Goal: Task Accomplishment & Management: Complete application form

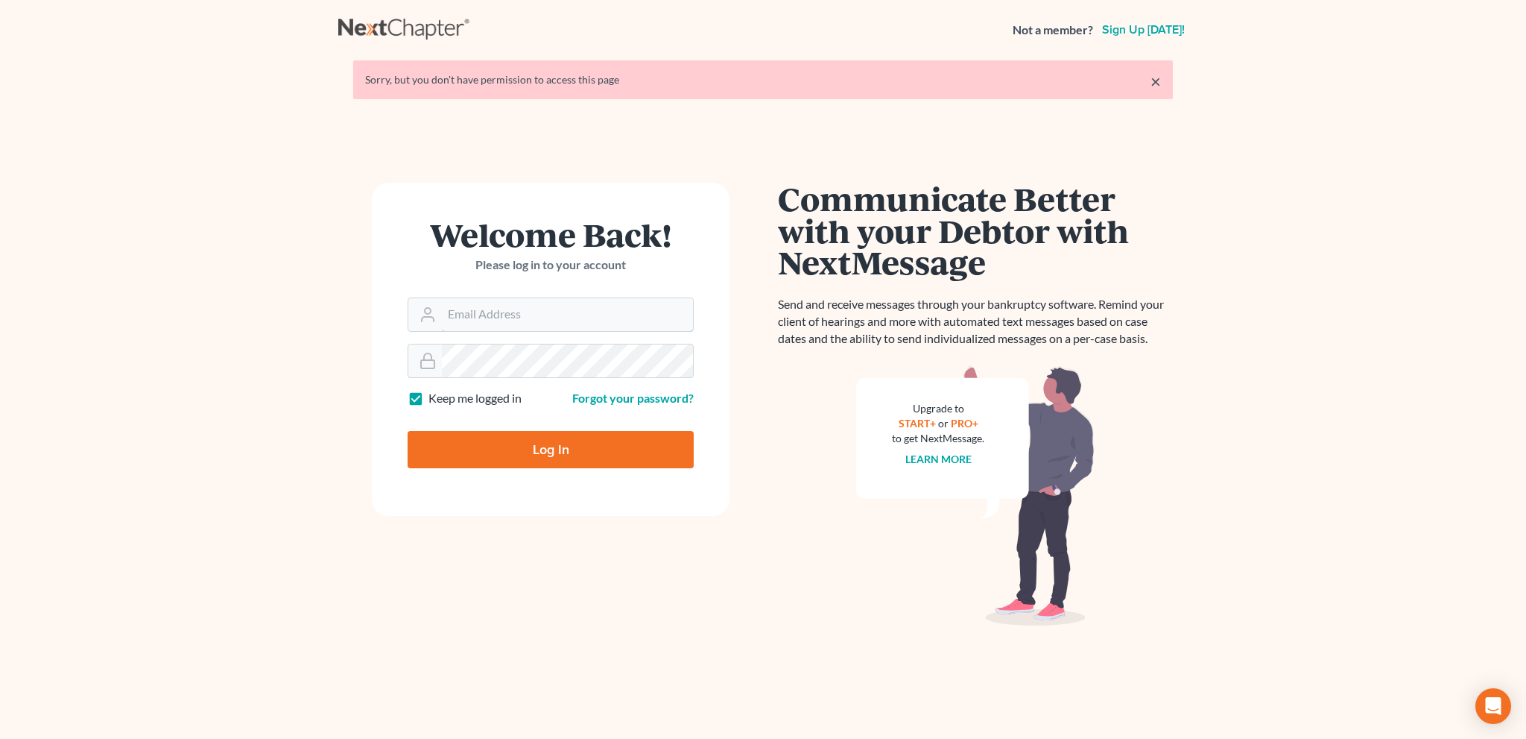
type input "[EMAIL_ADDRESS][DOMAIN_NAME]"
click at [531, 449] on input "Log In" at bounding box center [551, 449] width 286 height 37
type input "Thinking..."
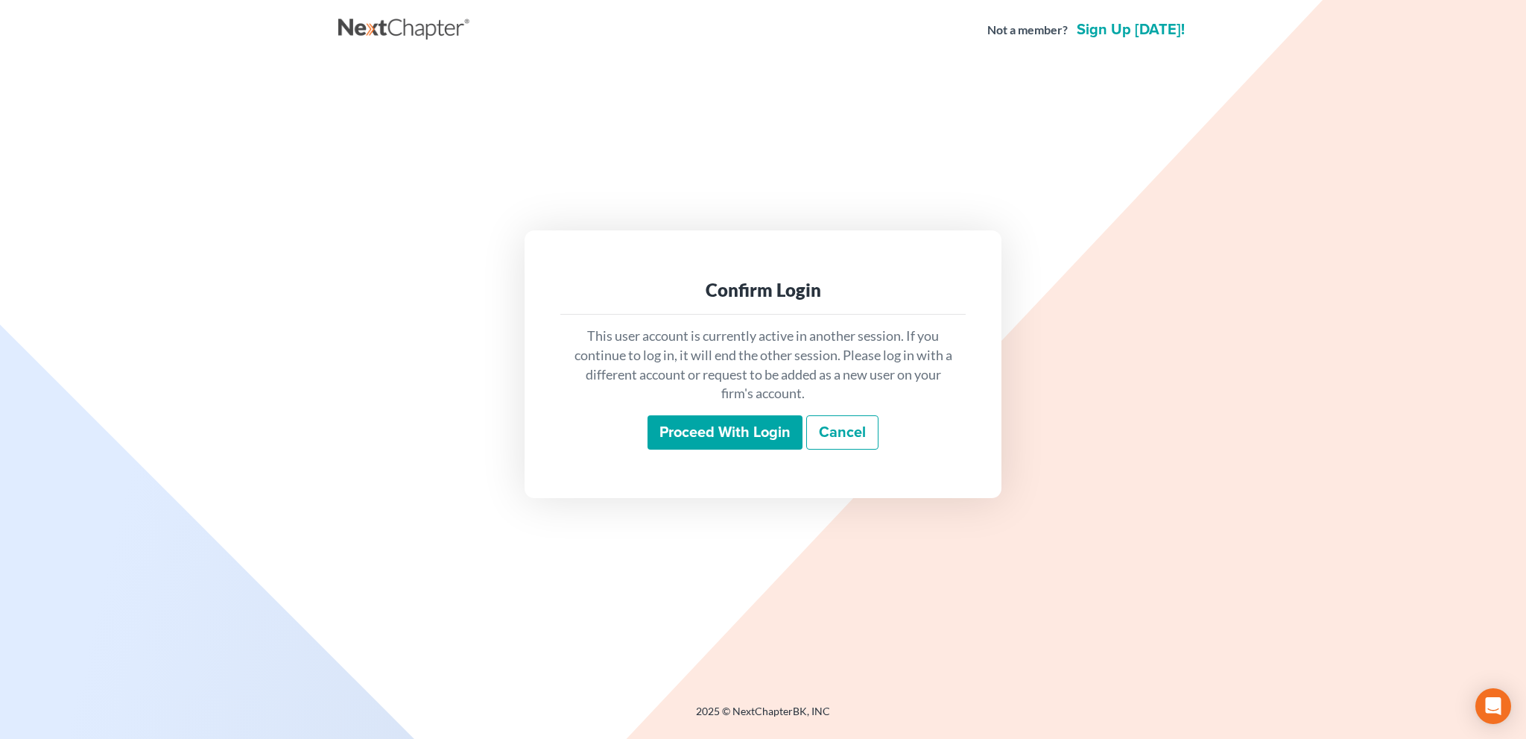
click at [704, 432] on input "Proceed with login" at bounding box center [725, 432] width 155 height 34
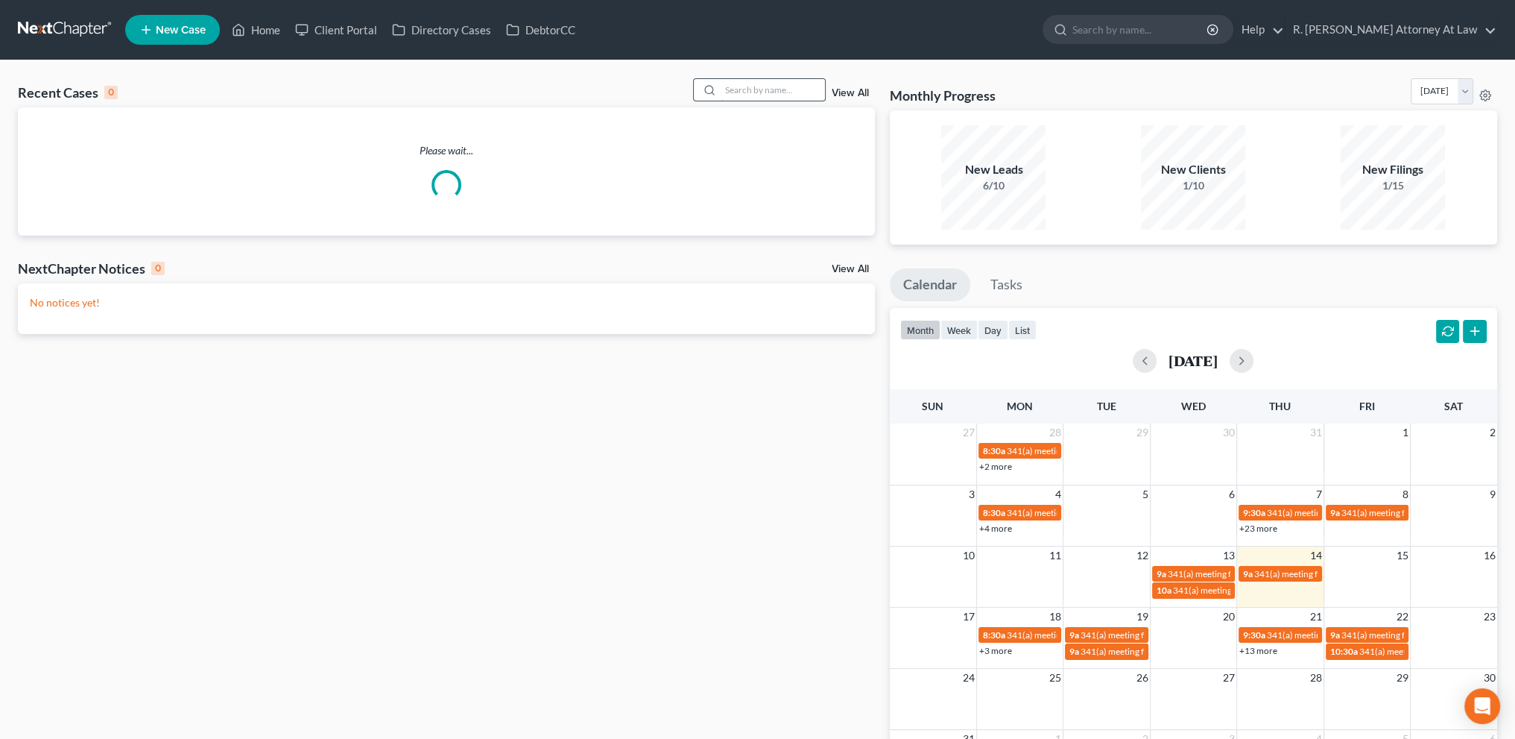
click at [734, 87] on input "search" at bounding box center [773, 90] width 104 height 22
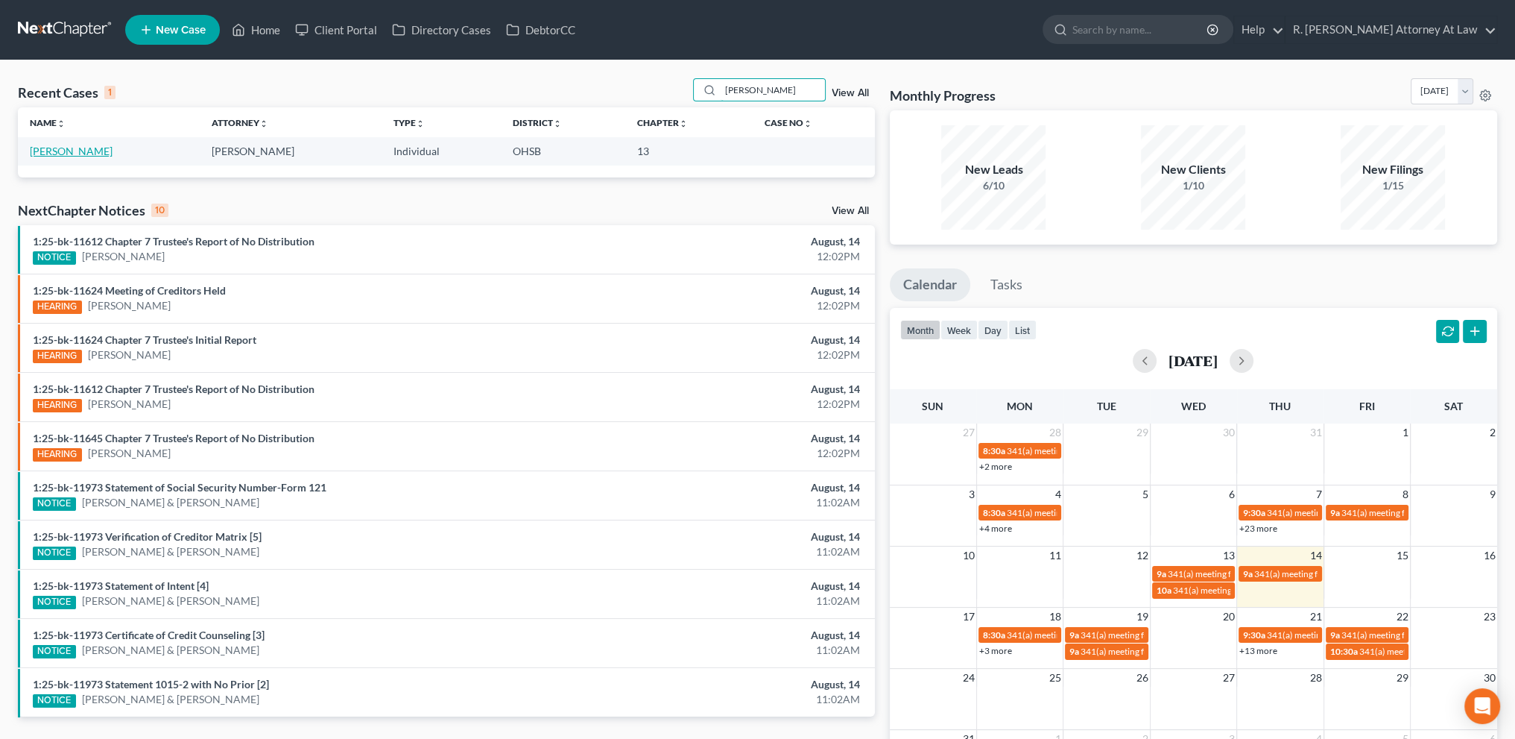
type input "[PERSON_NAME]"
click at [101, 145] on link "[PERSON_NAME]" at bounding box center [71, 151] width 83 height 13
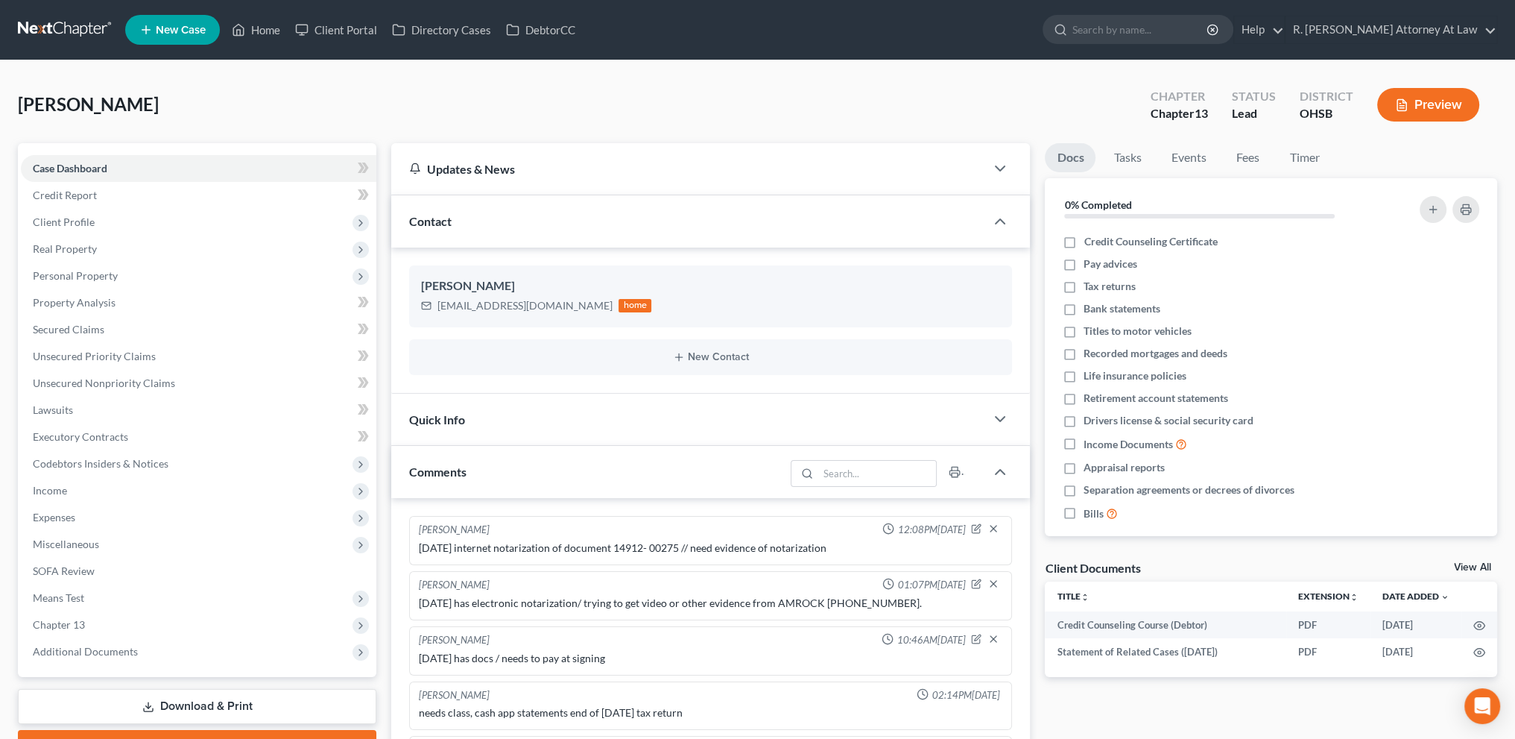
scroll to position [331, 0]
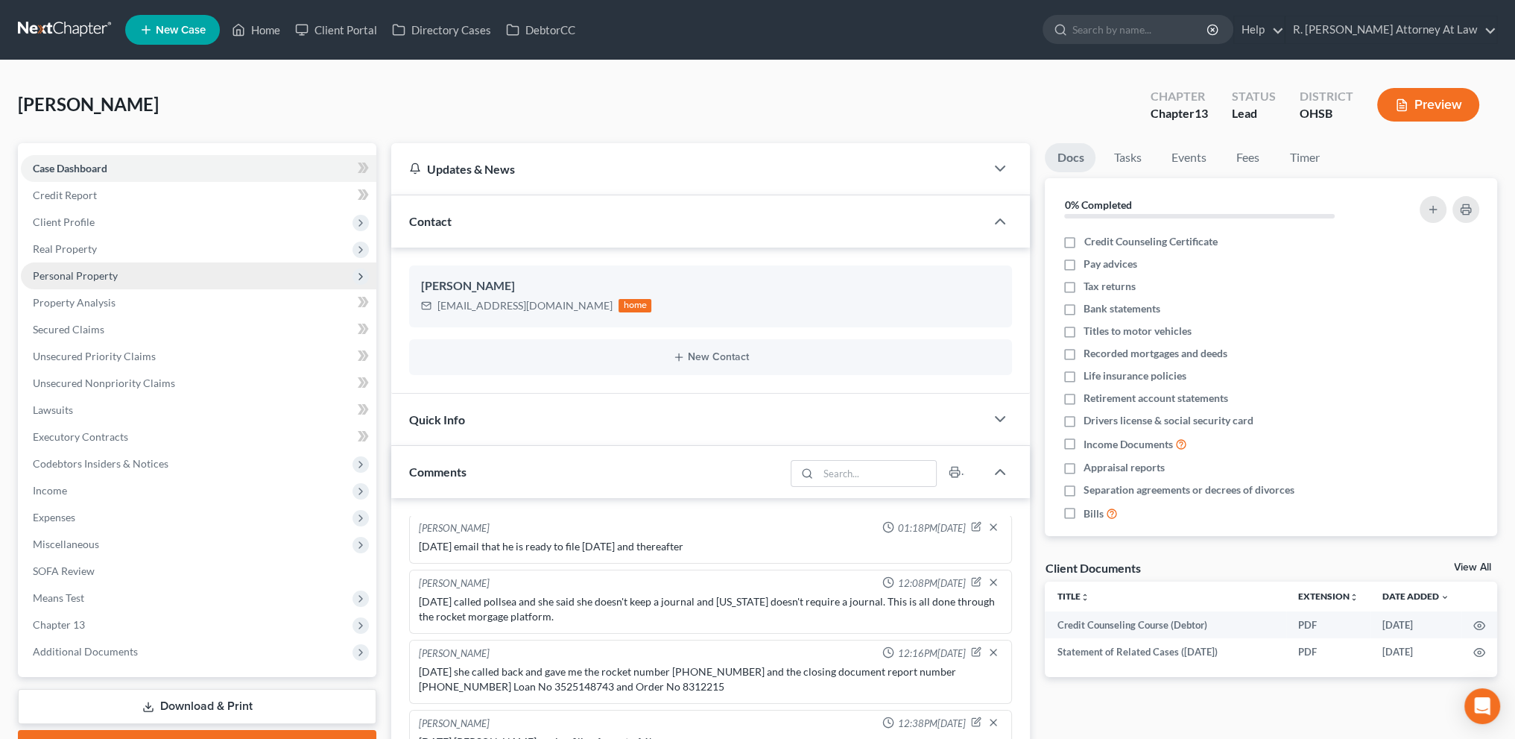
click at [57, 271] on span "Personal Property" at bounding box center [75, 275] width 85 height 13
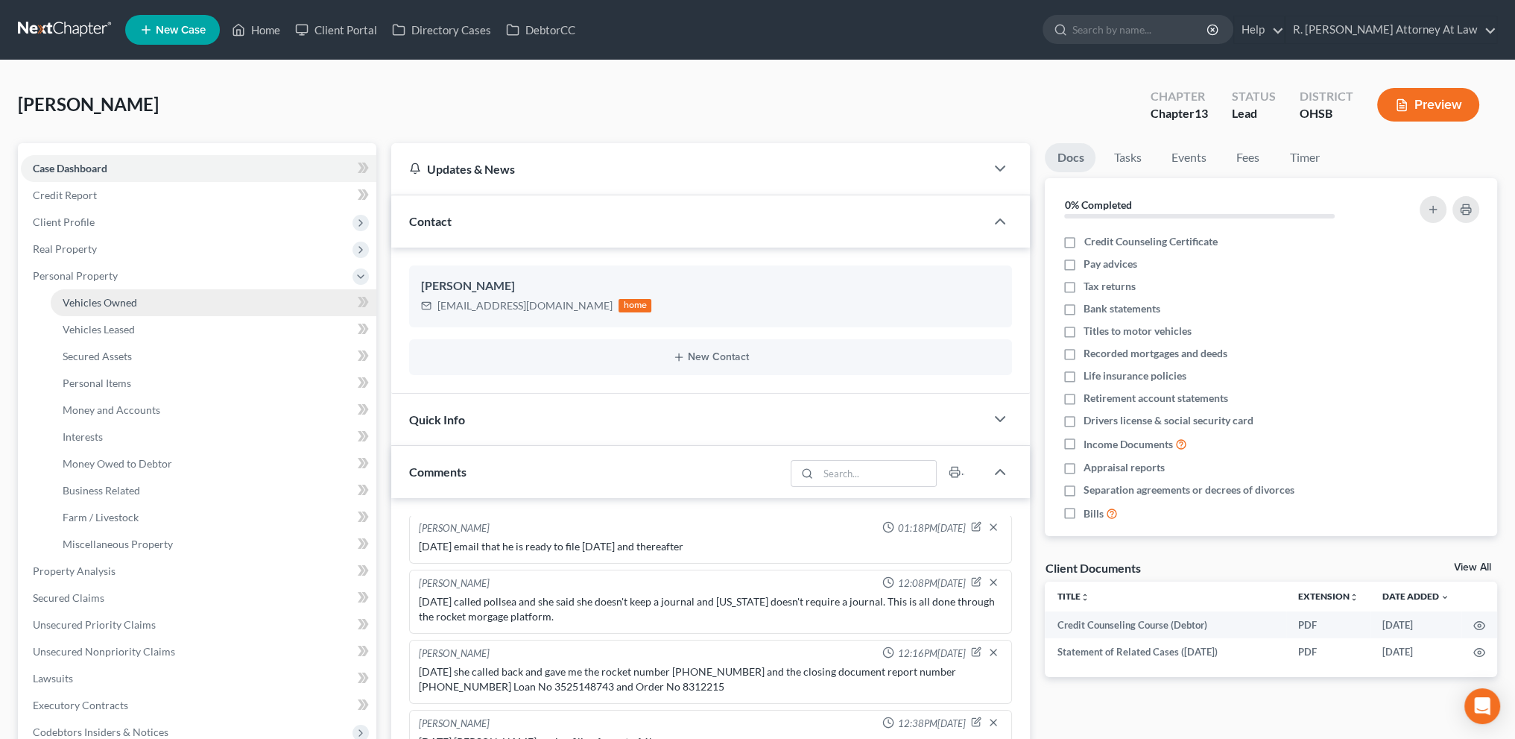
click at [84, 297] on span "Vehicles Owned" at bounding box center [100, 302] width 75 height 13
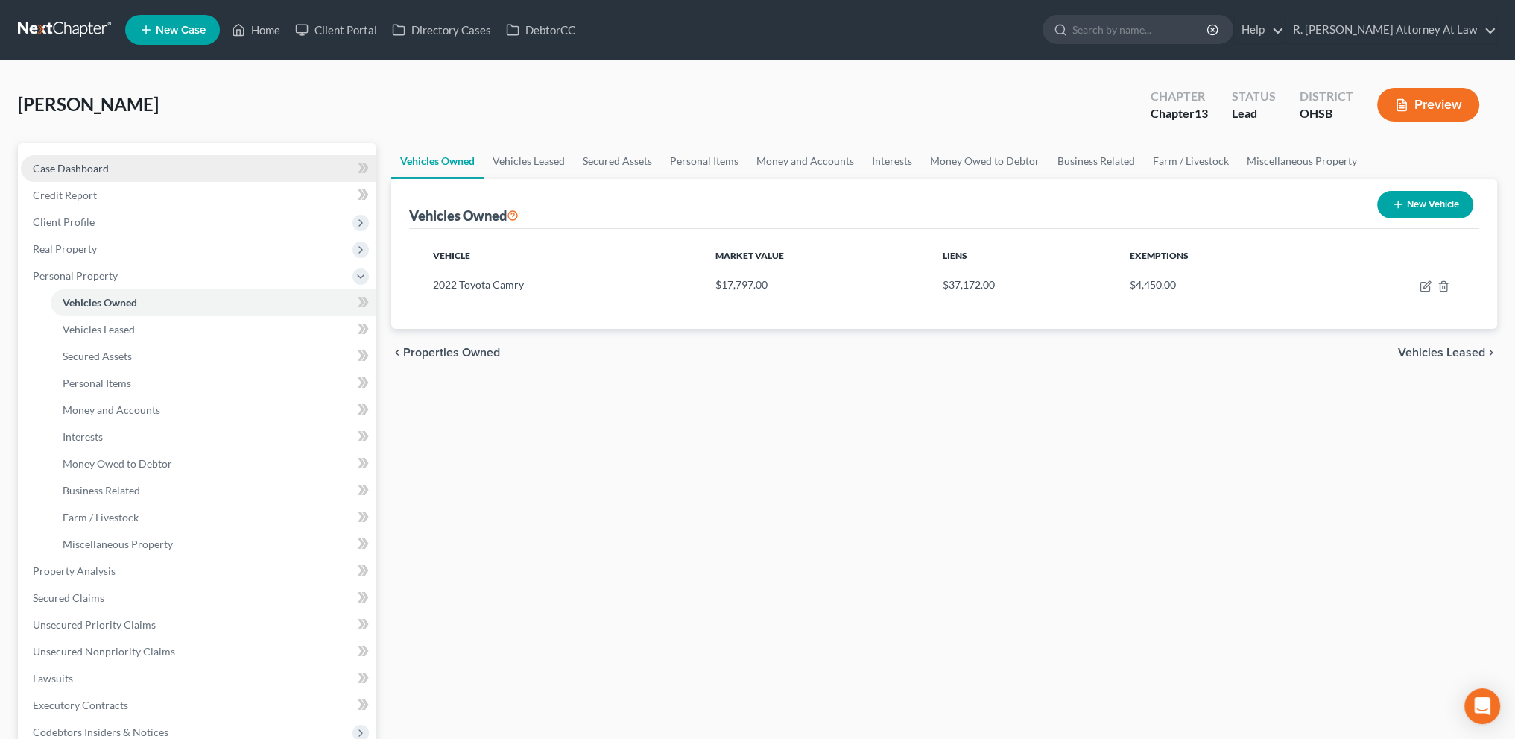
click at [77, 169] on span "Case Dashboard" at bounding box center [71, 168] width 76 height 13
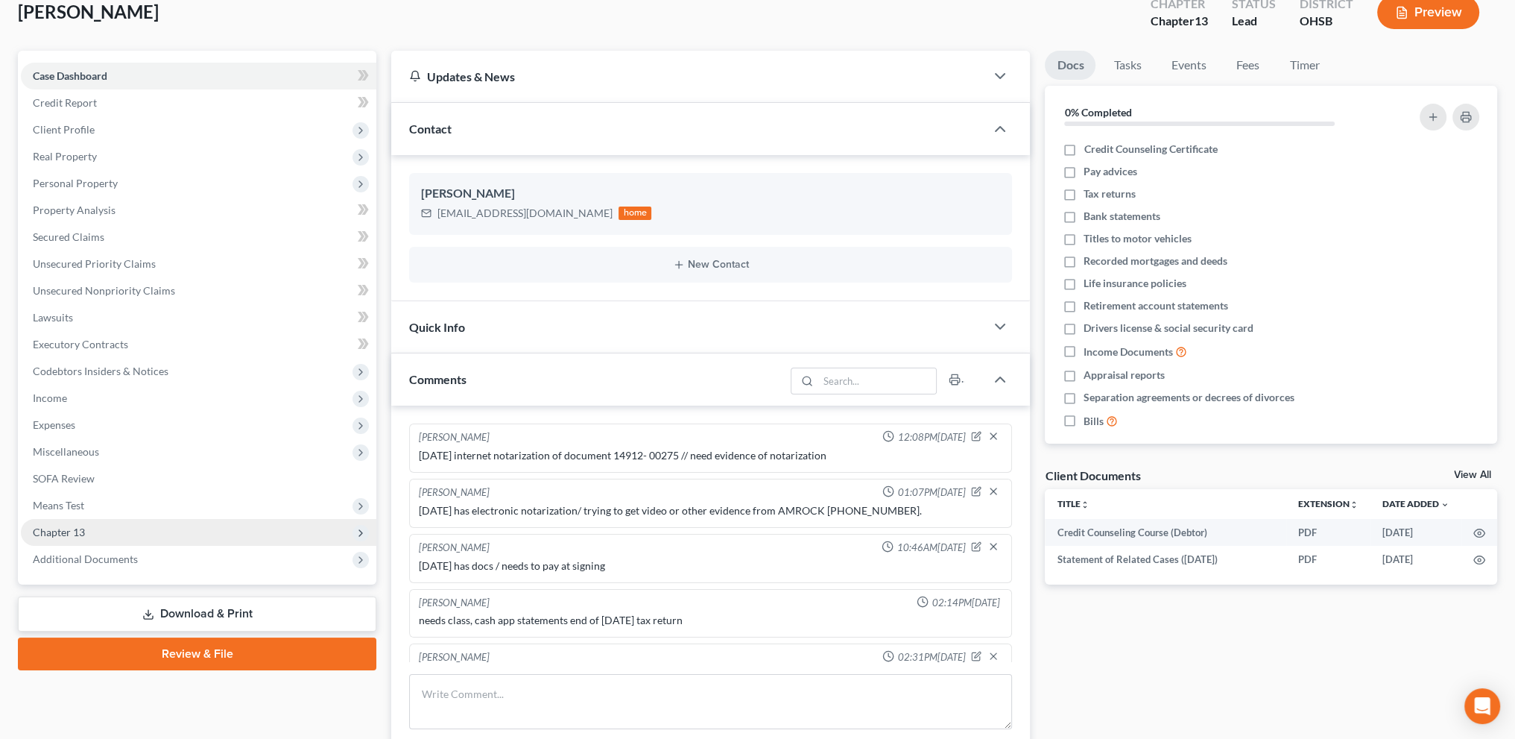
click at [76, 529] on span "Chapter 13" at bounding box center [59, 531] width 52 height 13
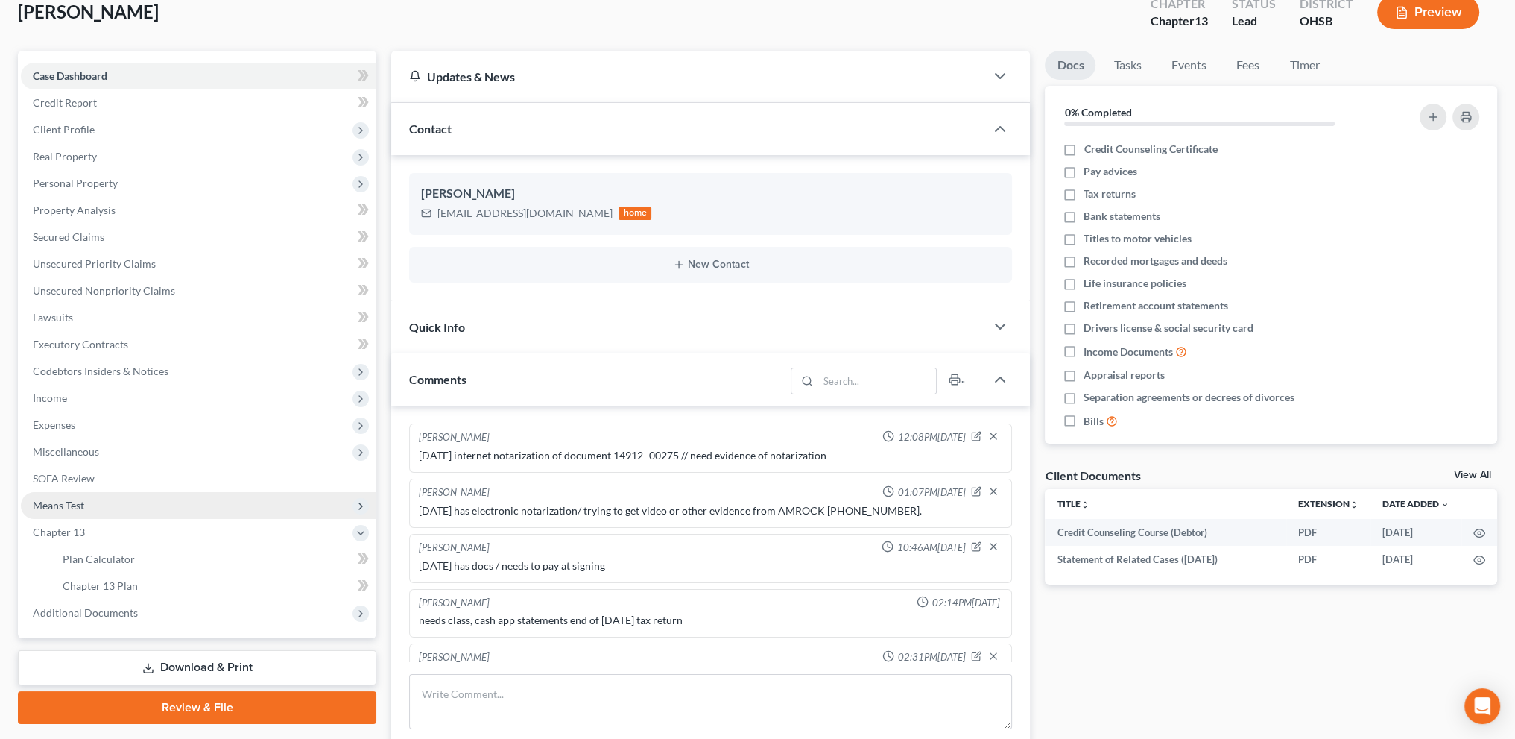
click at [58, 503] on span "Means Test" at bounding box center [58, 505] width 51 height 13
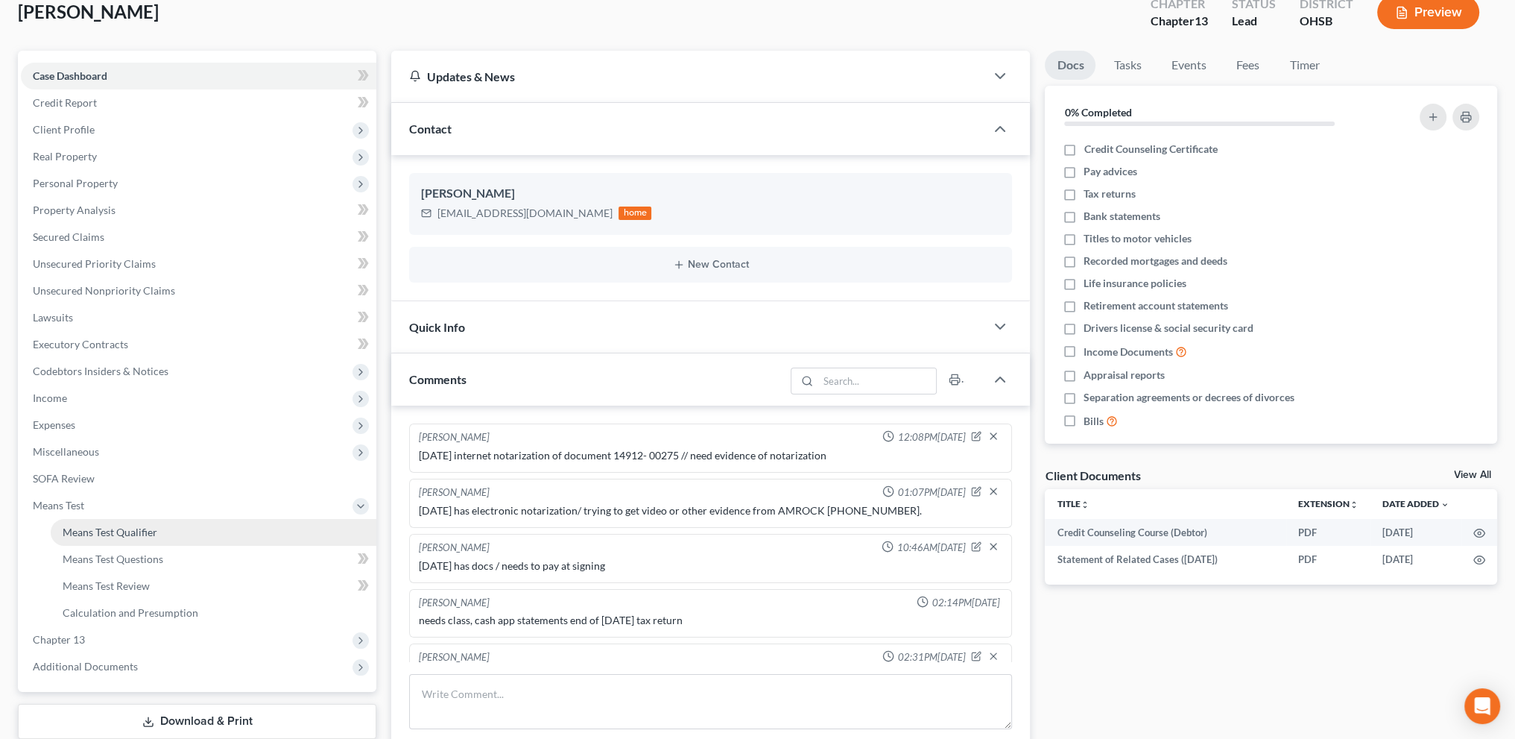
click at [79, 528] on span "Means Test Qualifier" at bounding box center [110, 531] width 95 height 13
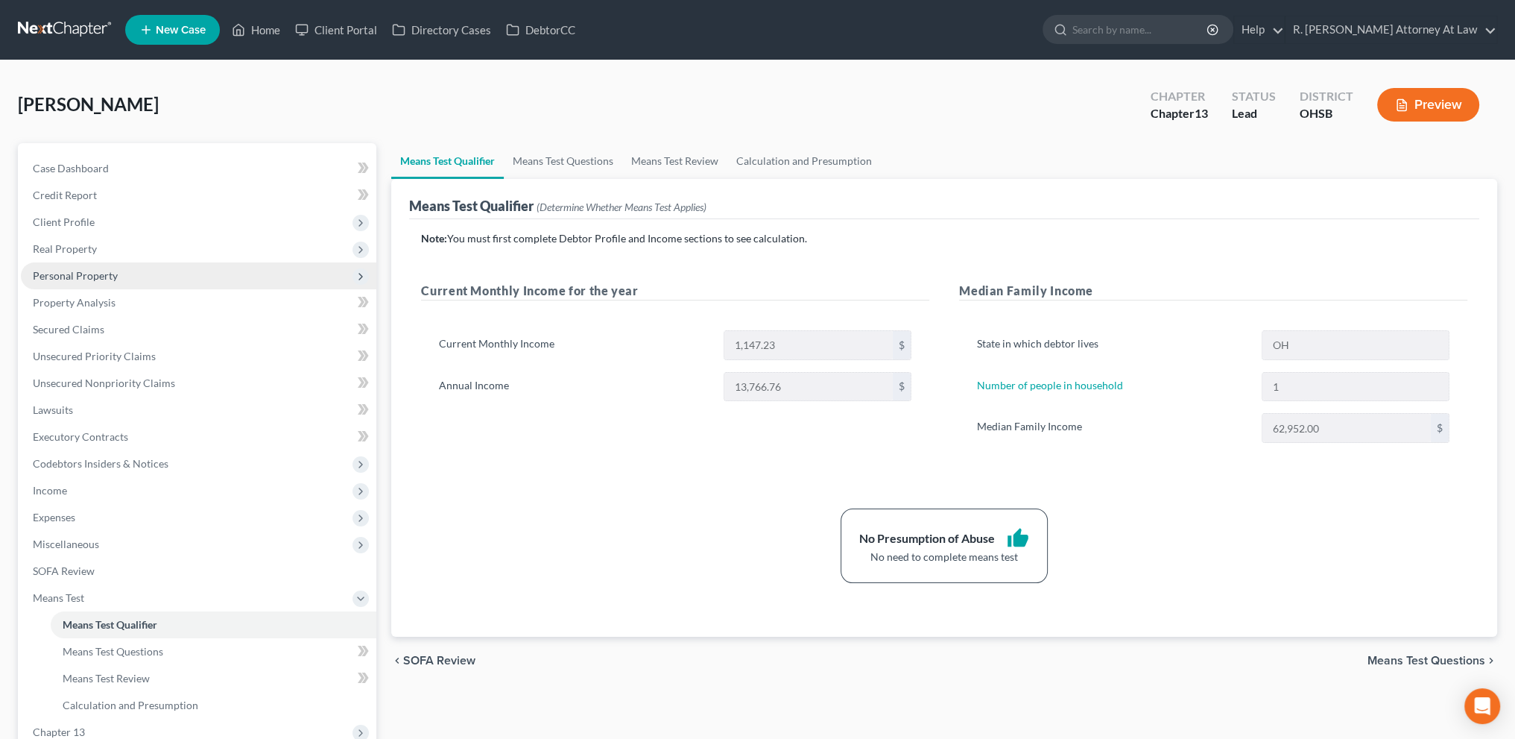
click at [57, 277] on span "Personal Property" at bounding box center [75, 275] width 85 height 13
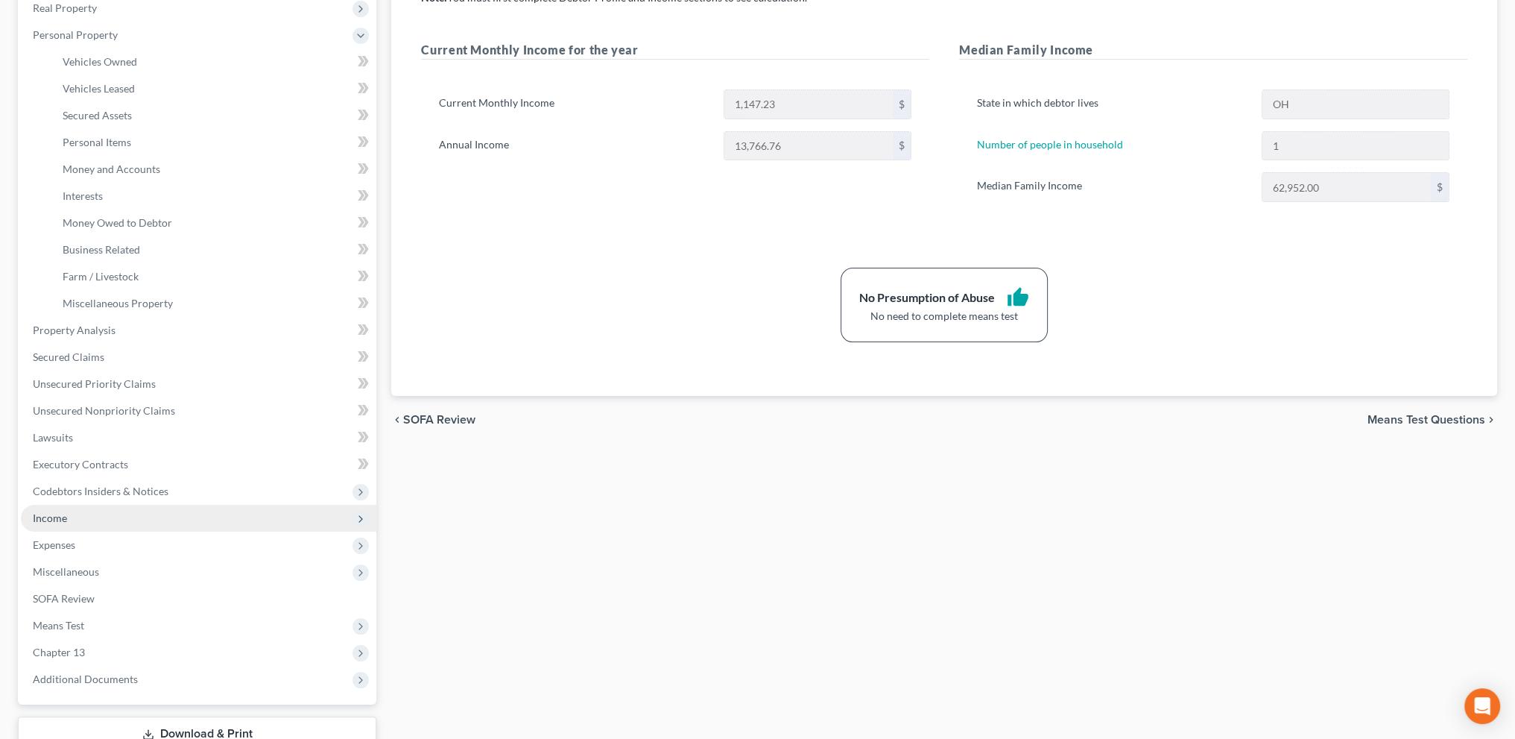
scroll to position [241, 0]
click at [66, 545] on span "Expenses" at bounding box center [54, 543] width 42 height 13
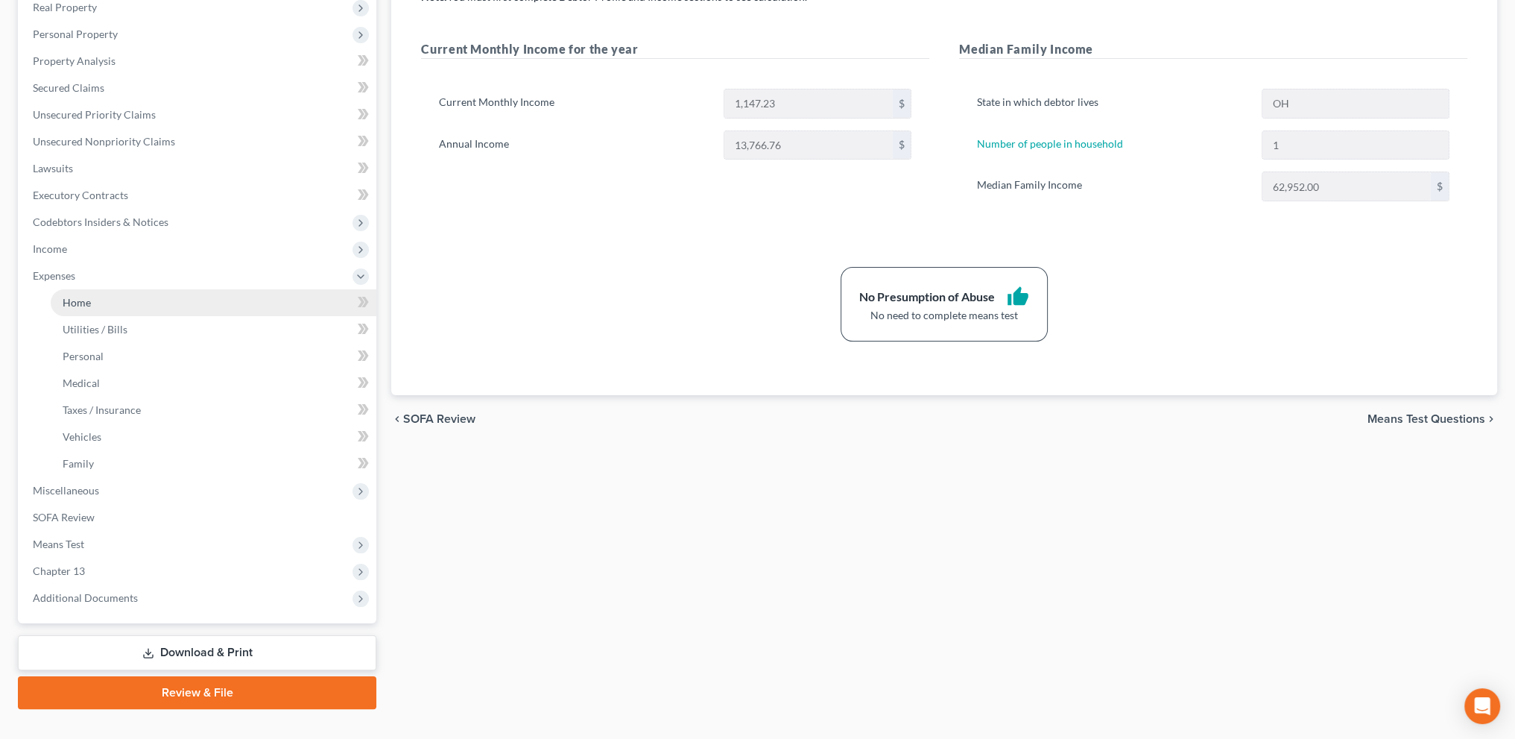
click at [83, 298] on span "Home" at bounding box center [77, 302] width 28 height 13
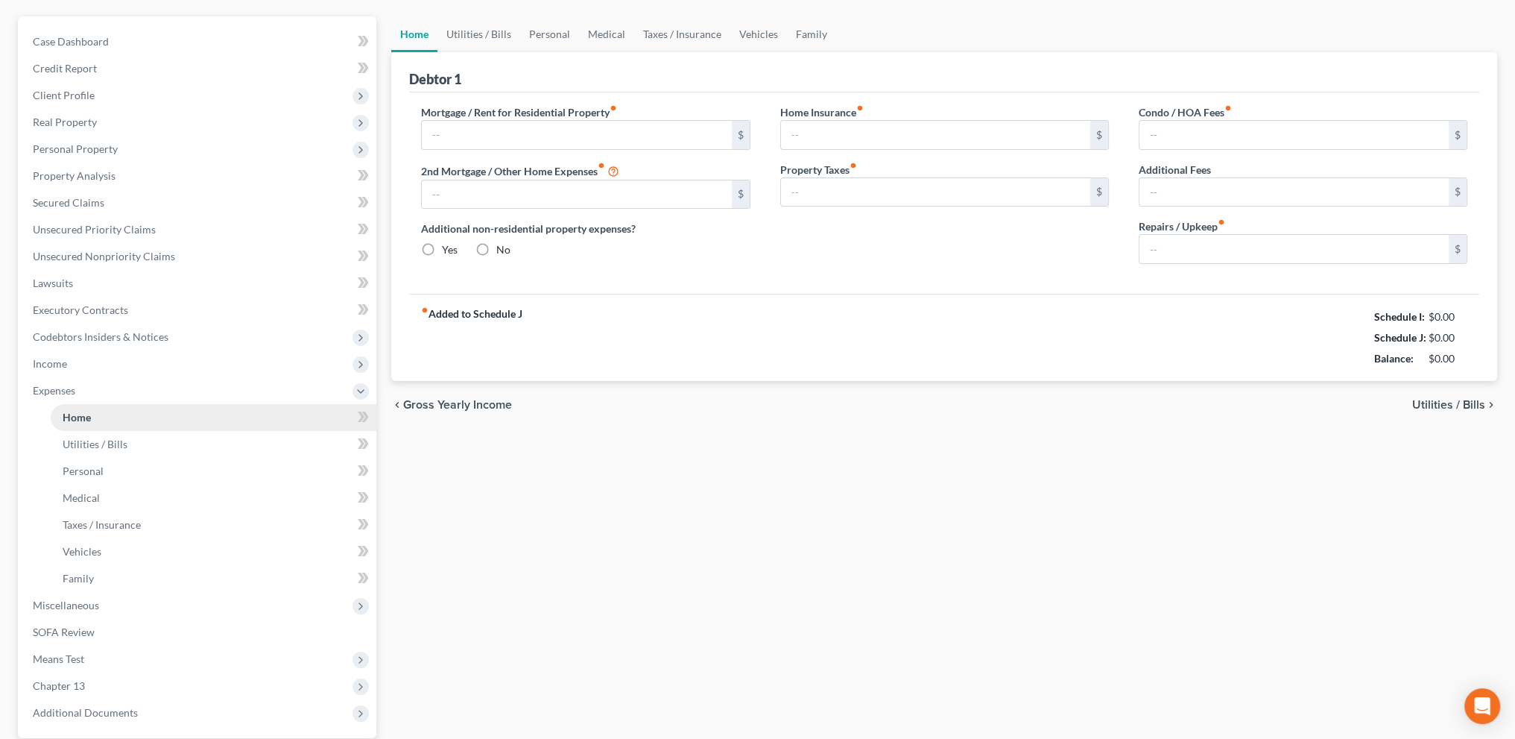
type input "0.00"
radio input "true"
type input "0.00"
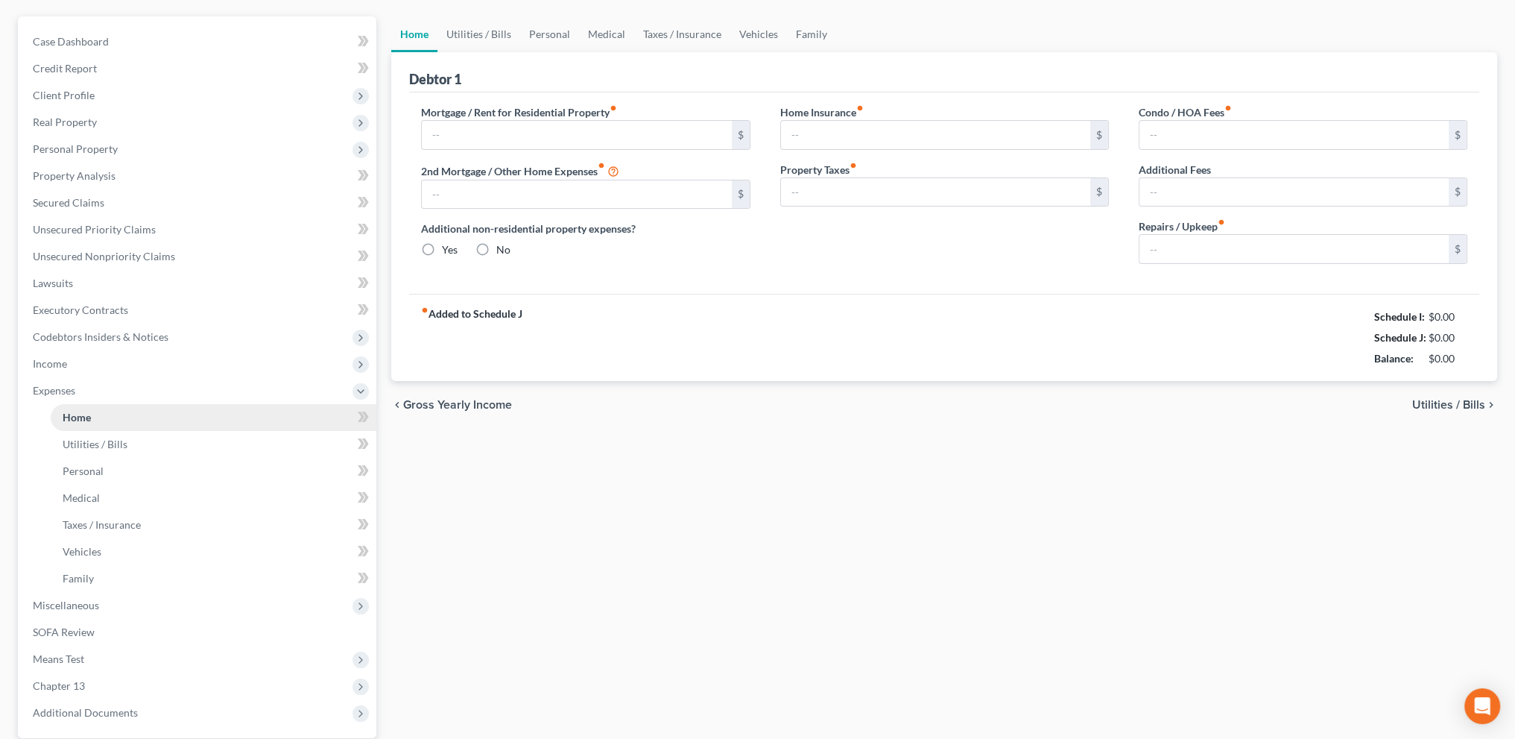
type input "0.00"
type input "20.00"
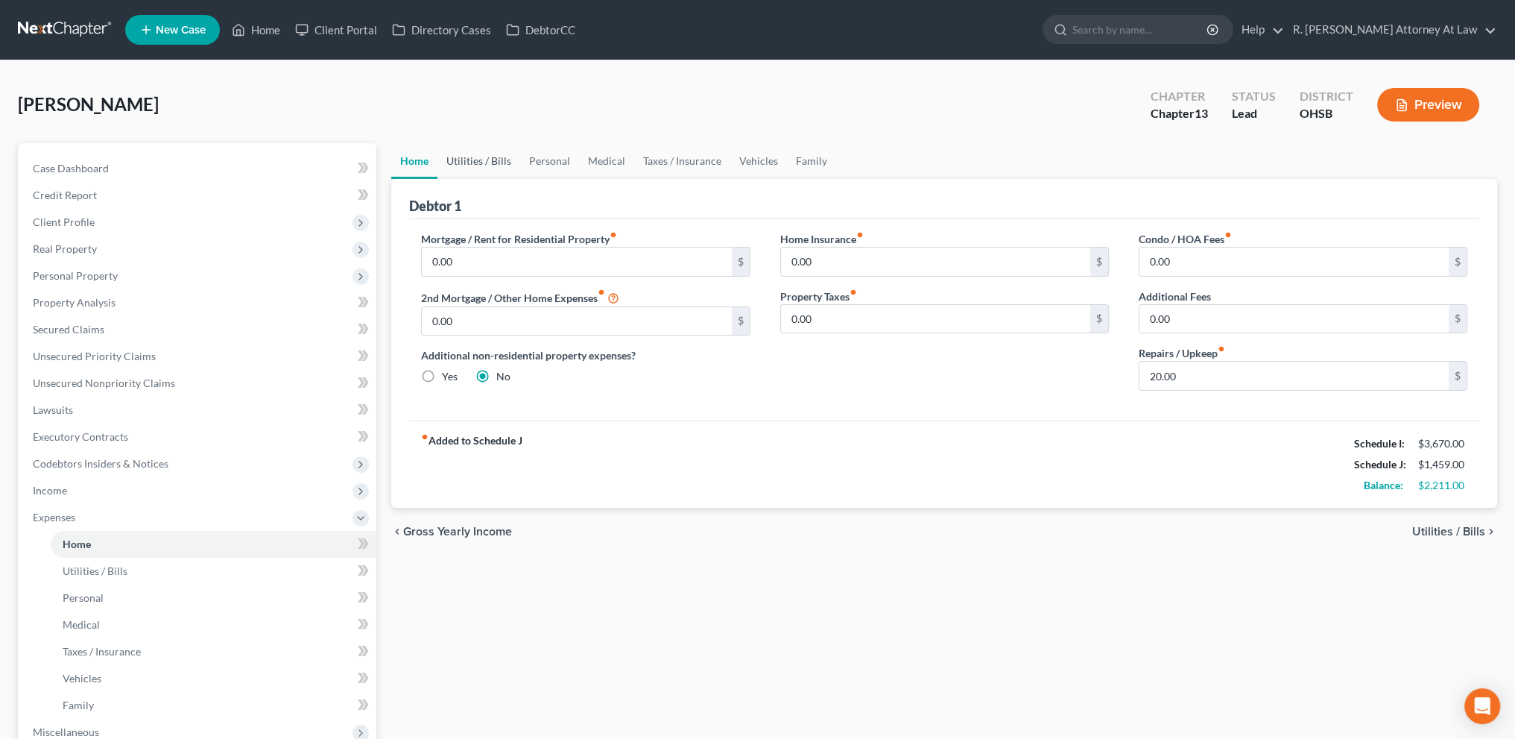
click at [496, 157] on link "Utilities / Bills" at bounding box center [479, 161] width 83 height 36
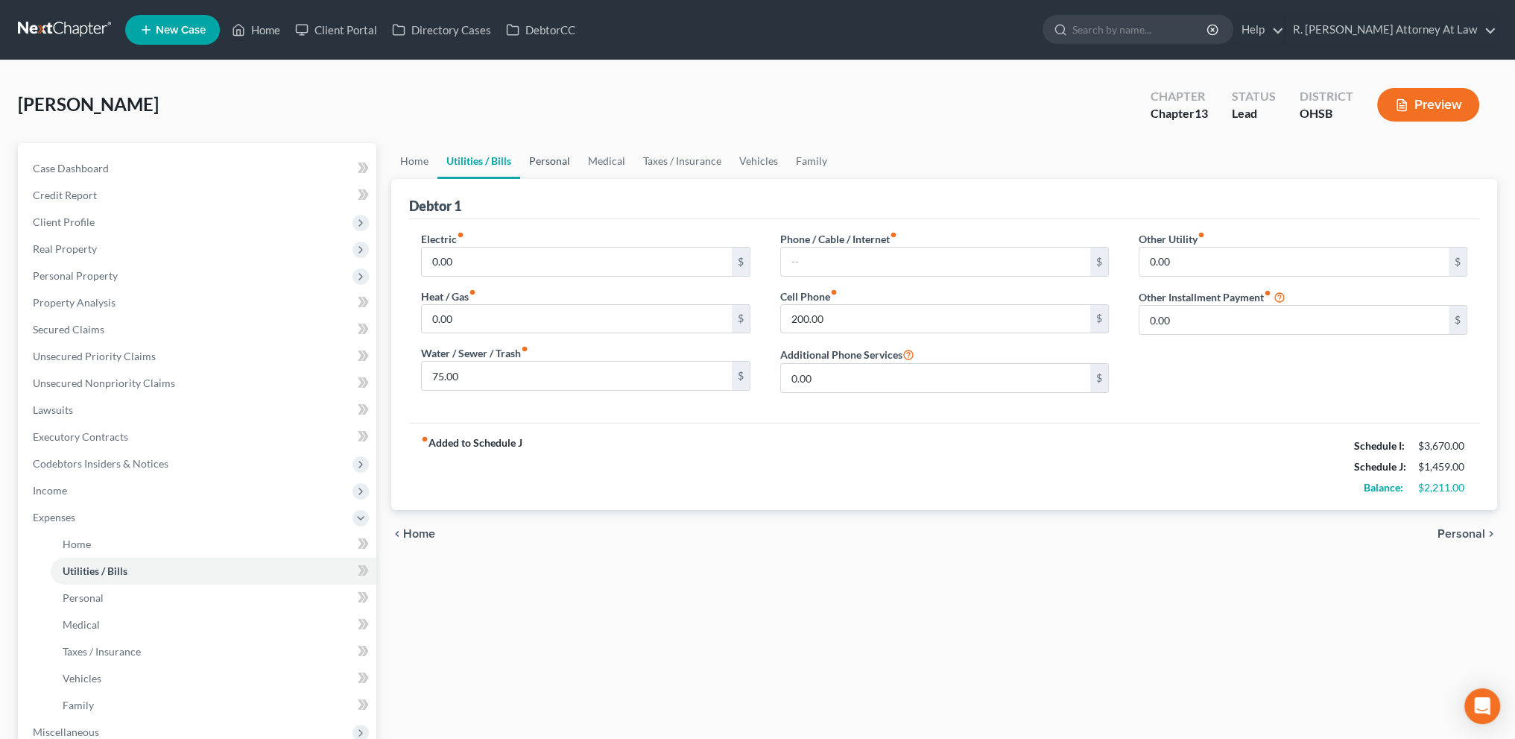
click at [557, 161] on link "Personal" at bounding box center [549, 161] width 59 height 36
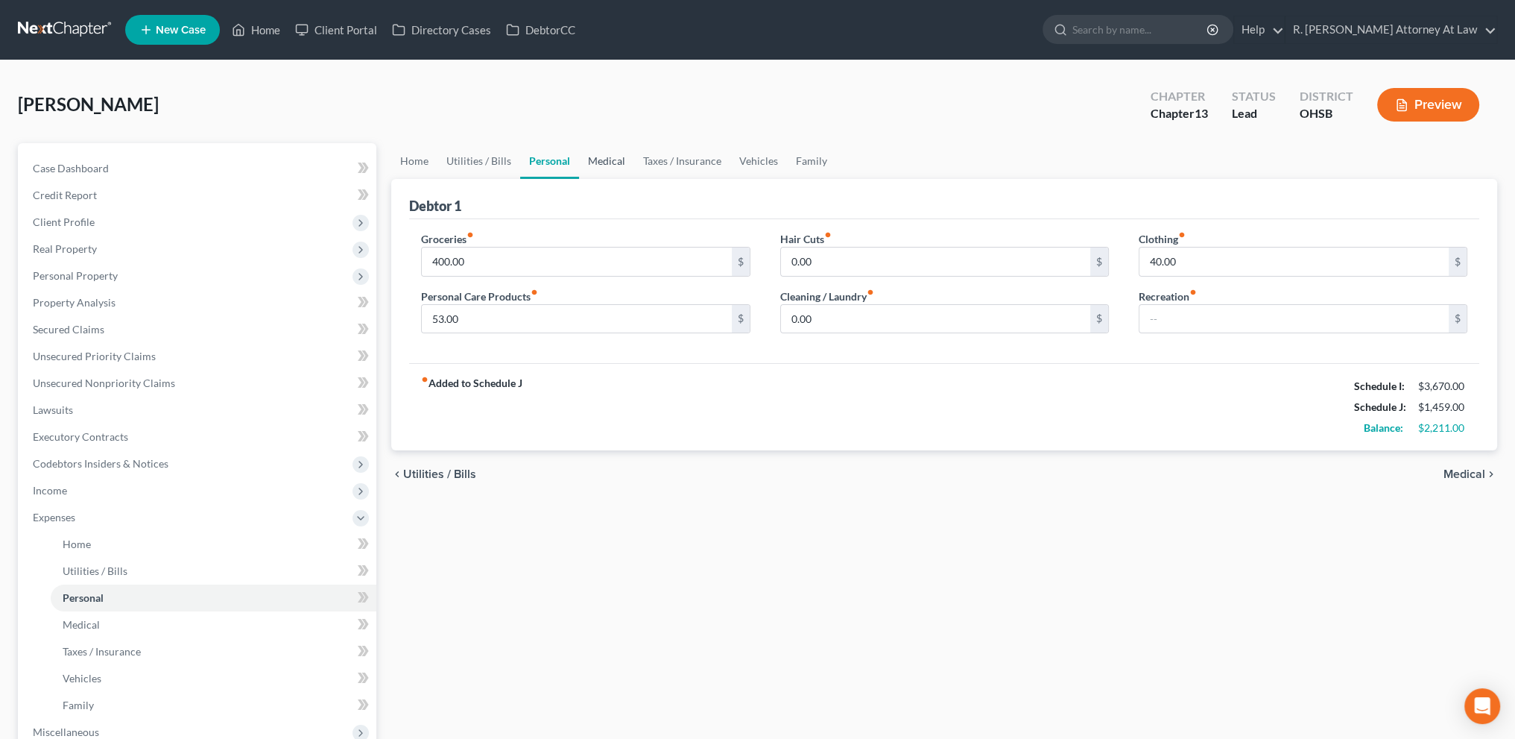
click at [605, 158] on link "Medical" at bounding box center [606, 161] width 55 height 36
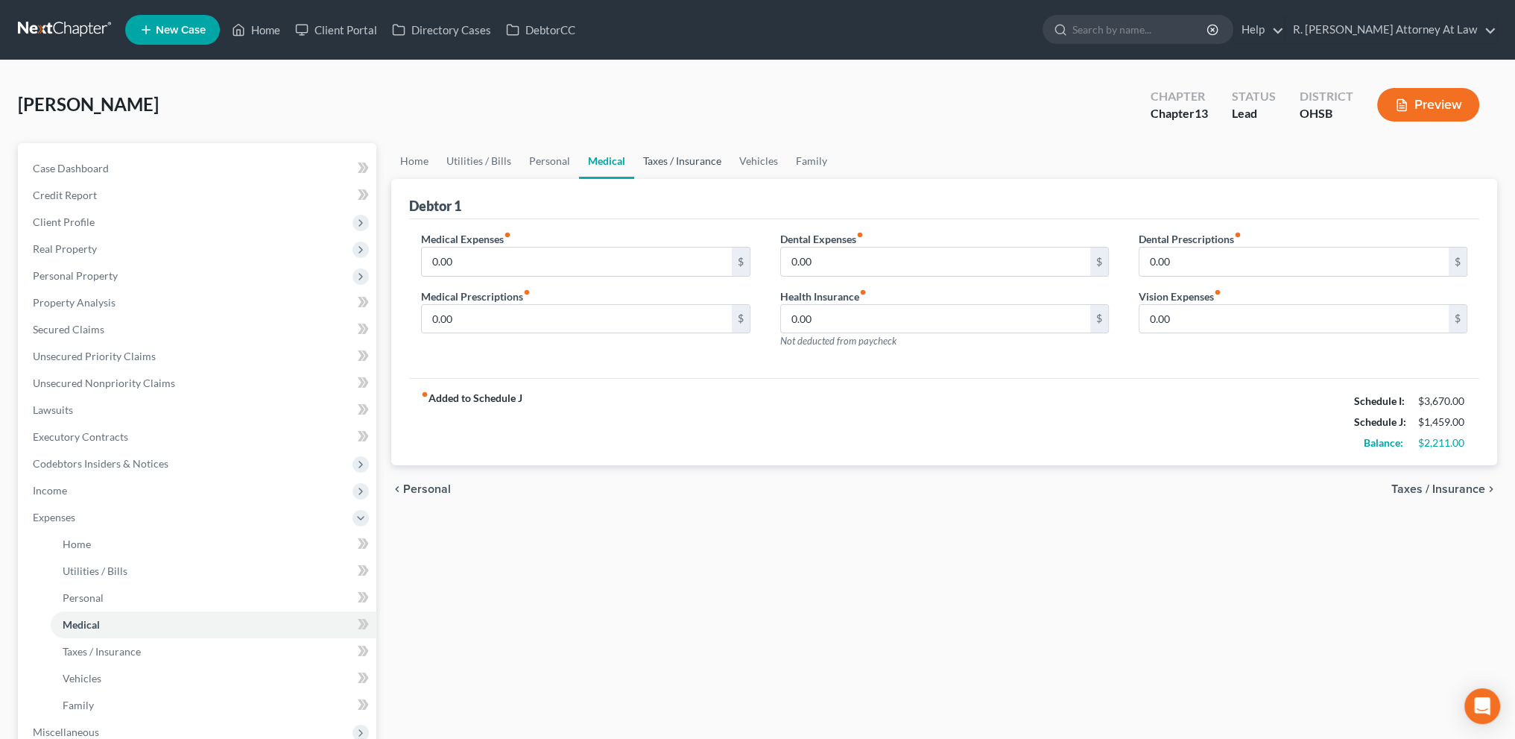
click at [663, 160] on link "Taxes / Insurance" at bounding box center [682, 161] width 96 height 36
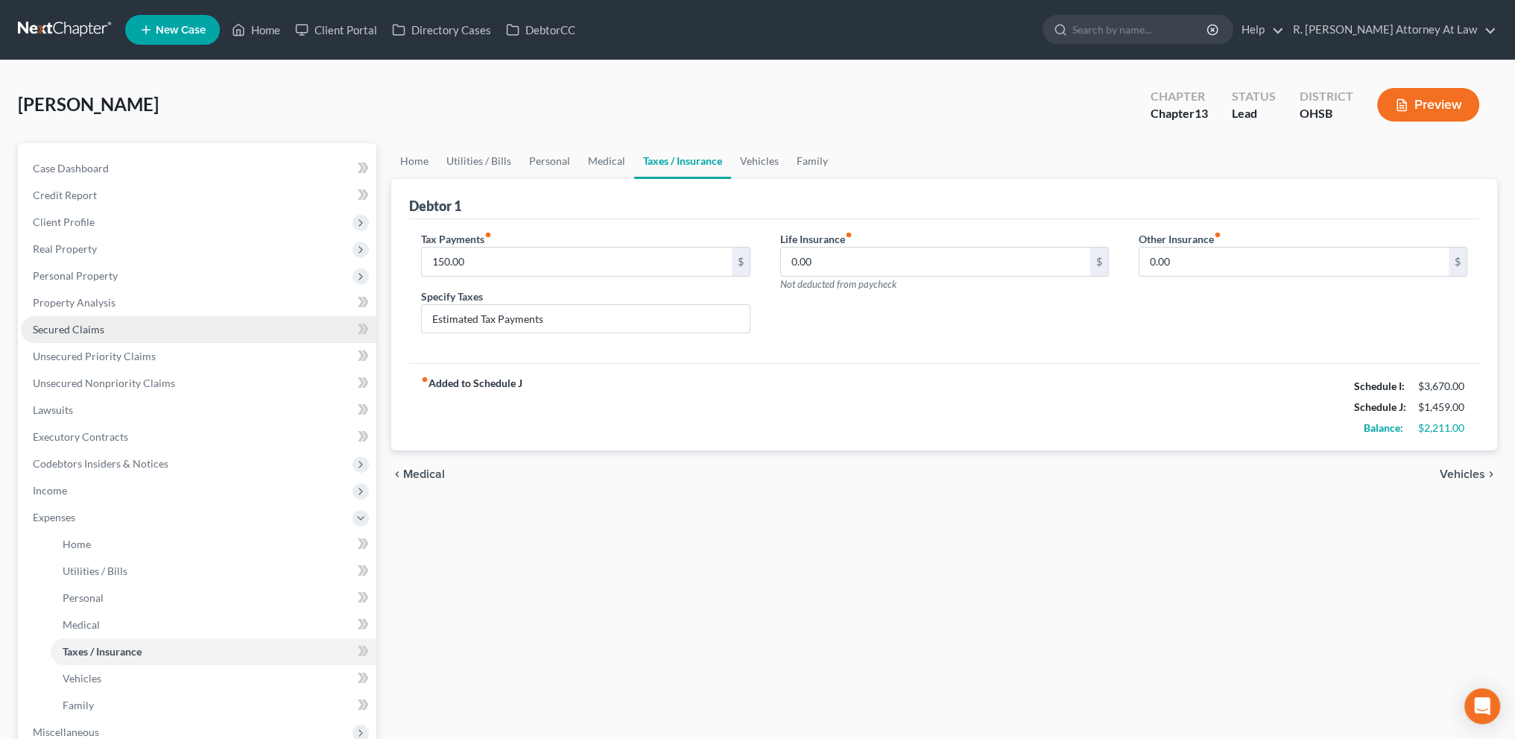
click at [72, 331] on span "Secured Claims" at bounding box center [69, 329] width 72 height 13
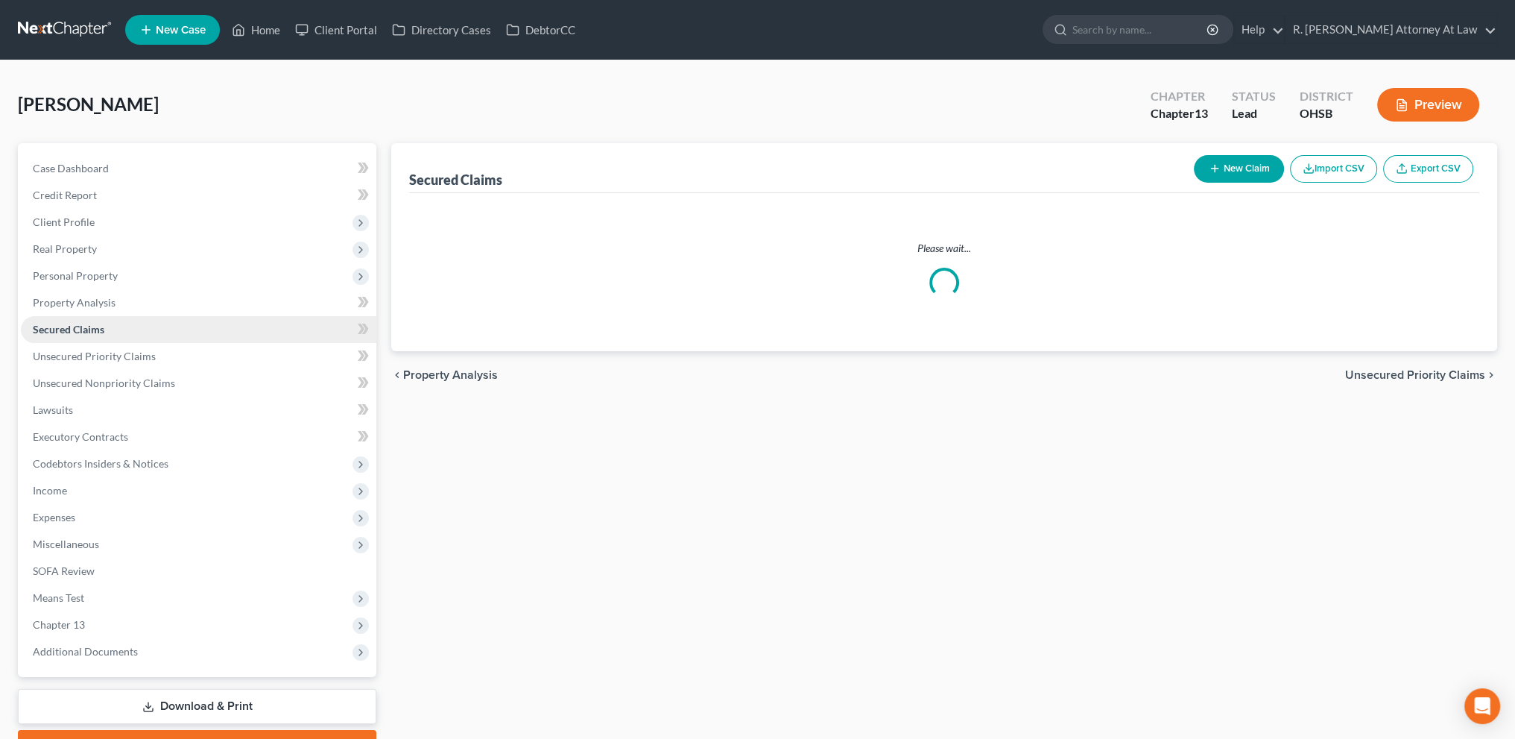
click at [72, 331] on span "Secured Claims" at bounding box center [69, 329] width 72 height 13
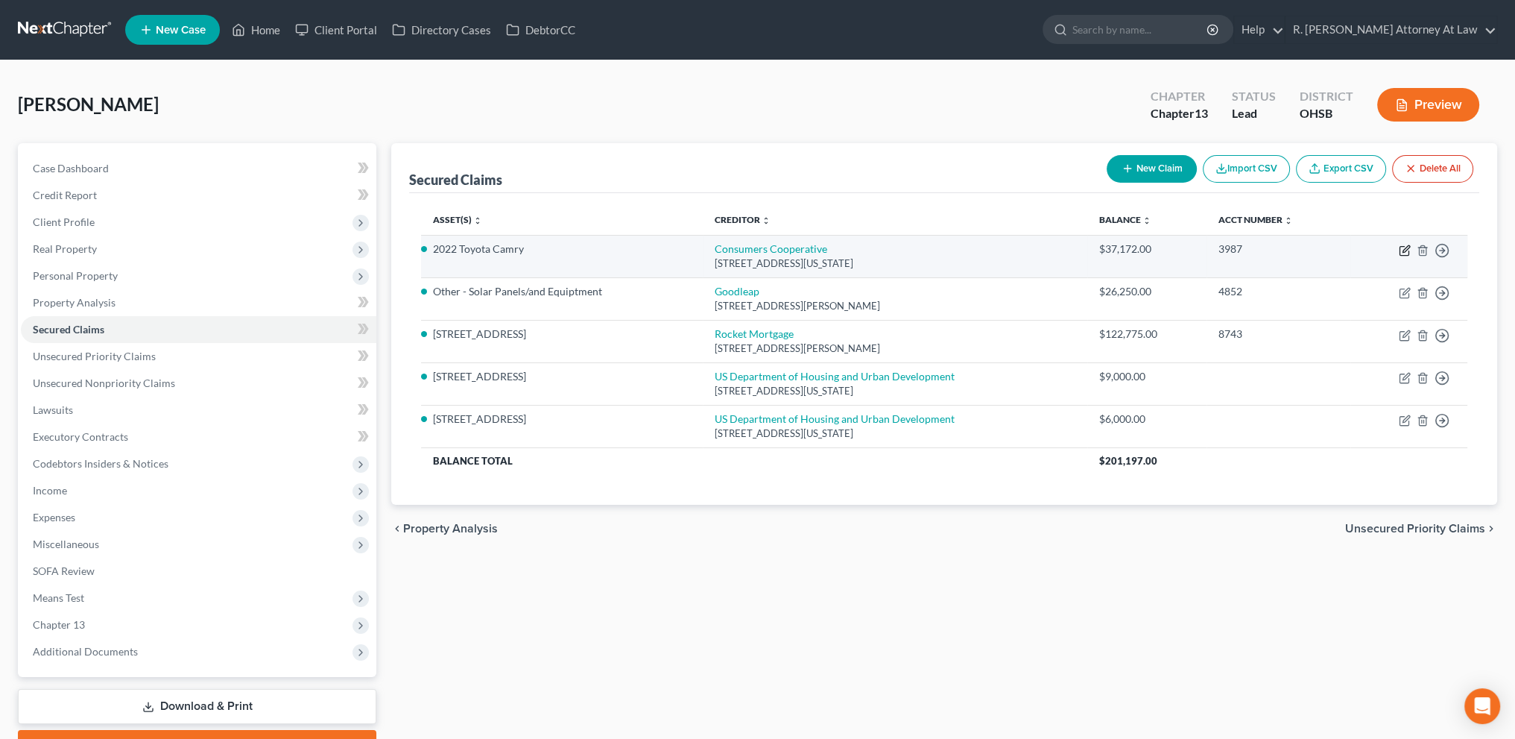
click at [1404, 247] on icon "button" at bounding box center [1404, 251] width 9 height 9
select select "14"
select select "2"
select select "0"
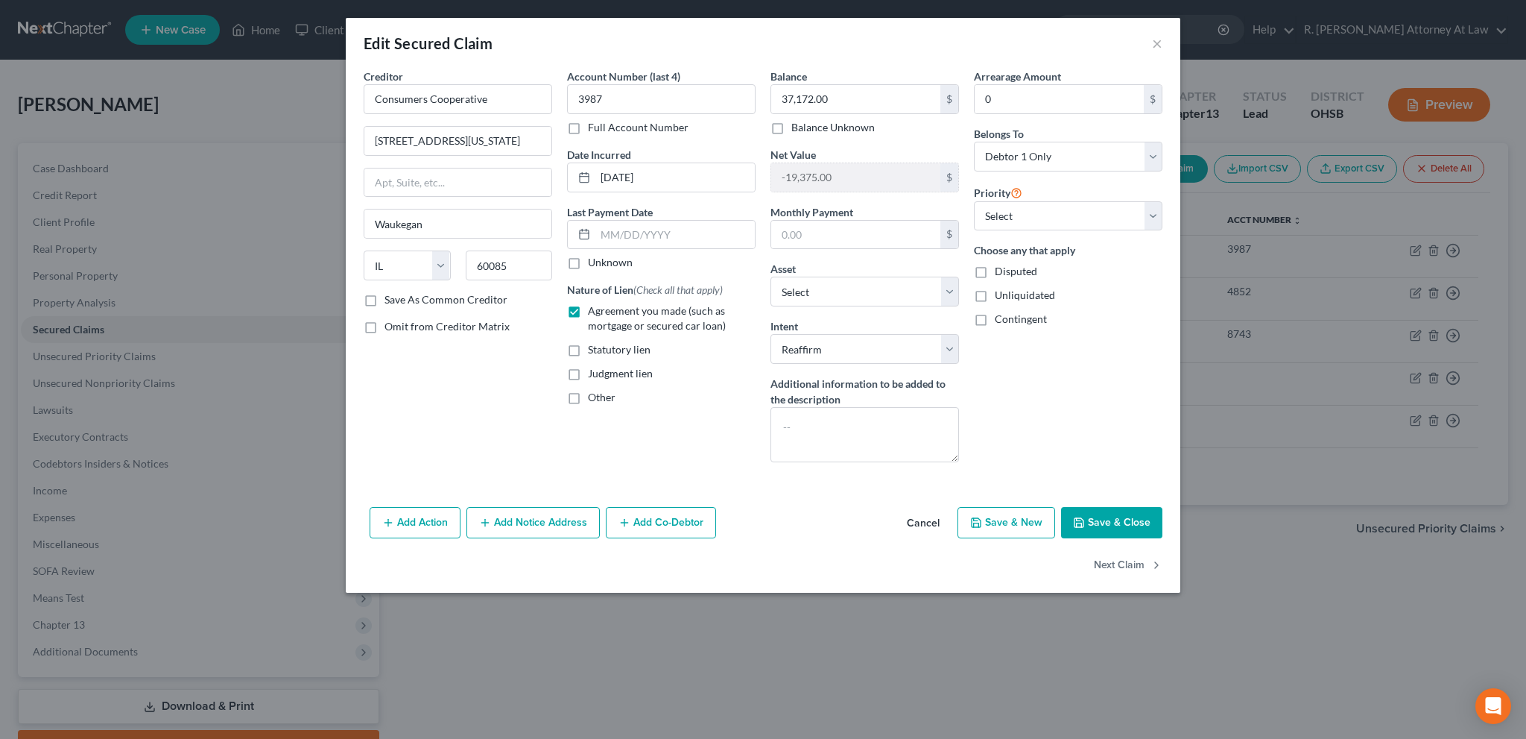
click at [1091, 522] on button "Save & Close" at bounding box center [1111, 522] width 101 height 31
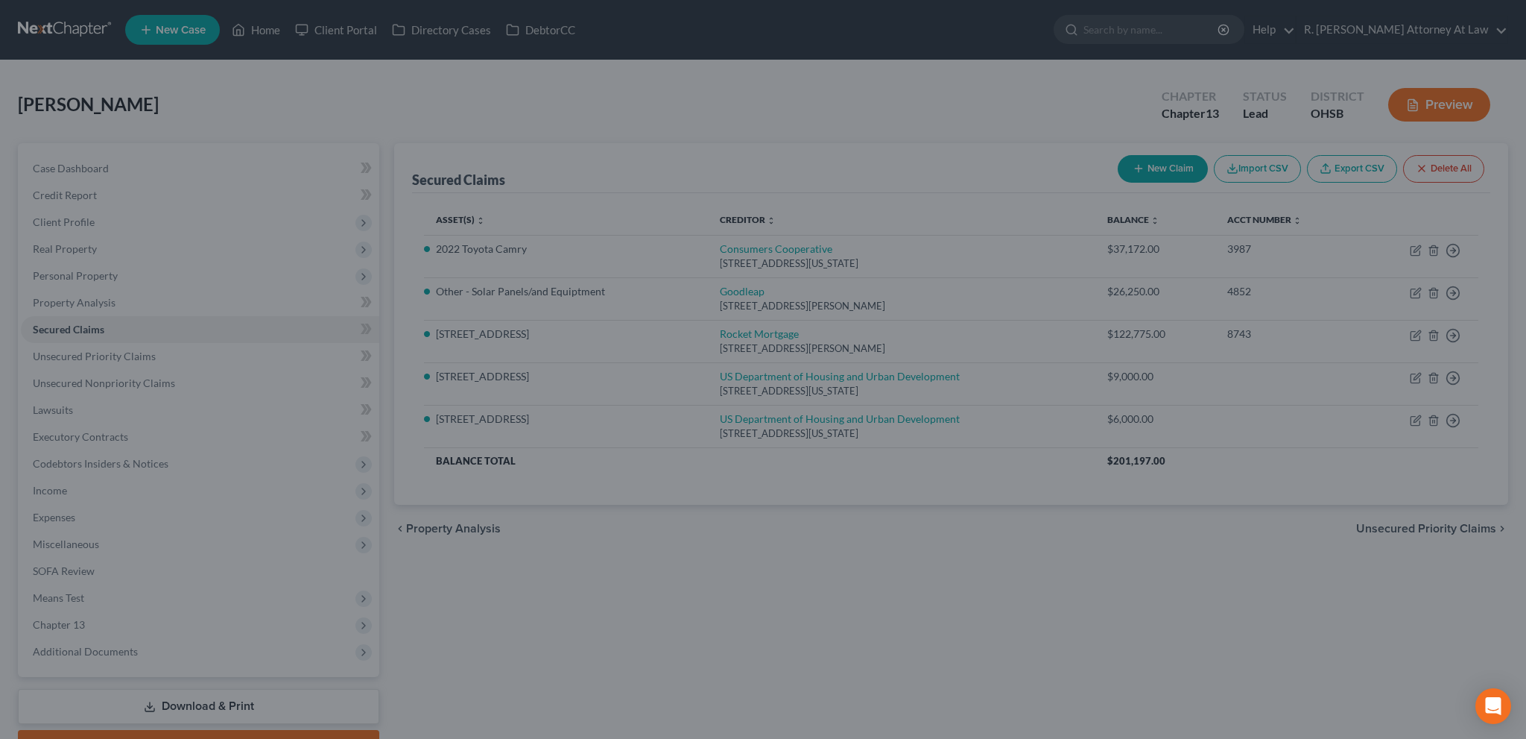
select select "3"
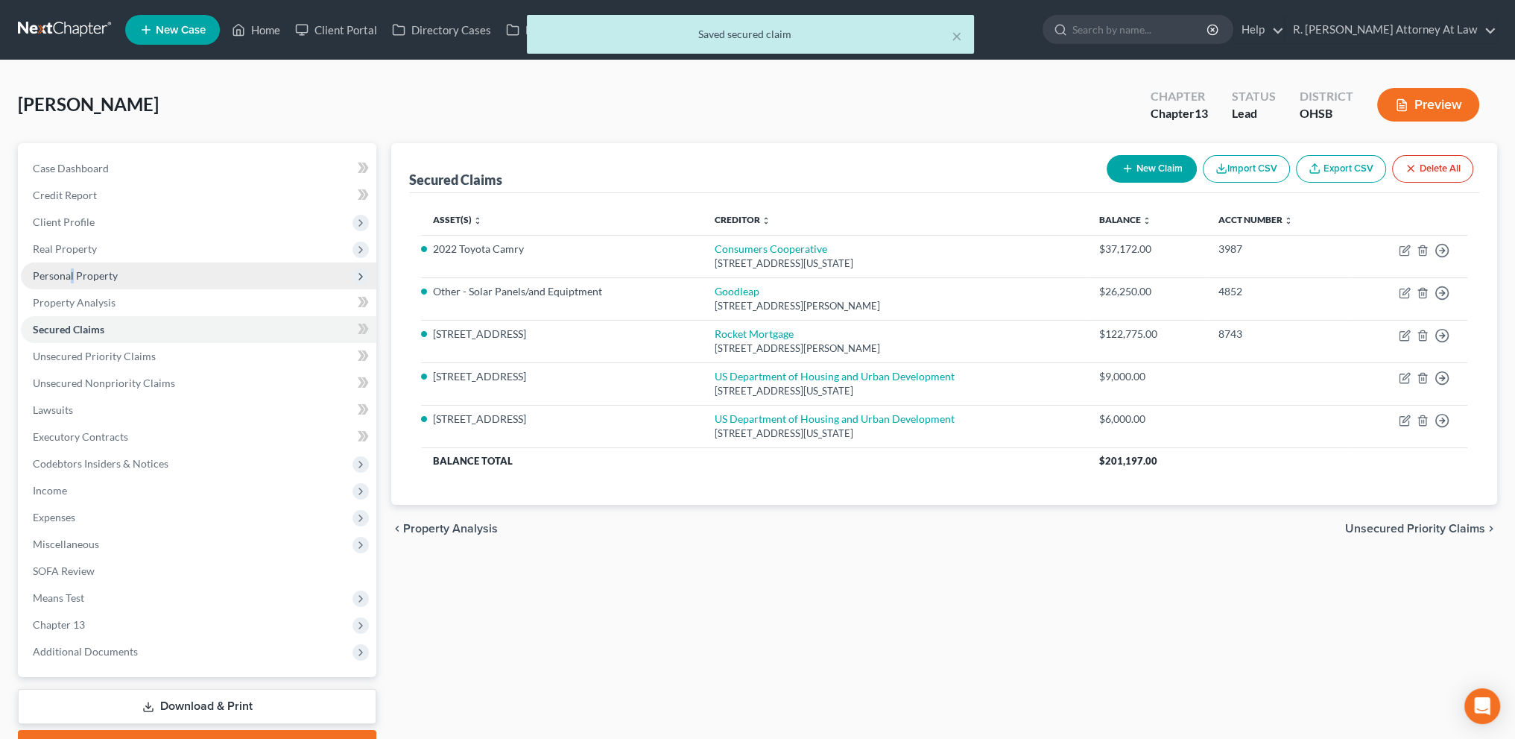
click at [72, 270] on span "Personal Property" at bounding box center [199, 275] width 356 height 27
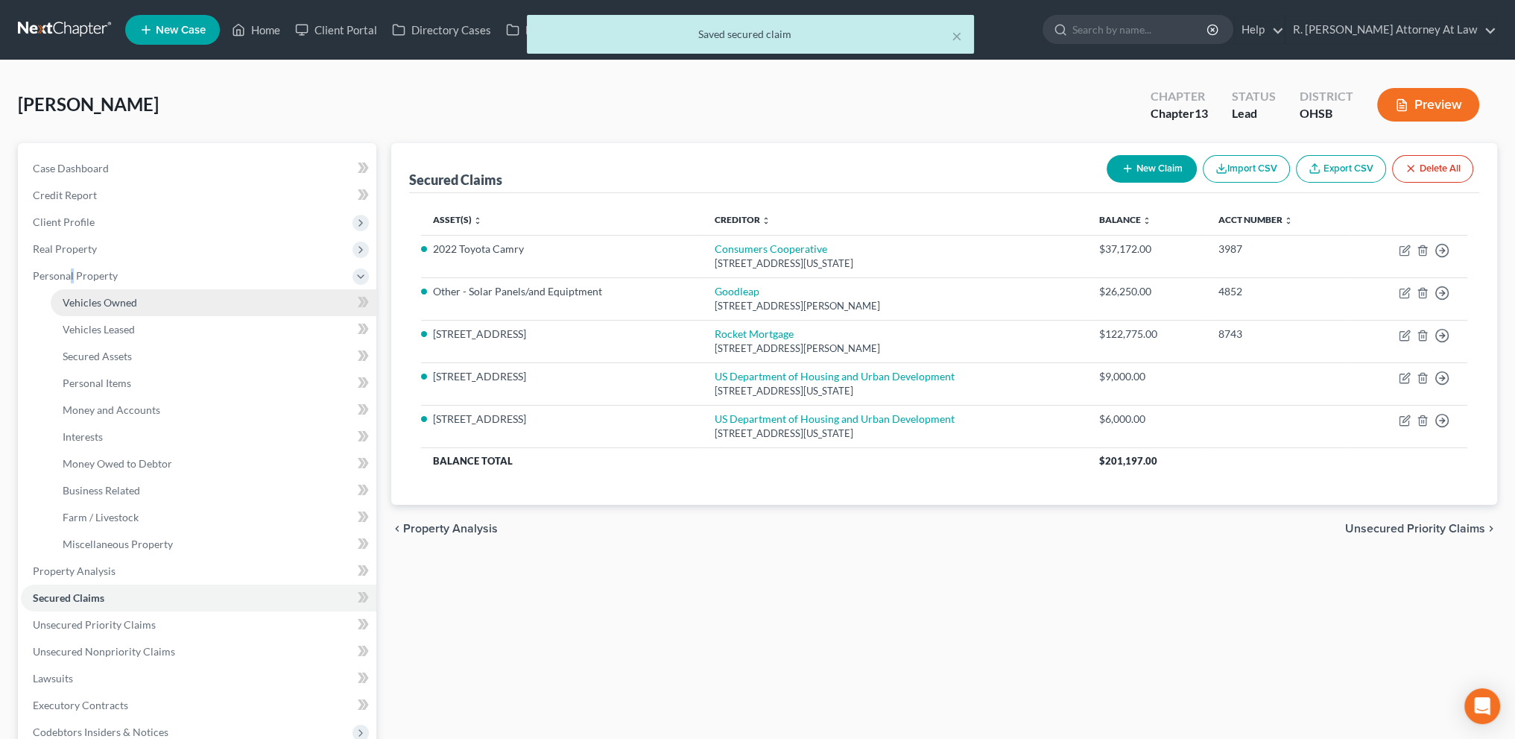
click at [89, 303] on span "Vehicles Owned" at bounding box center [100, 302] width 75 height 13
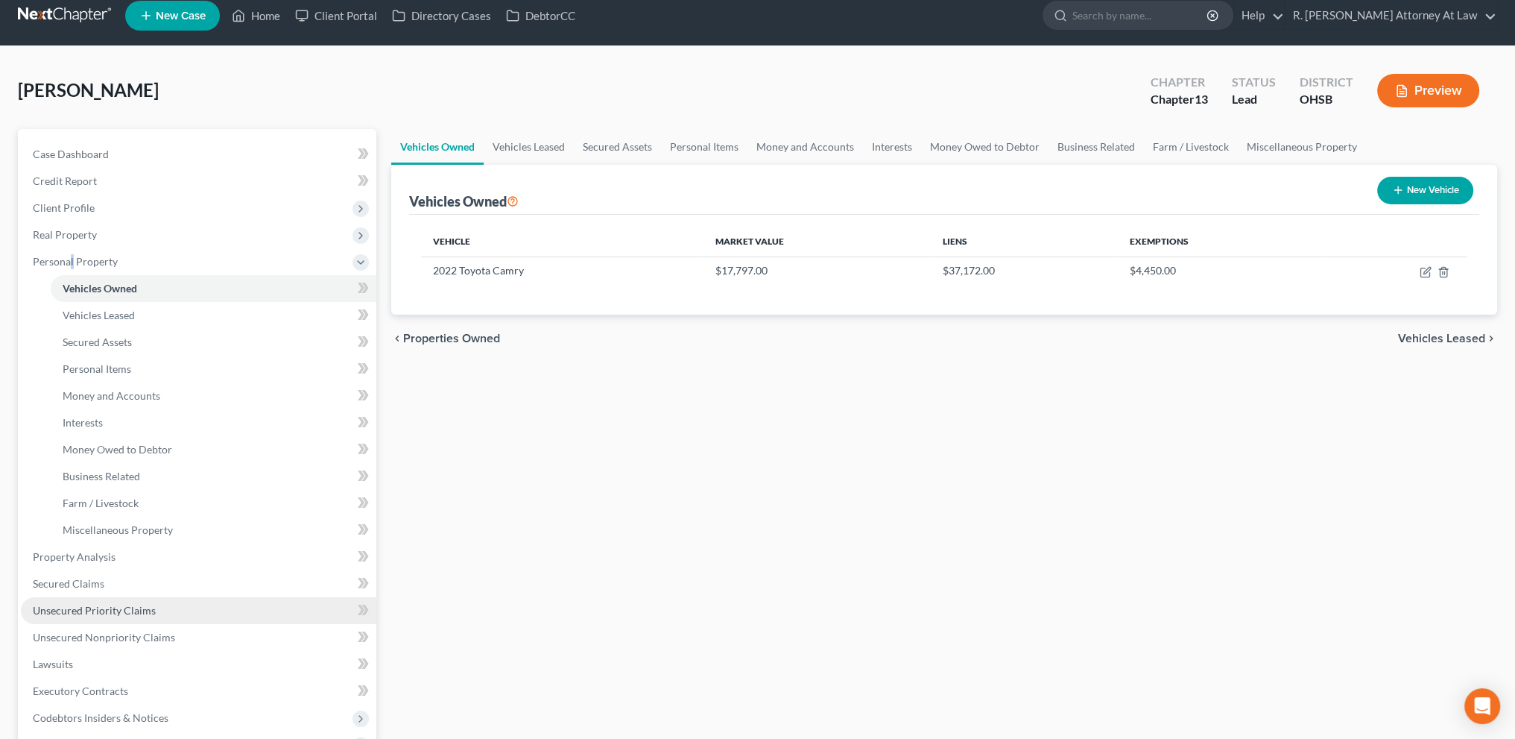
scroll to position [18, 0]
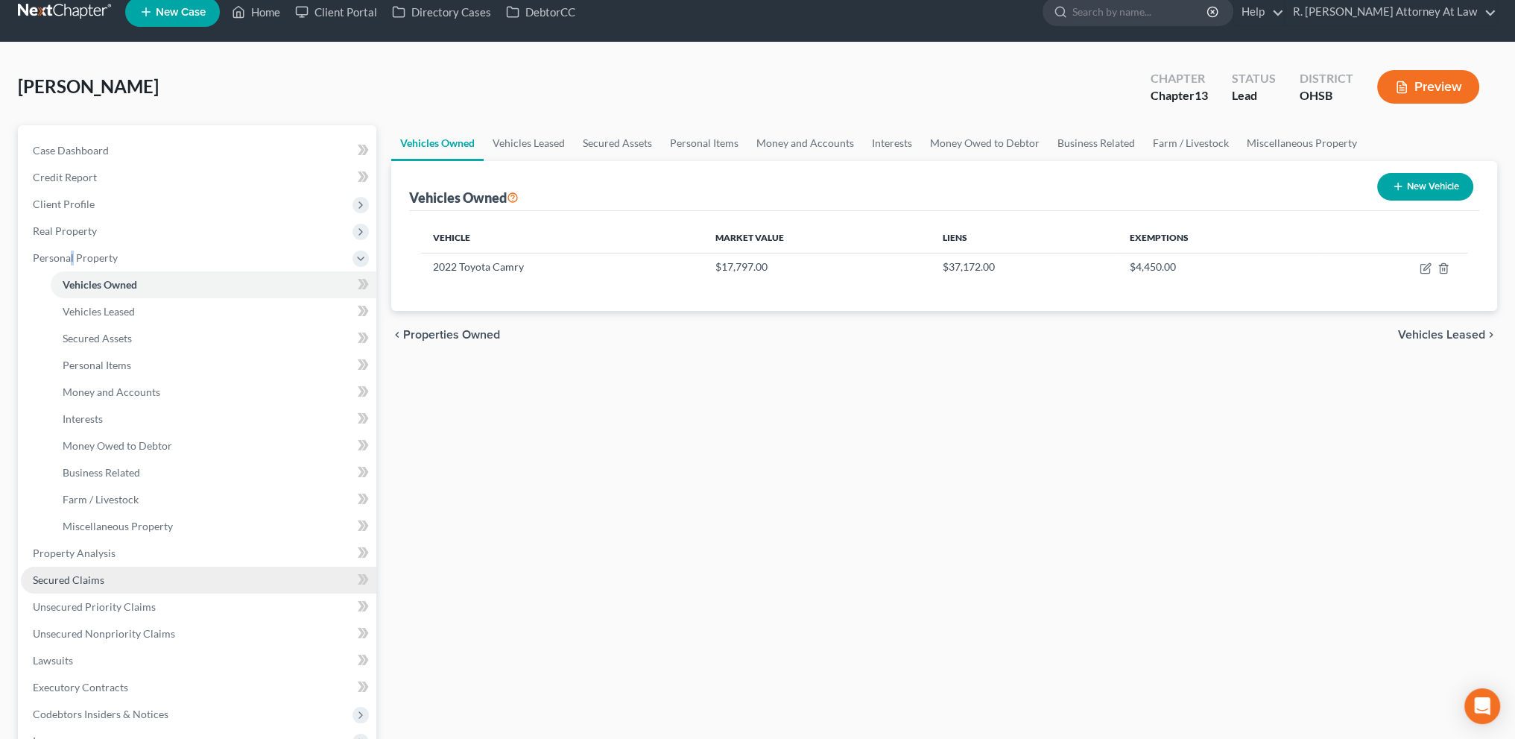
click at [75, 578] on span "Secured Claims" at bounding box center [69, 579] width 72 height 13
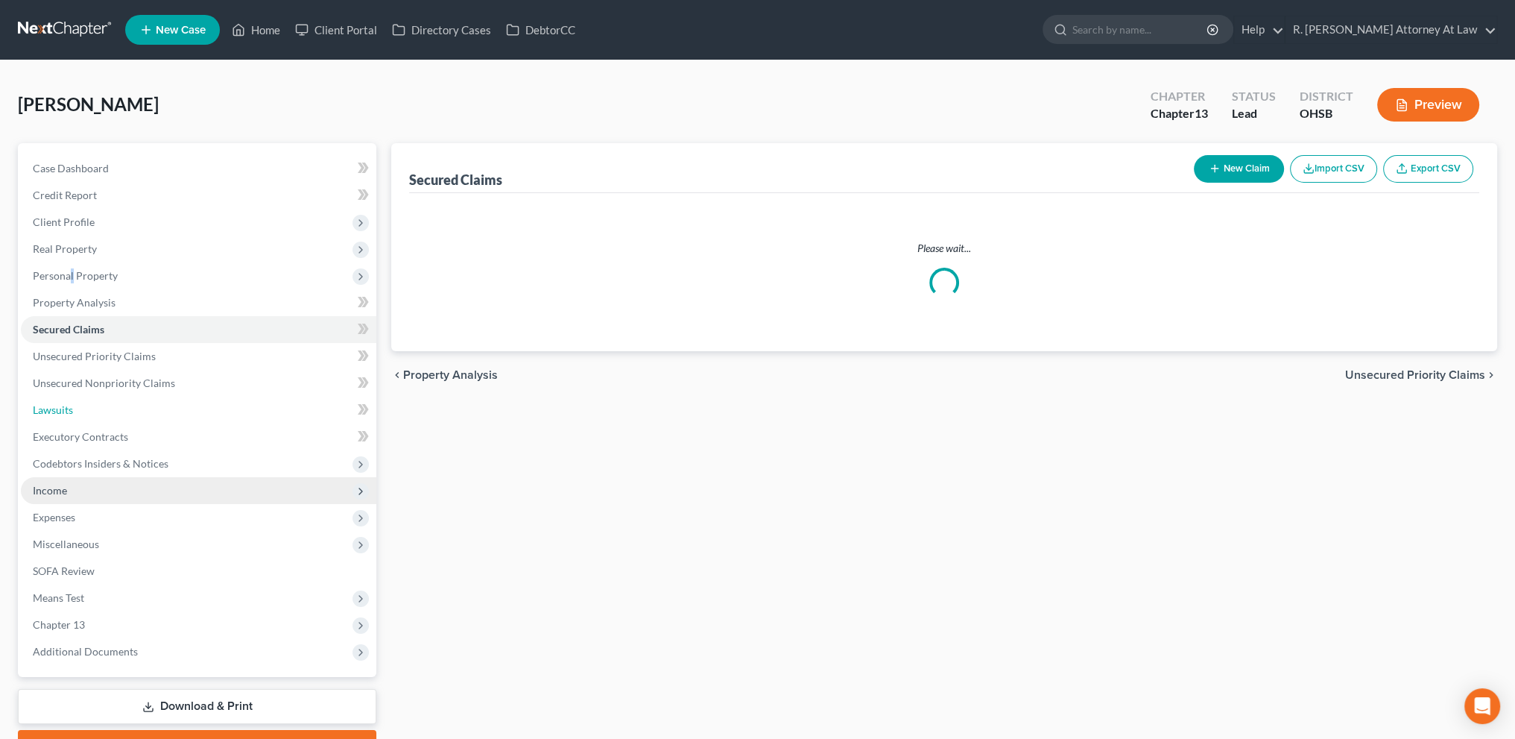
click at [75, 578] on ul "Case Dashboard Payments Invoices Payments Payments Credit Report Client Profile" at bounding box center [199, 410] width 356 height 510
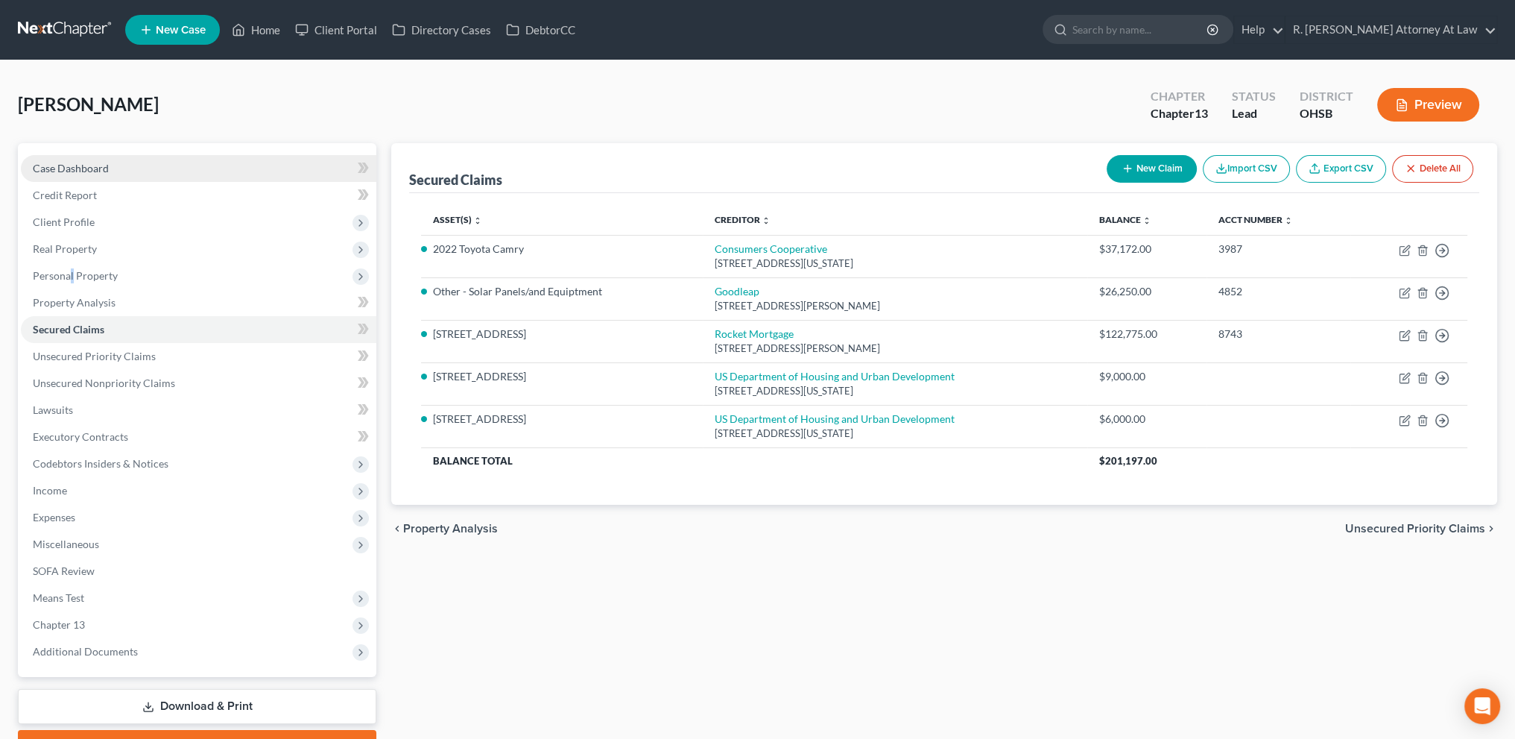
click at [45, 165] on span "Case Dashboard" at bounding box center [71, 168] width 76 height 13
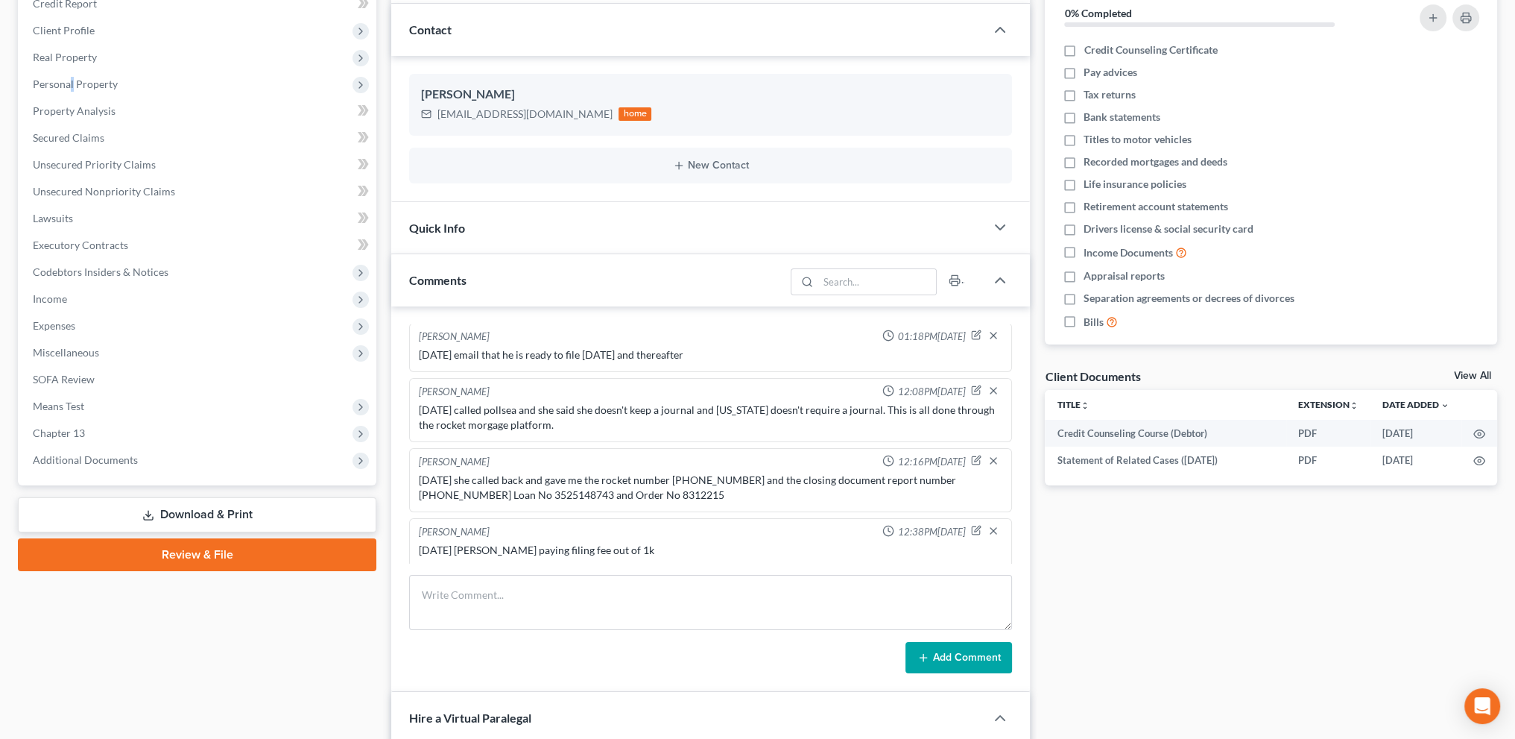
scroll to position [205, 0]
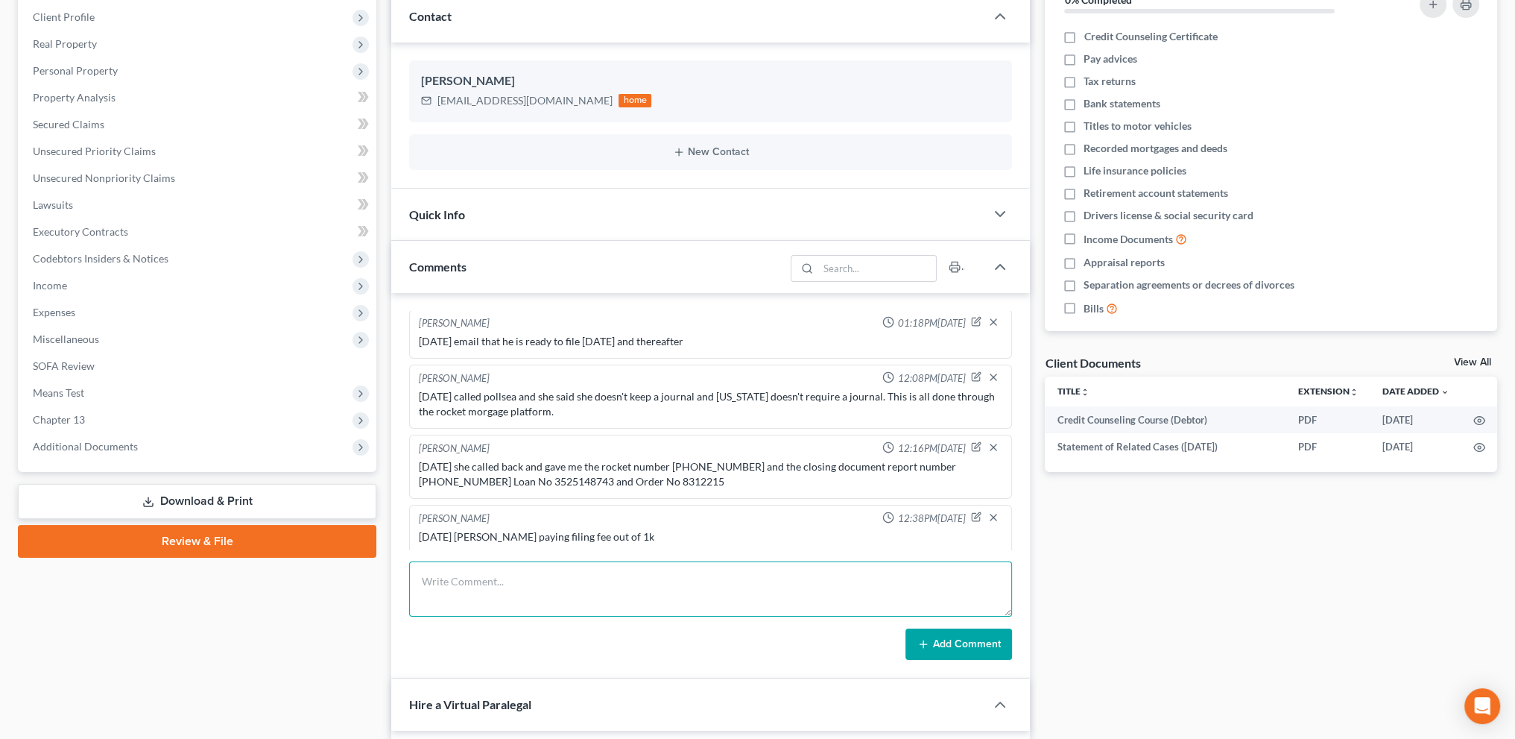
click at [435, 578] on textarea at bounding box center [710, 588] width 603 height 55
type textarea "[DATE] told him due to his waivering then he needs to a 7 and not a 13/ told hi…"
click at [934, 640] on button "Add Comment" at bounding box center [959, 643] width 107 height 31
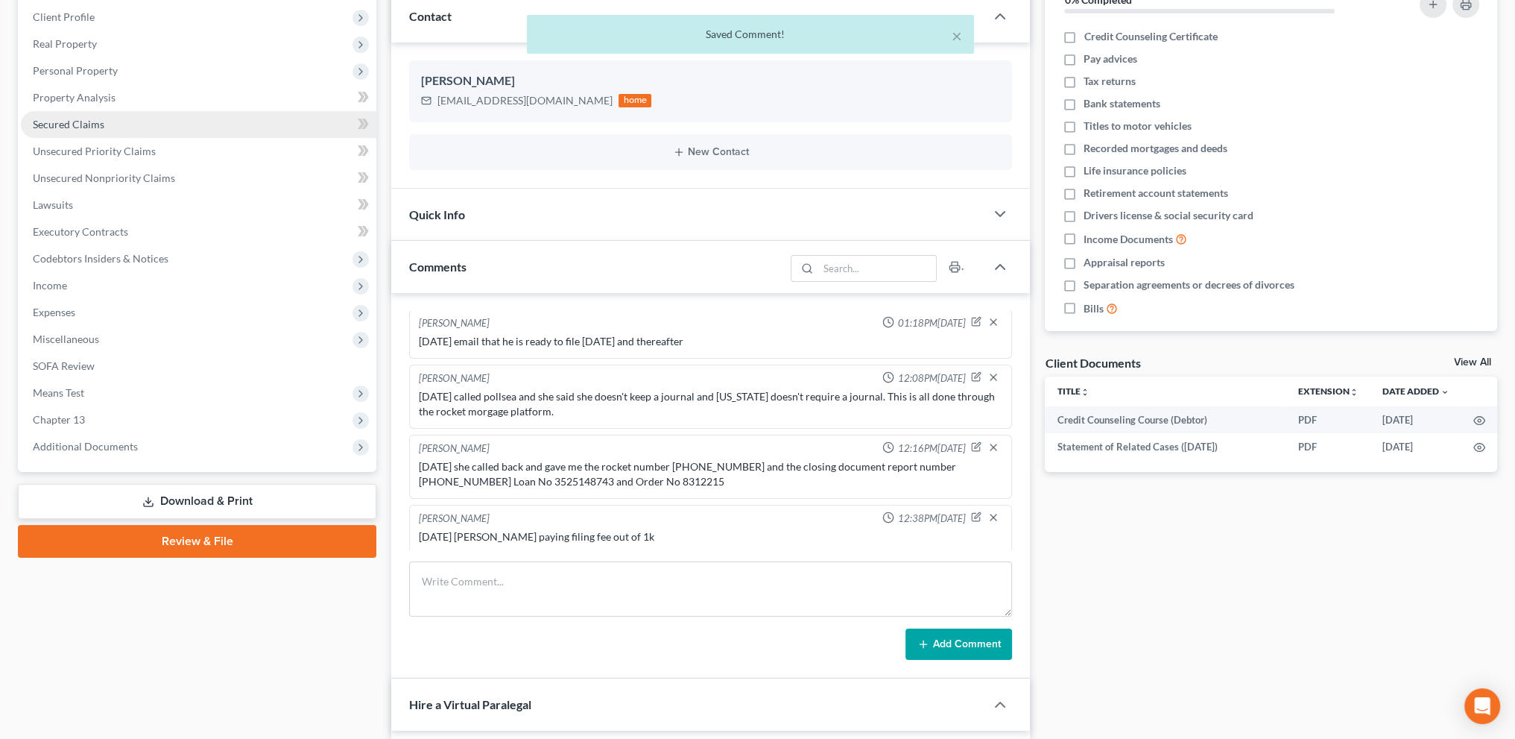
scroll to position [386, 0]
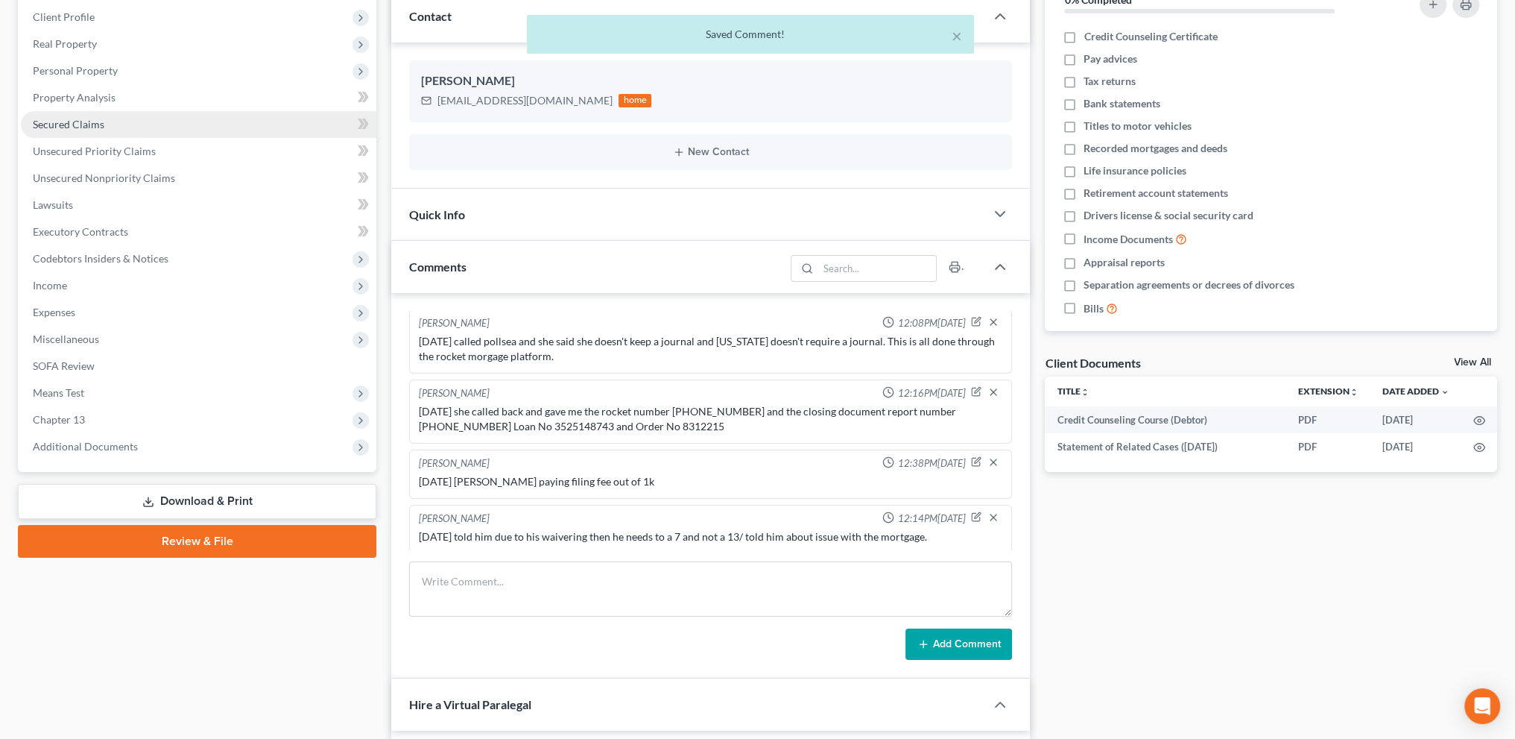
click at [49, 116] on link "Secured Claims" at bounding box center [199, 124] width 356 height 27
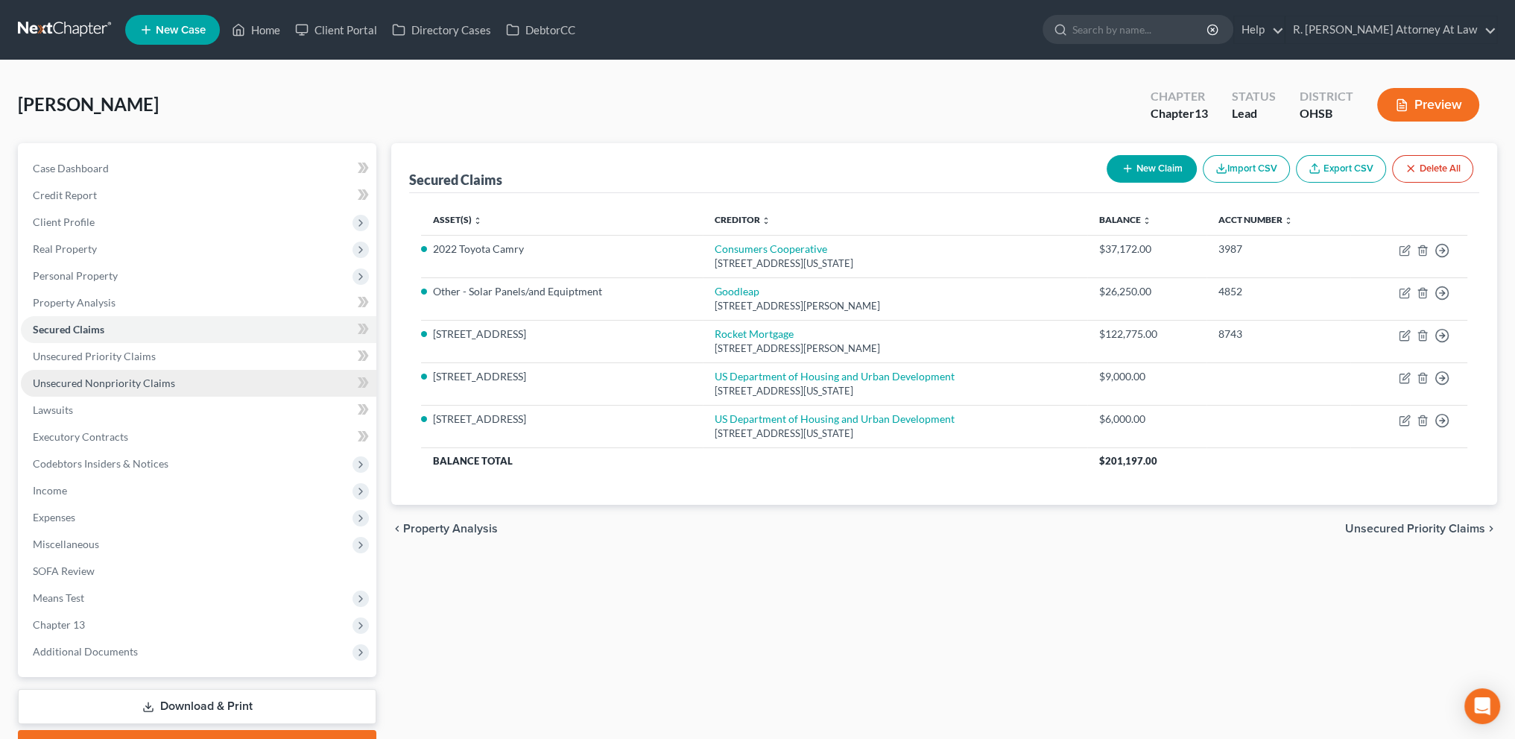
click at [60, 381] on span "Unsecured Nonpriority Claims" at bounding box center [104, 382] width 142 height 13
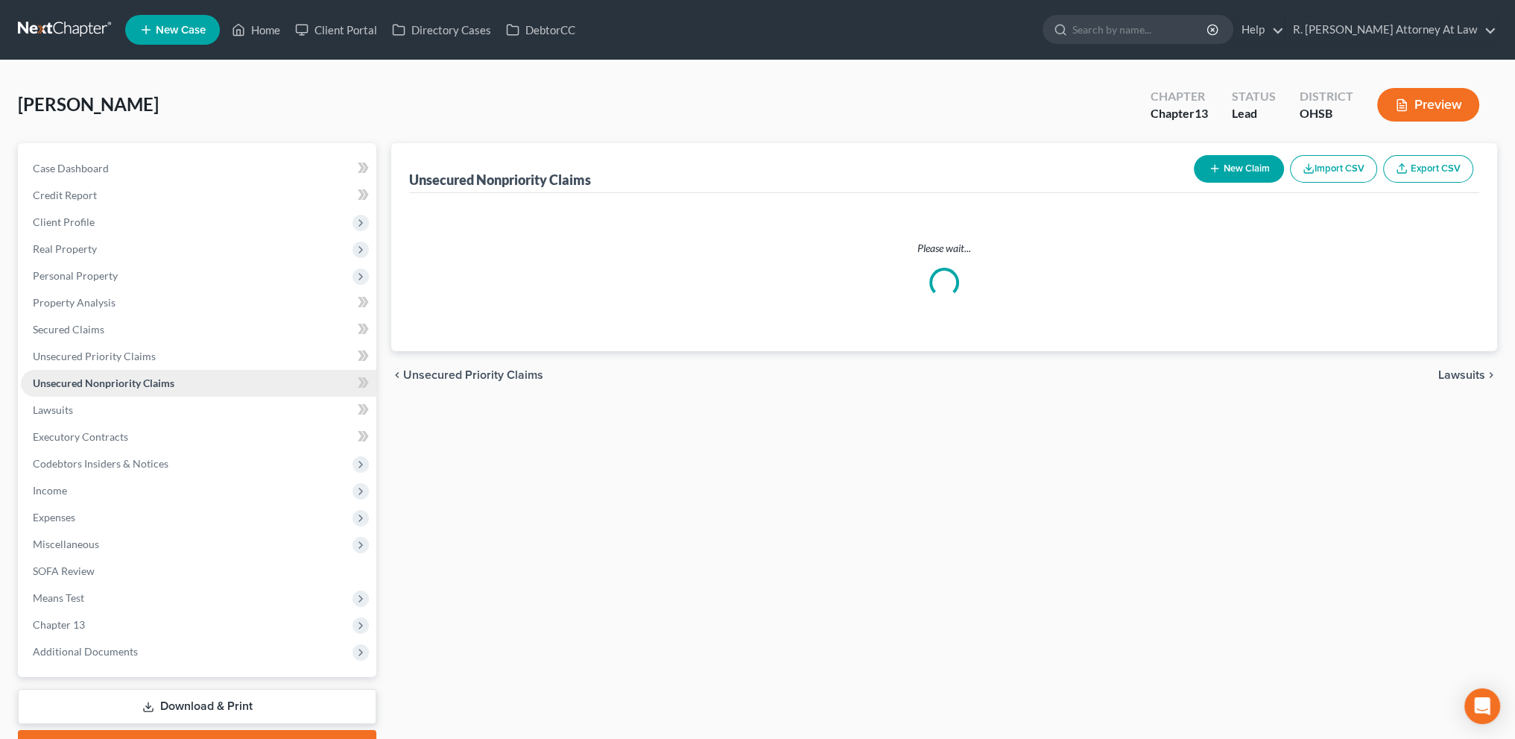
click at [60, 381] on span "Unsecured Nonpriority Claims" at bounding box center [104, 382] width 142 height 13
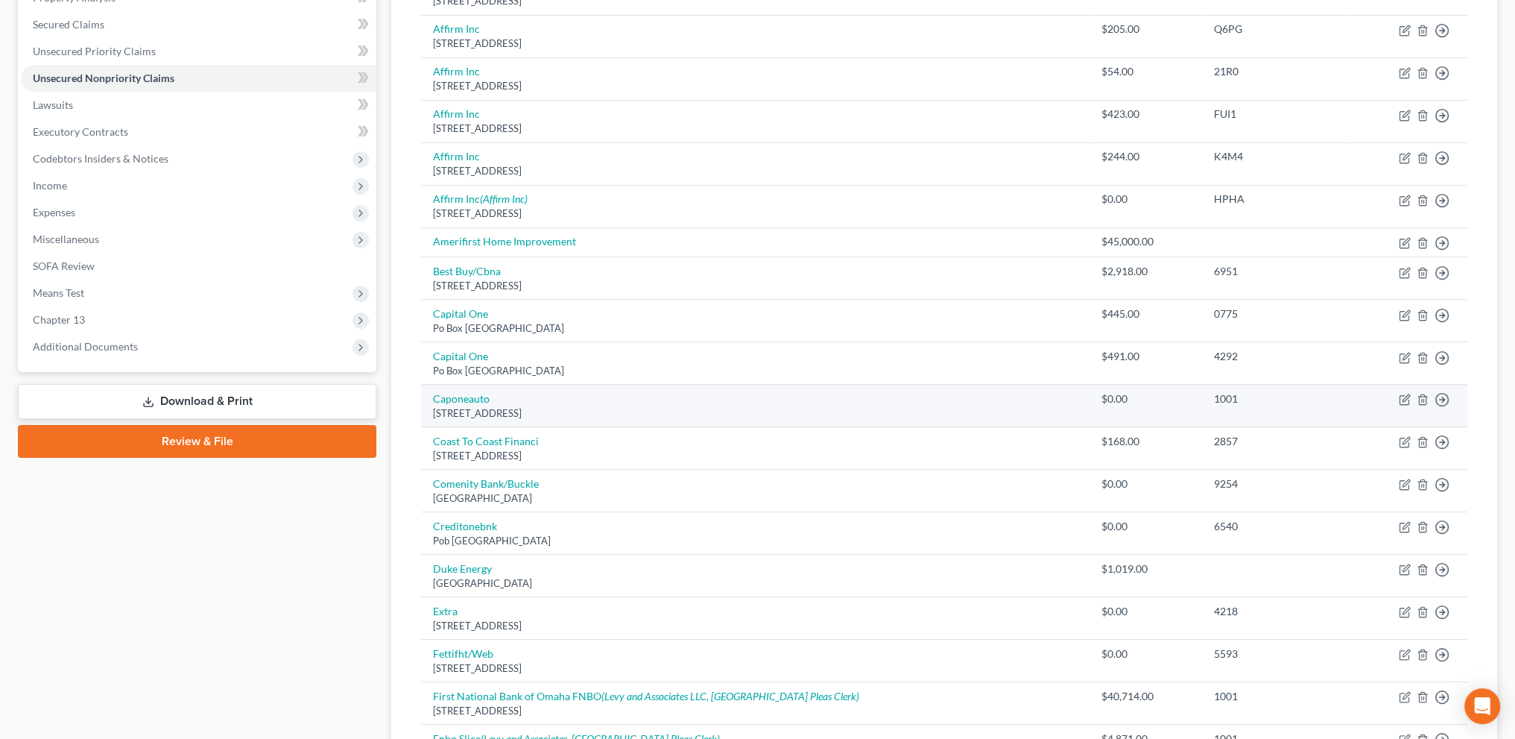
scroll to position [18, 0]
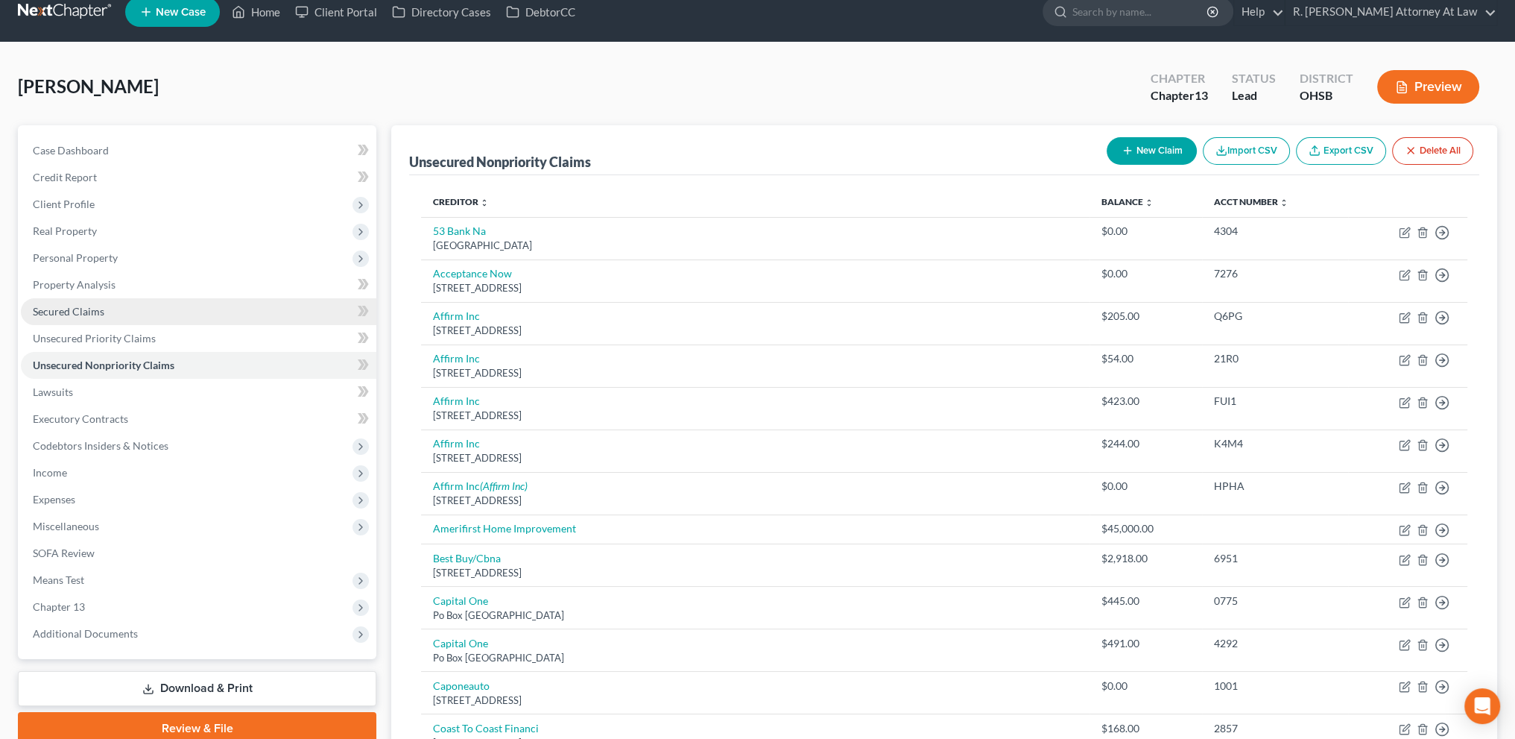
click at [42, 309] on span "Secured Claims" at bounding box center [69, 311] width 72 height 13
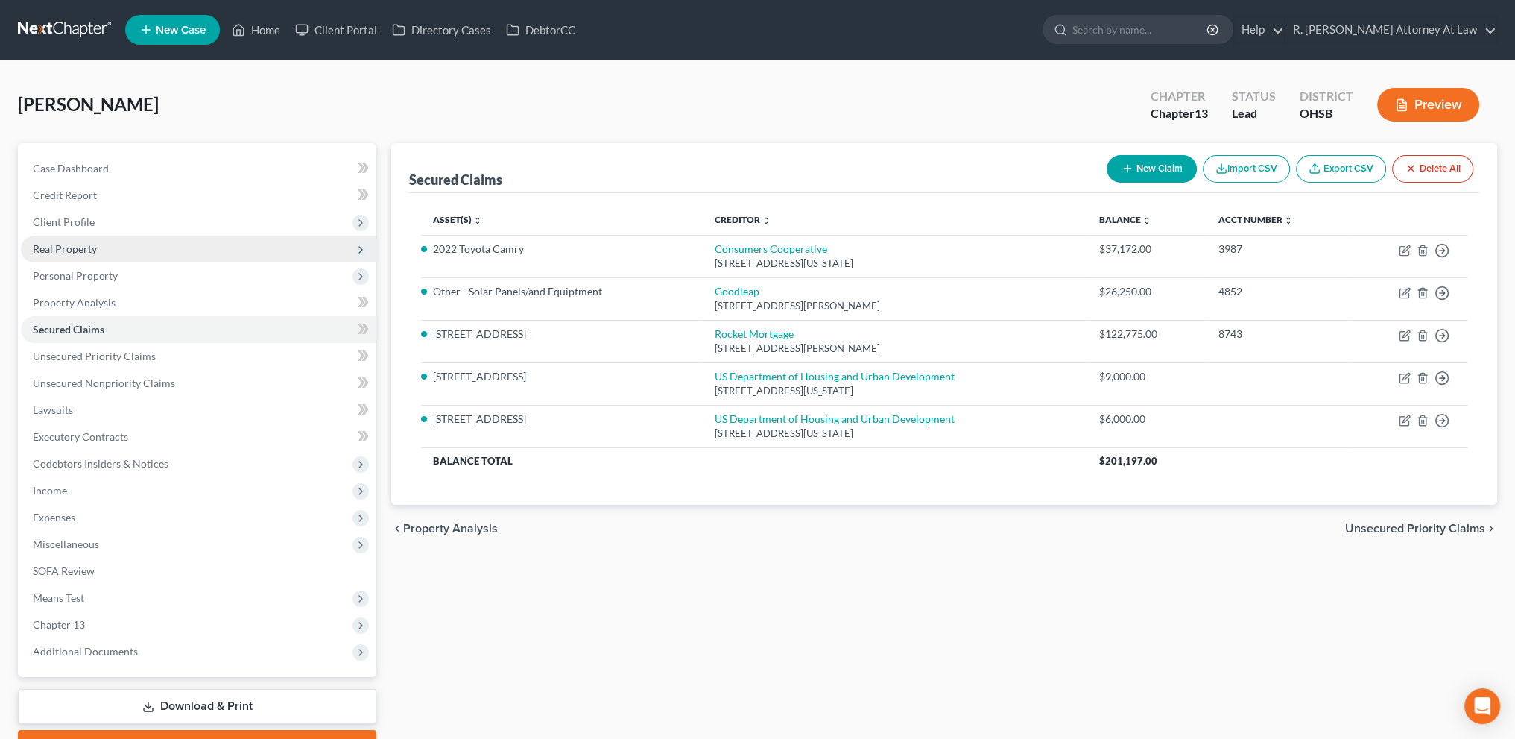
click at [68, 247] on span "Real Property" at bounding box center [65, 248] width 64 height 13
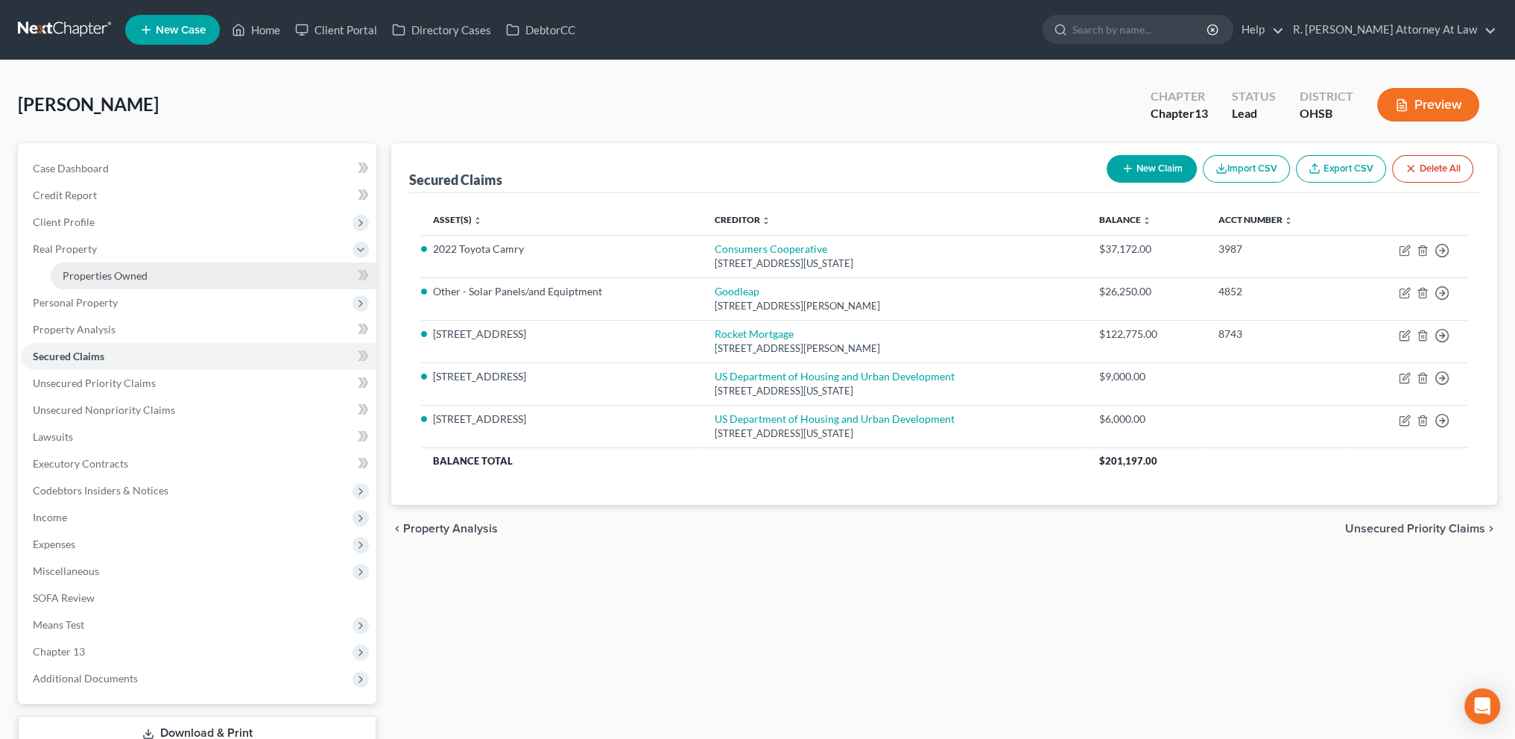
click at [78, 277] on span "Properties Owned" at bounding box center [105, 275] width 85 height 13
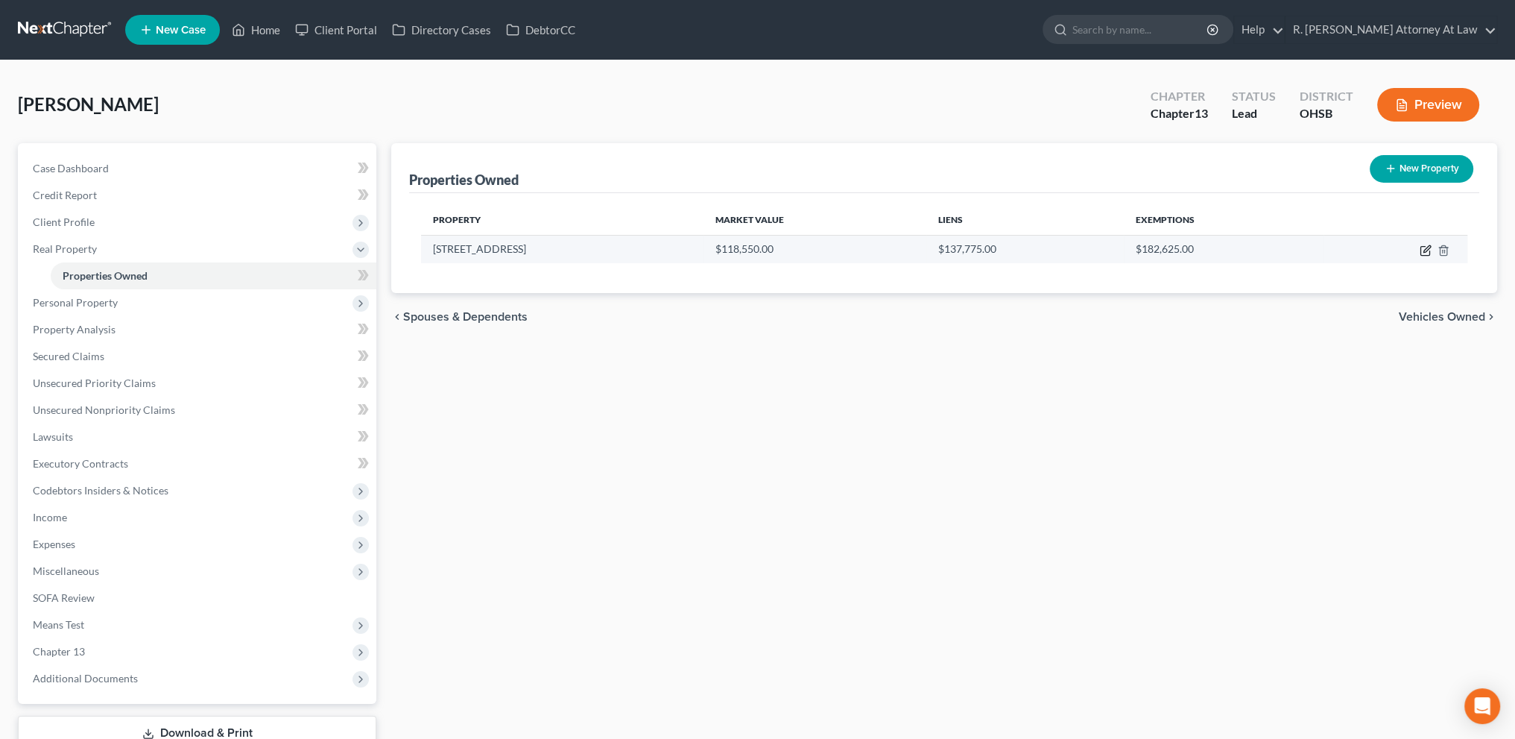
click at [1425, 250] on icon "button" at bounding box center [1426, 250] width 12 height 12
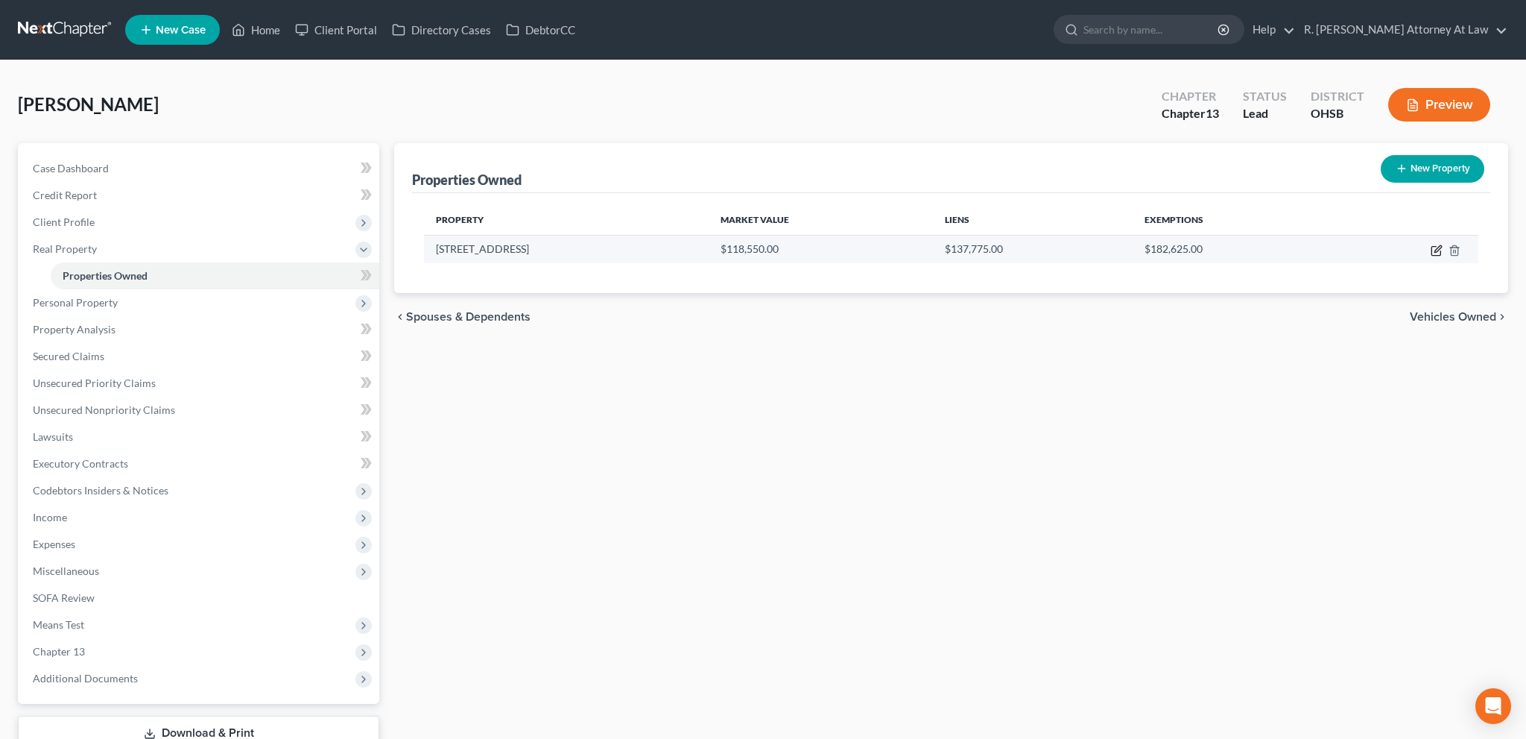
select select "36"
select select "0"
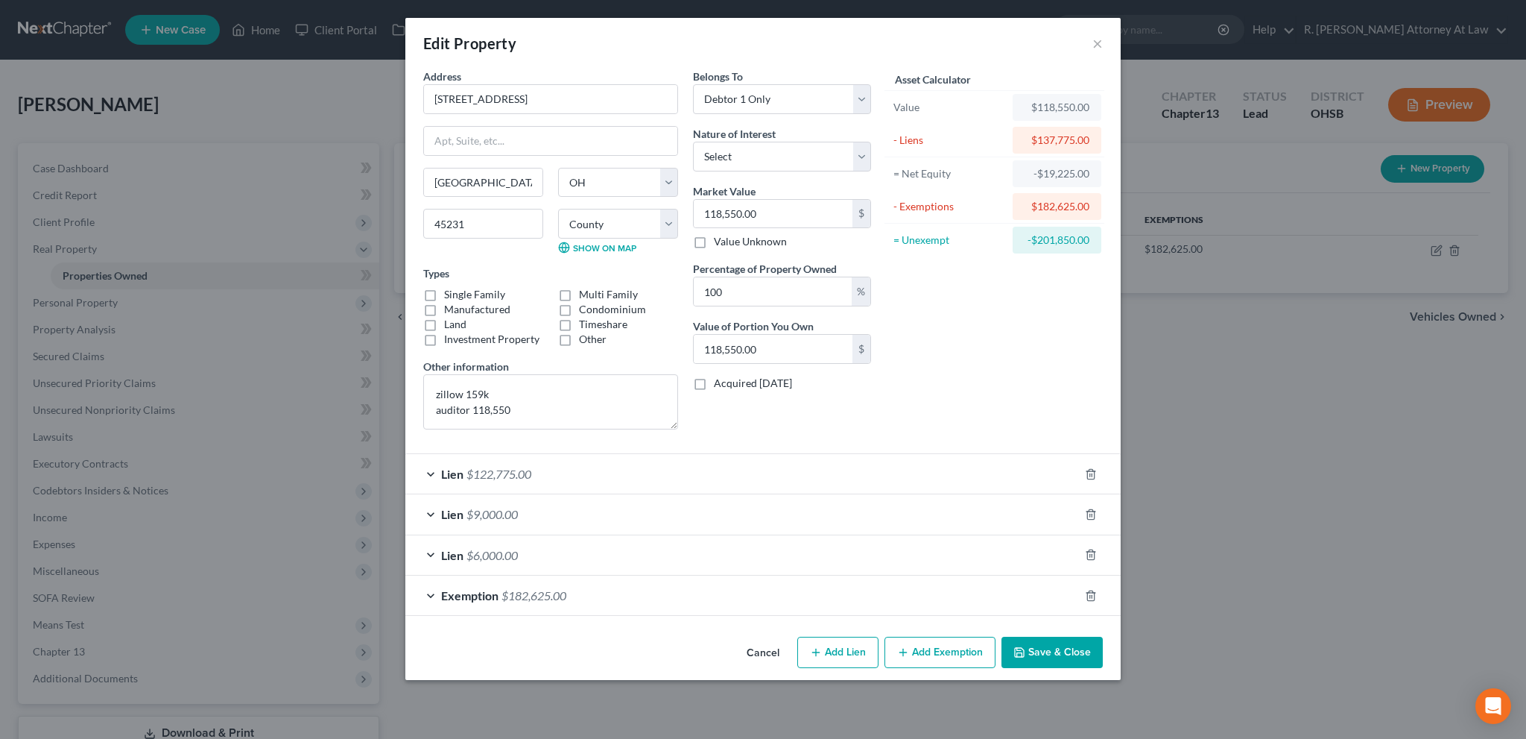
click at [1044, 656] on button "Save & Close" at bounding box center [1052, 652] width 101 height 31
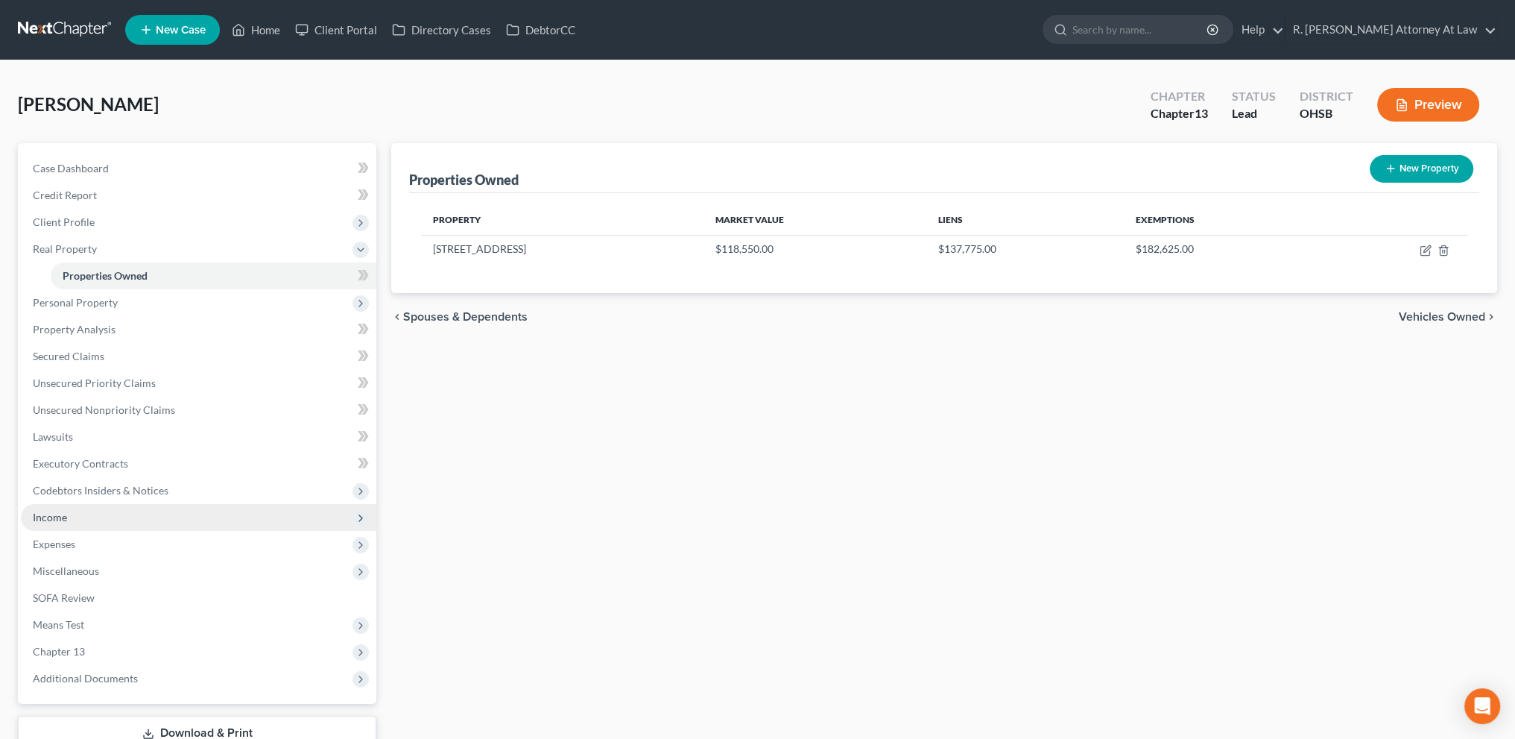
click at [79, 518] on span "Income" at bounding box center [199, 517] width 356 height 27
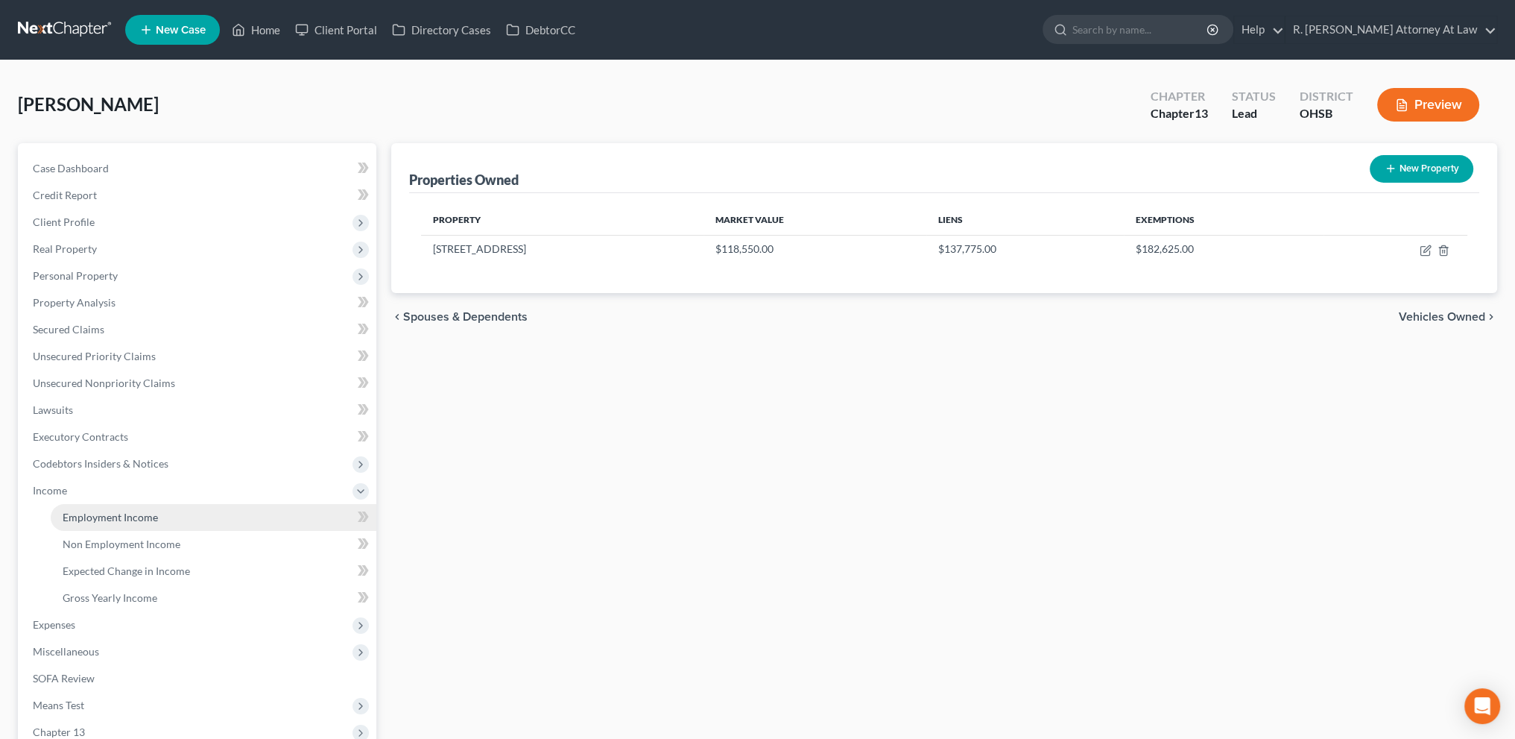
click at [80, 518] on span "Employment Income" at bounding box center [110, 517] width 95 height 13
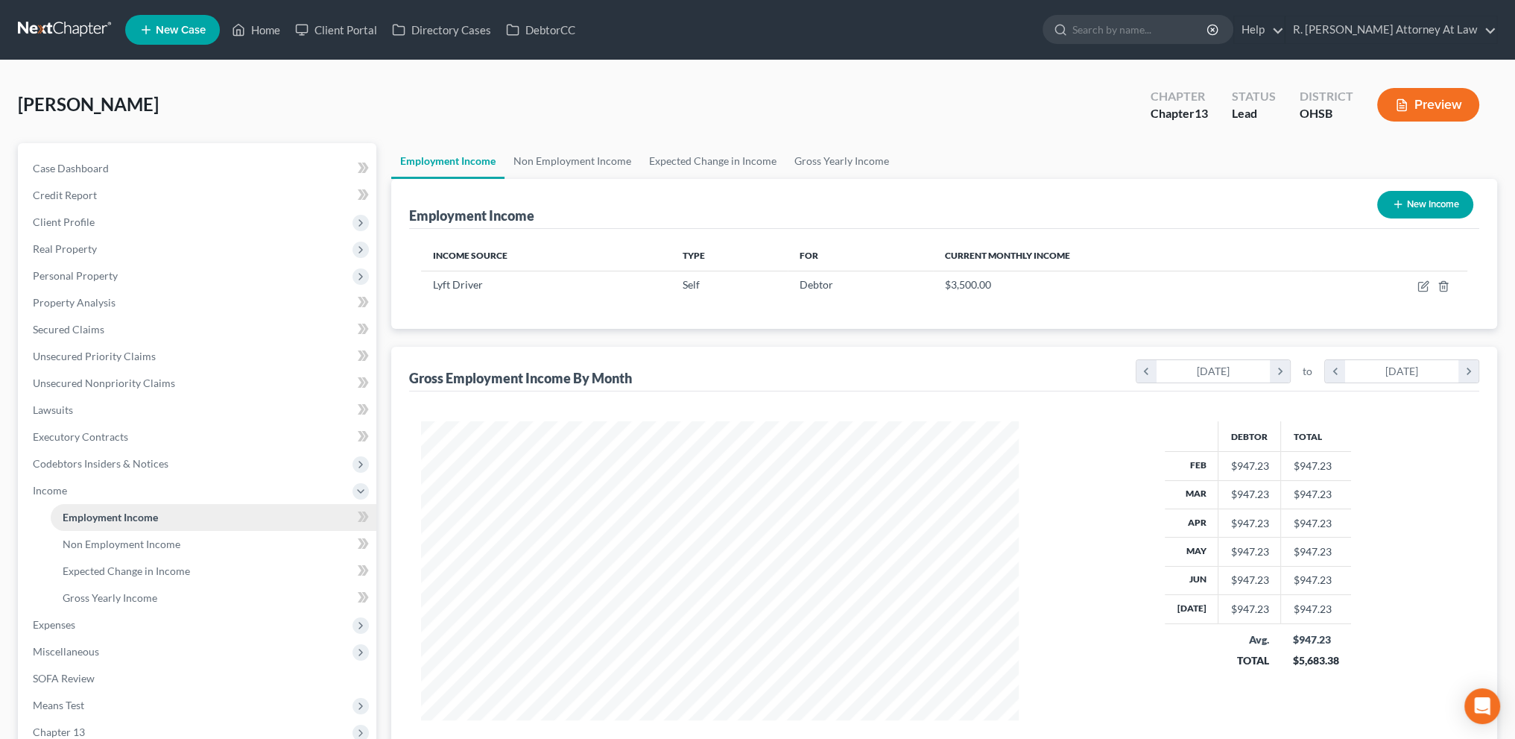
scroll to position [299, 627]
click at [110, 539] on span "Non Employment Income" at bounding box center [122, 543] width 118 height 13
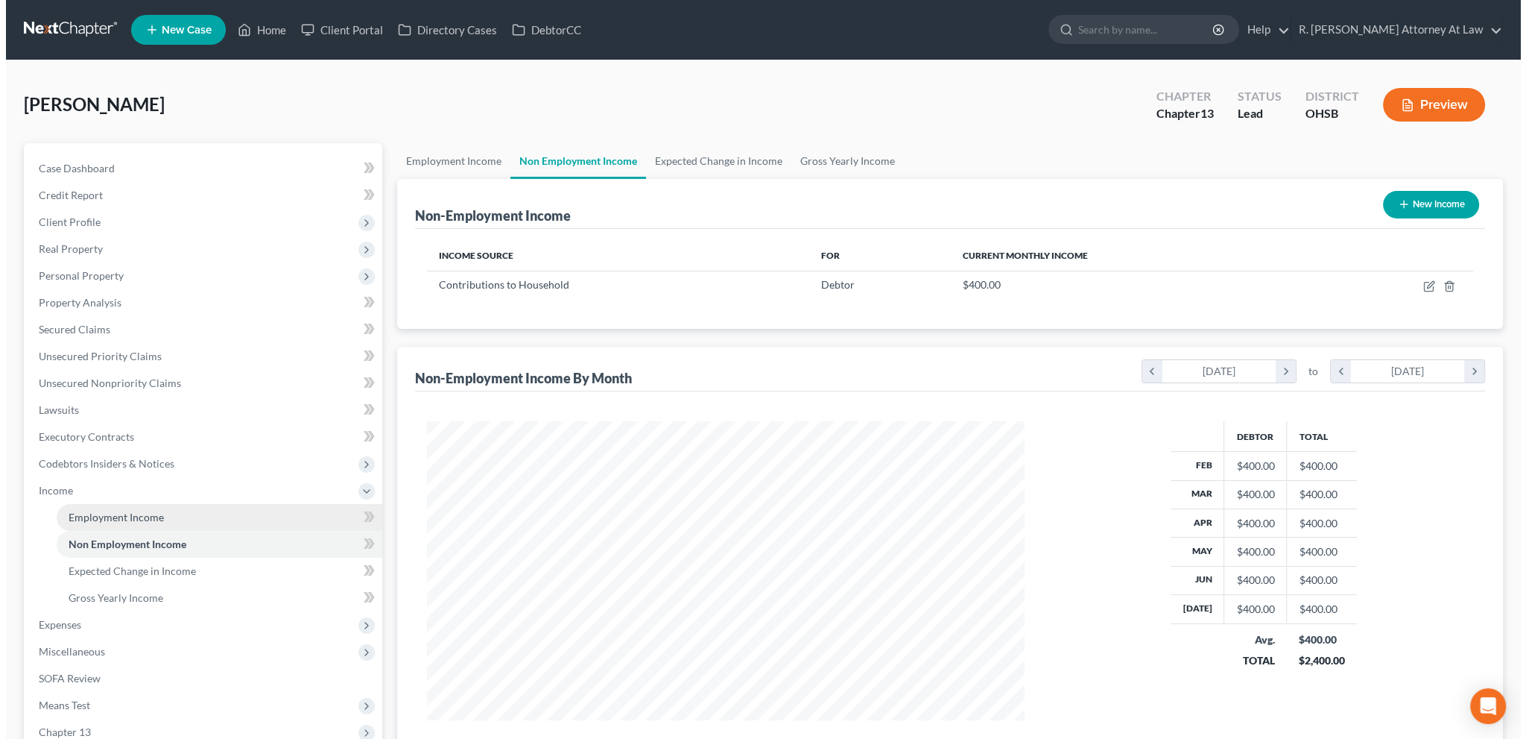
scroll to position [299, 627]
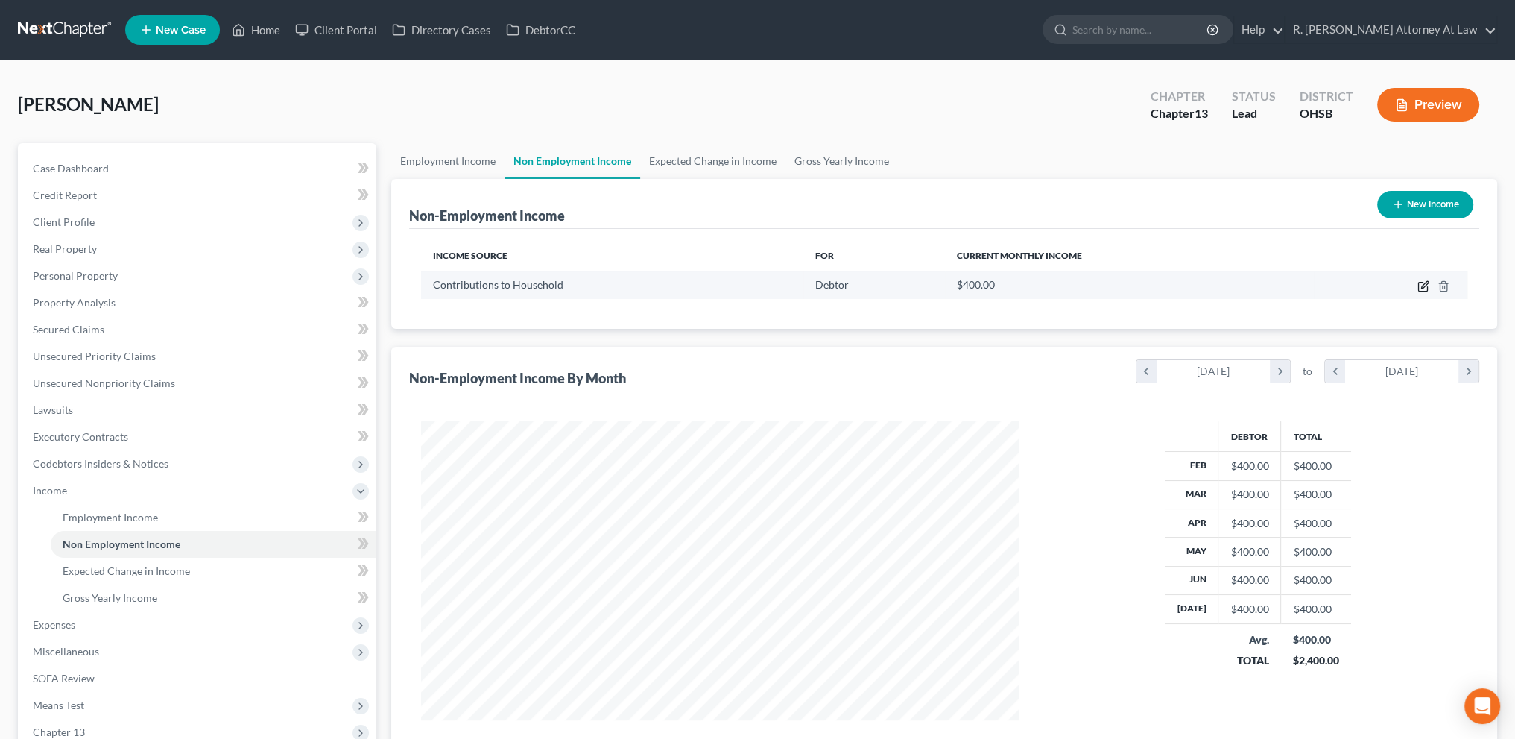
click at [1423, 284] on icon "button" at bounding box center [1424, 284] width 7 height 7
select select "8"
select select "0"
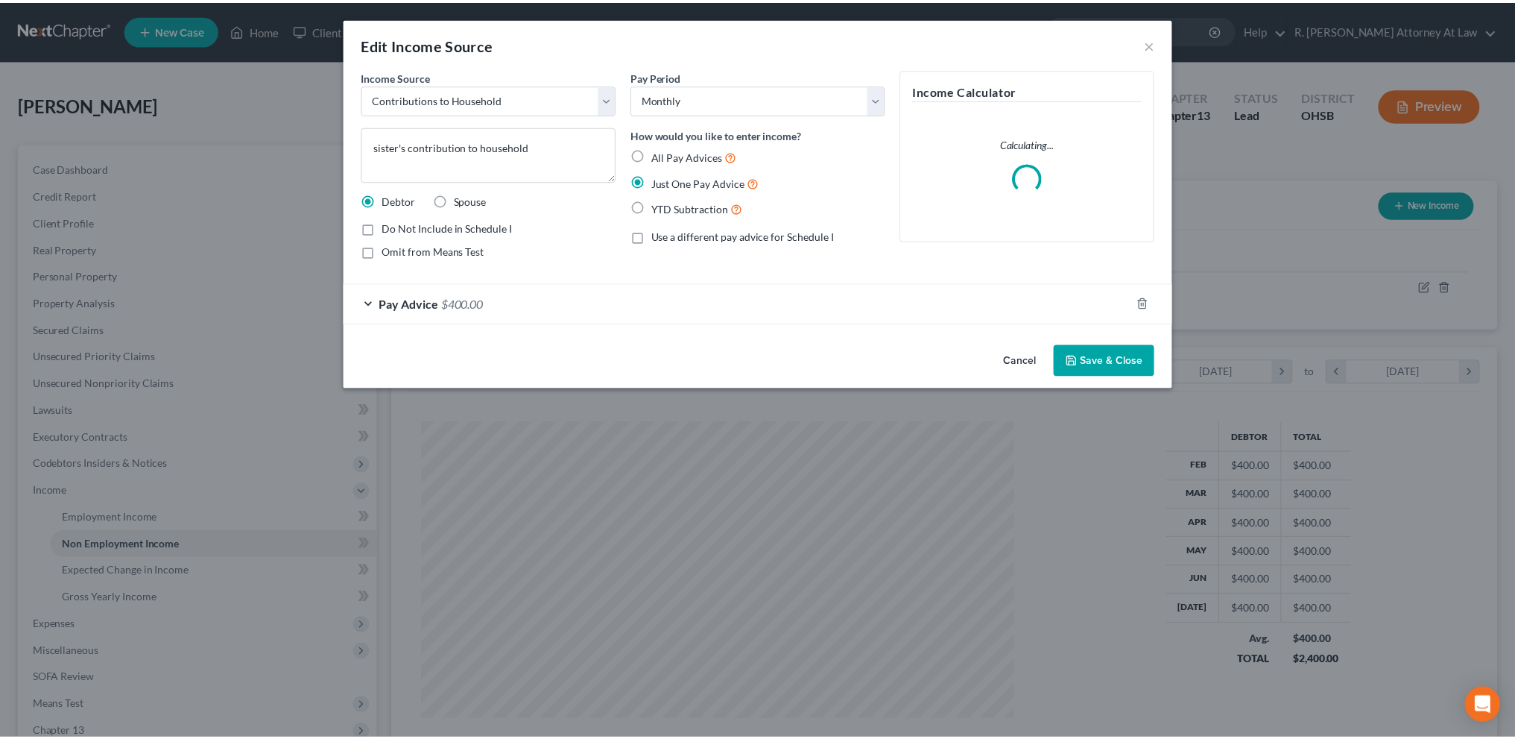
scroll to position [301, 632]
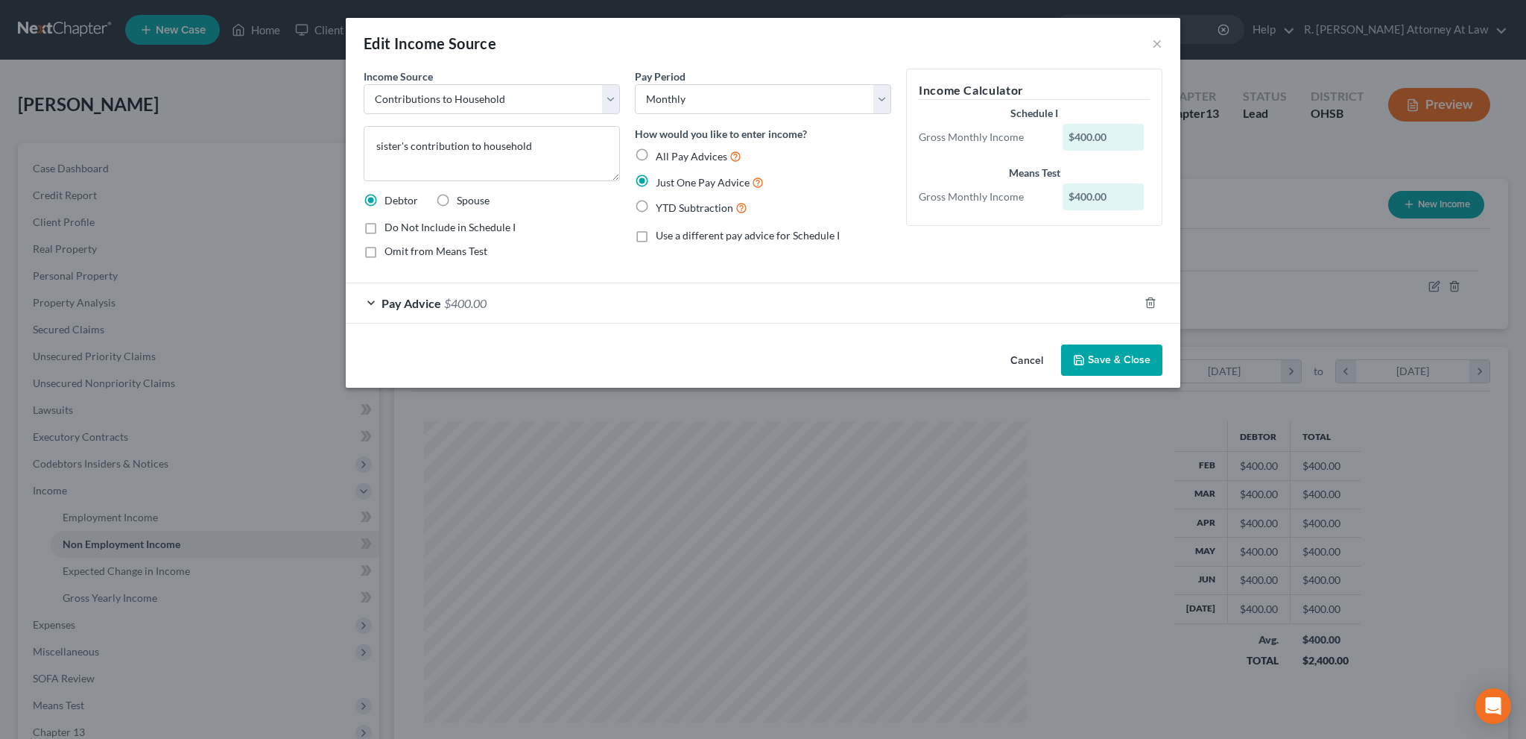
click at [1111, 360] on button "Save & Close" at bounding box center [1111, 359] width 101 height 31
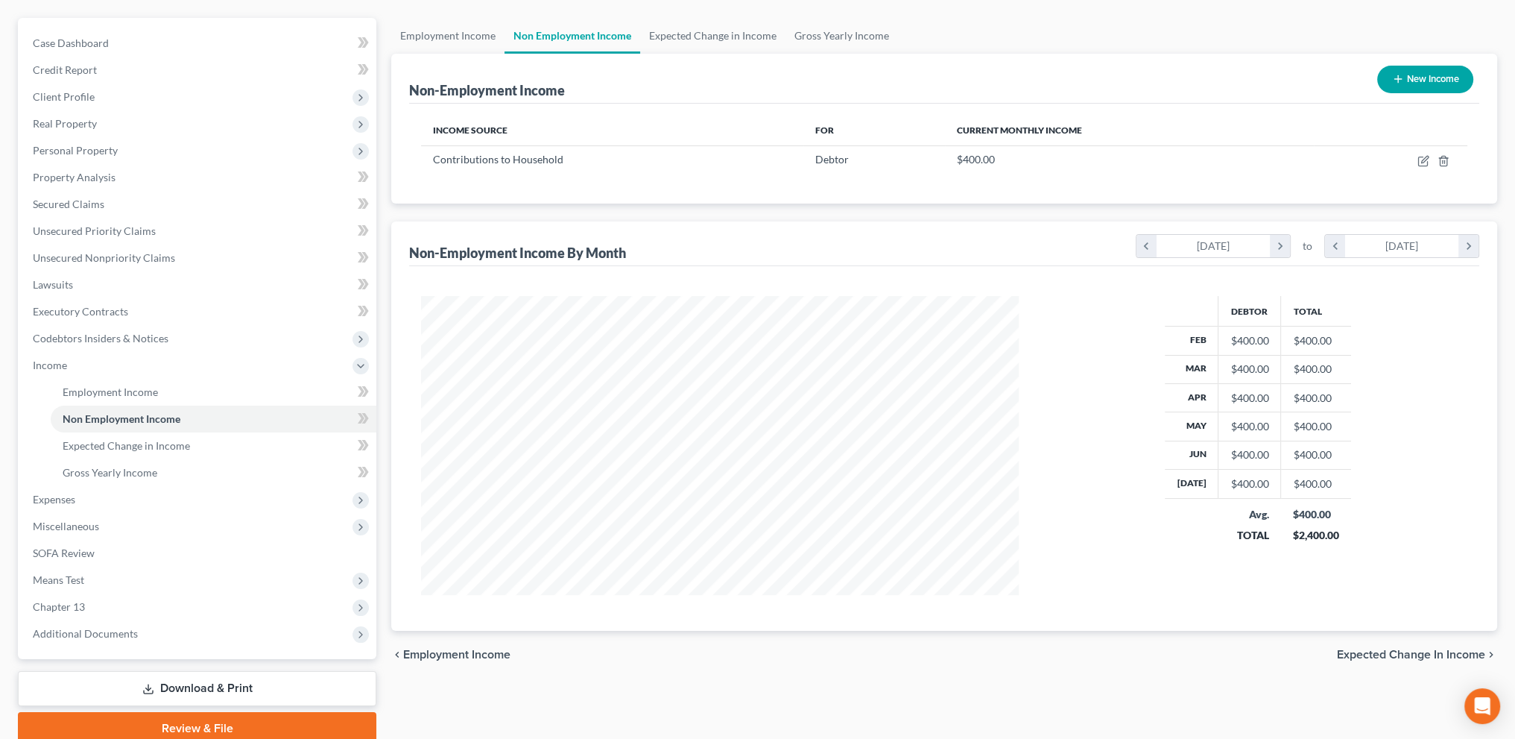
scroll to position [130, 0]
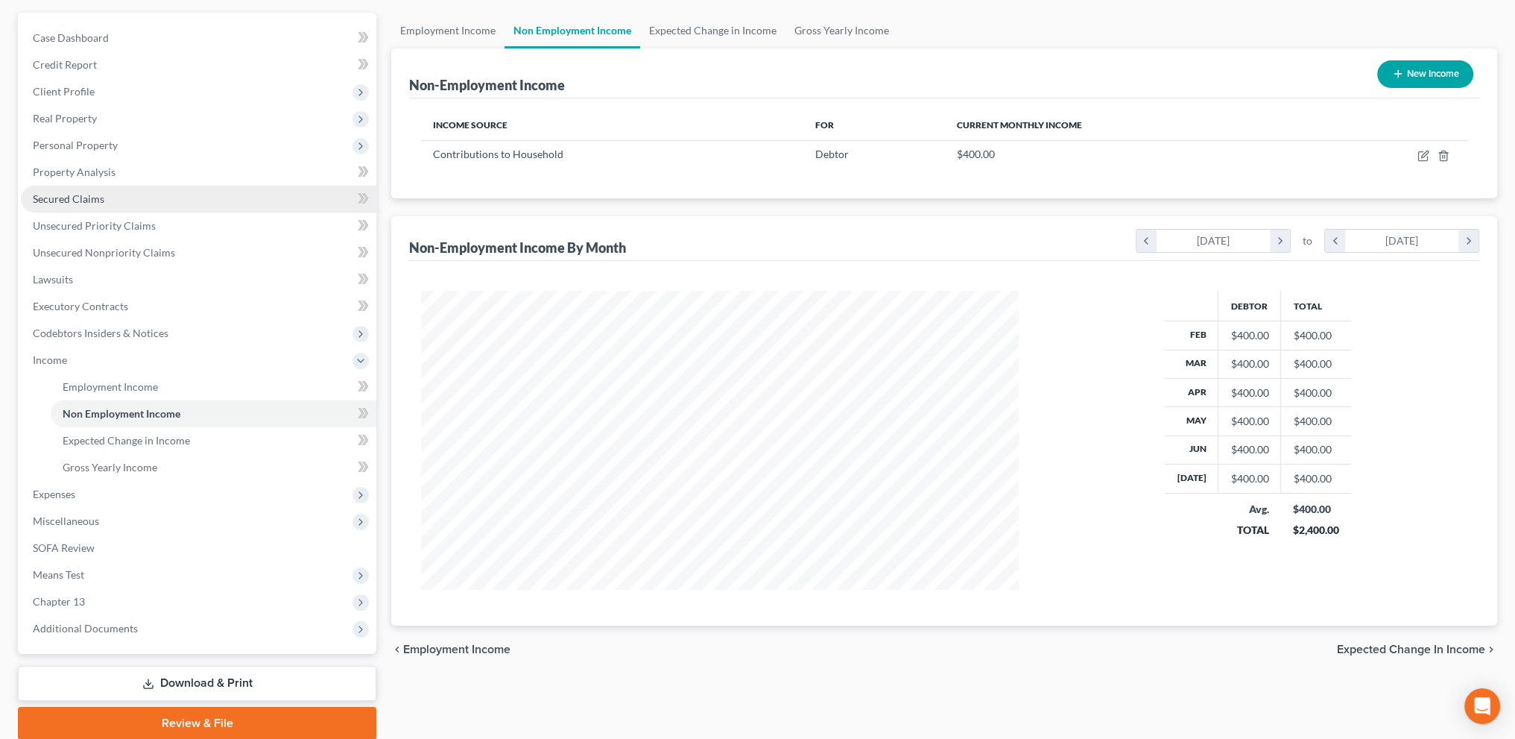
click at [60, 196] on span "Secured Claims" at bounding box center [69, 198] width 72 height 13
click at [60, 196] on ul "Case Dashboard Payments Invoices Payments Payments Credit Report Client Profile" at bounding box center [199, 333] width 356 height 617
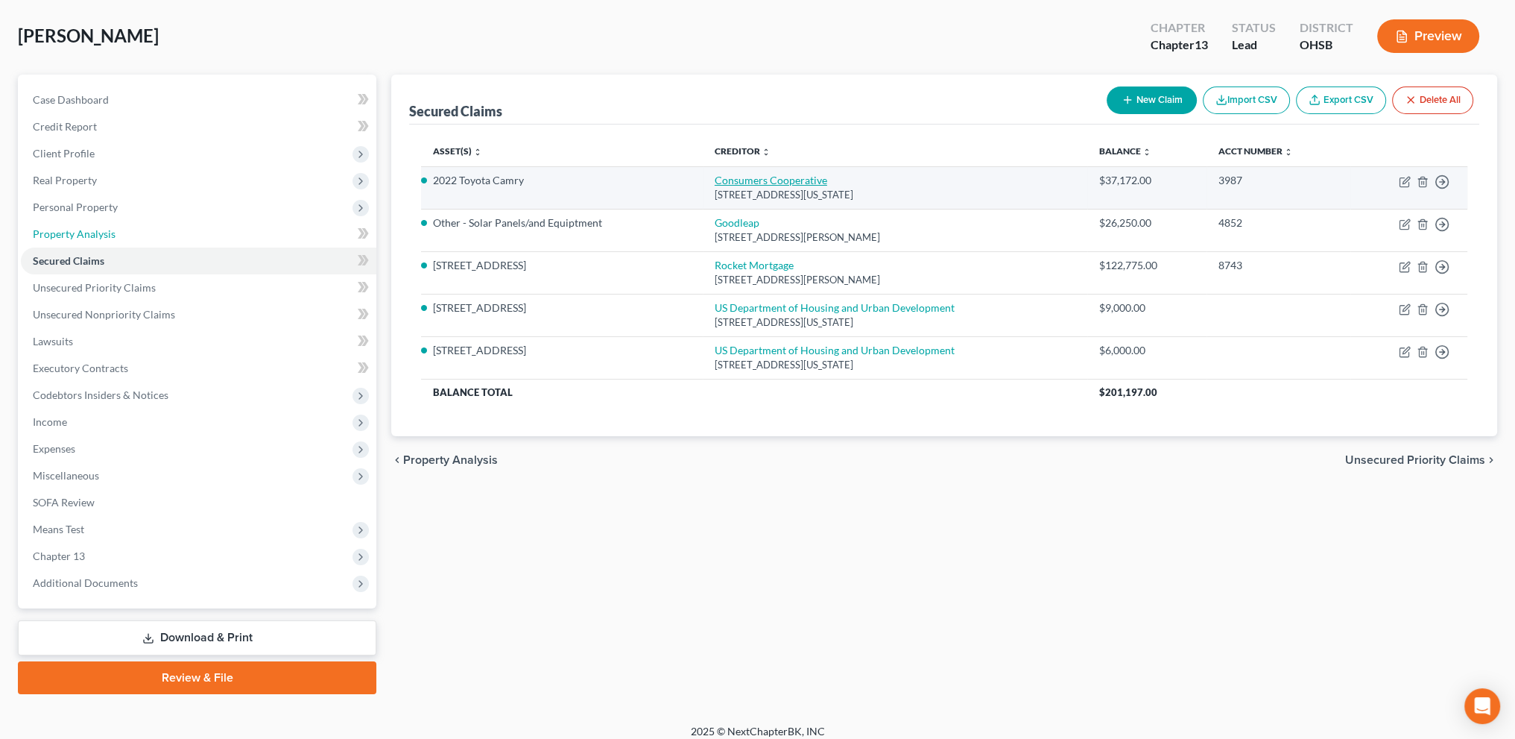
scroll to position [75, 0]
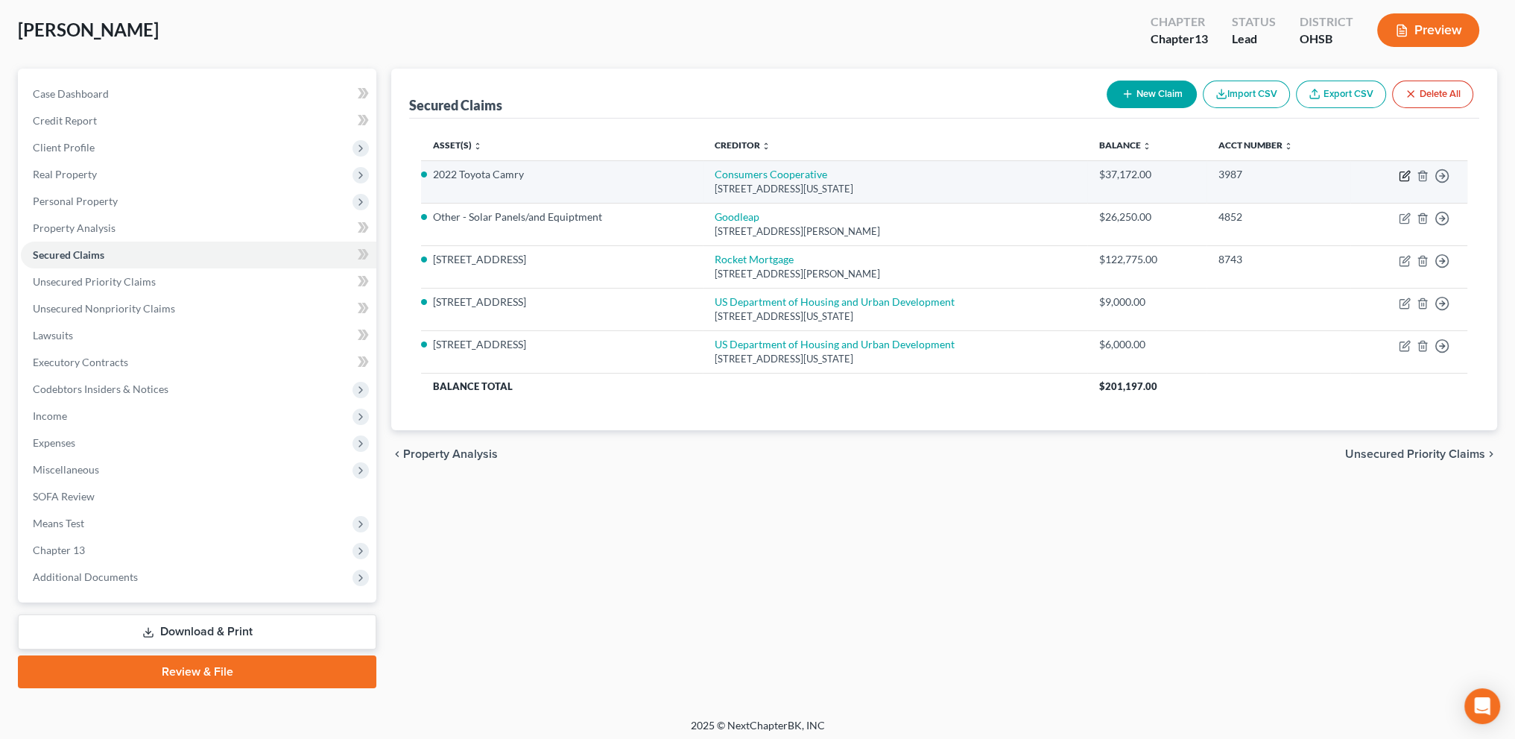
click at [1401, 173] on icon "button" at bounding box center [1405, 176] width 12 height 12
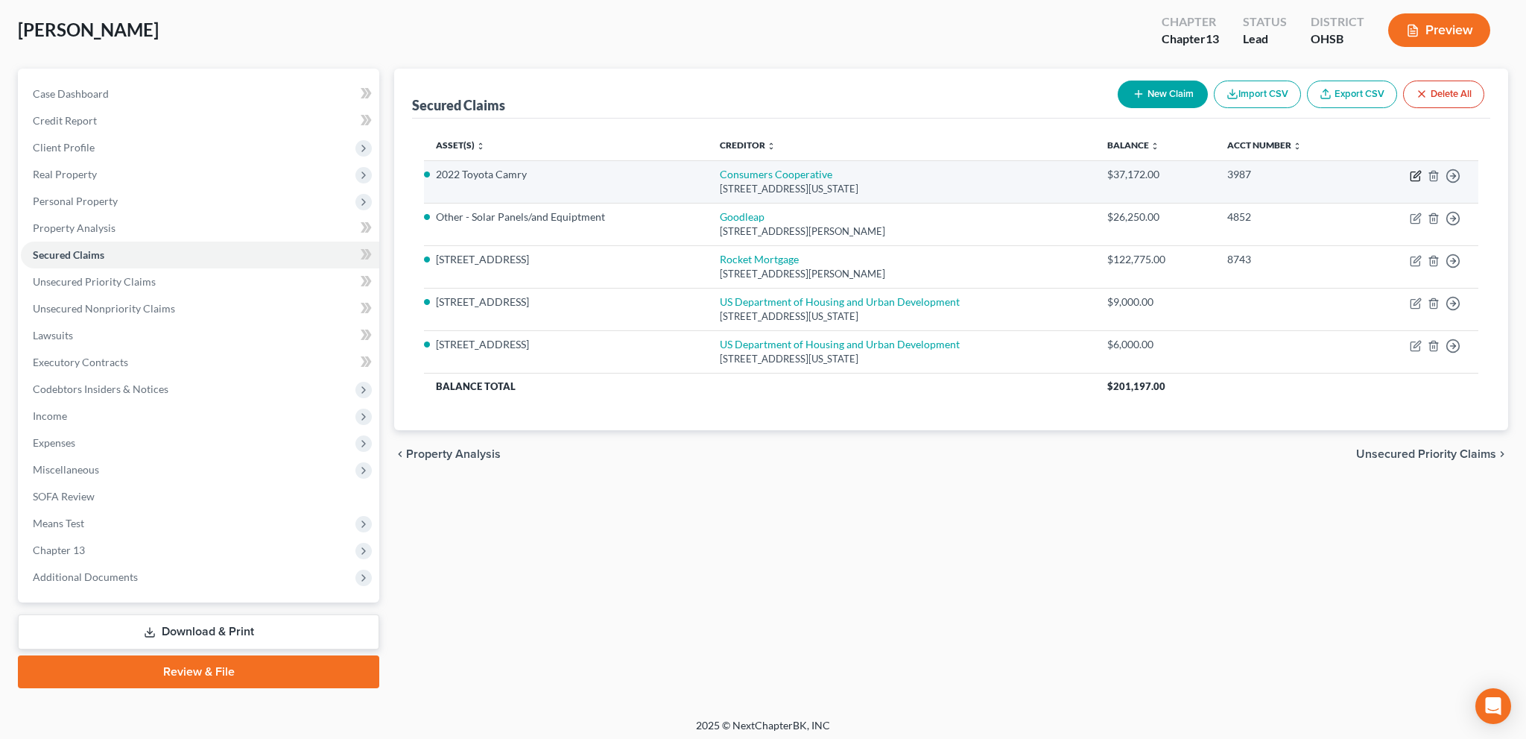
select select "14"
select select "2"
select select "0"
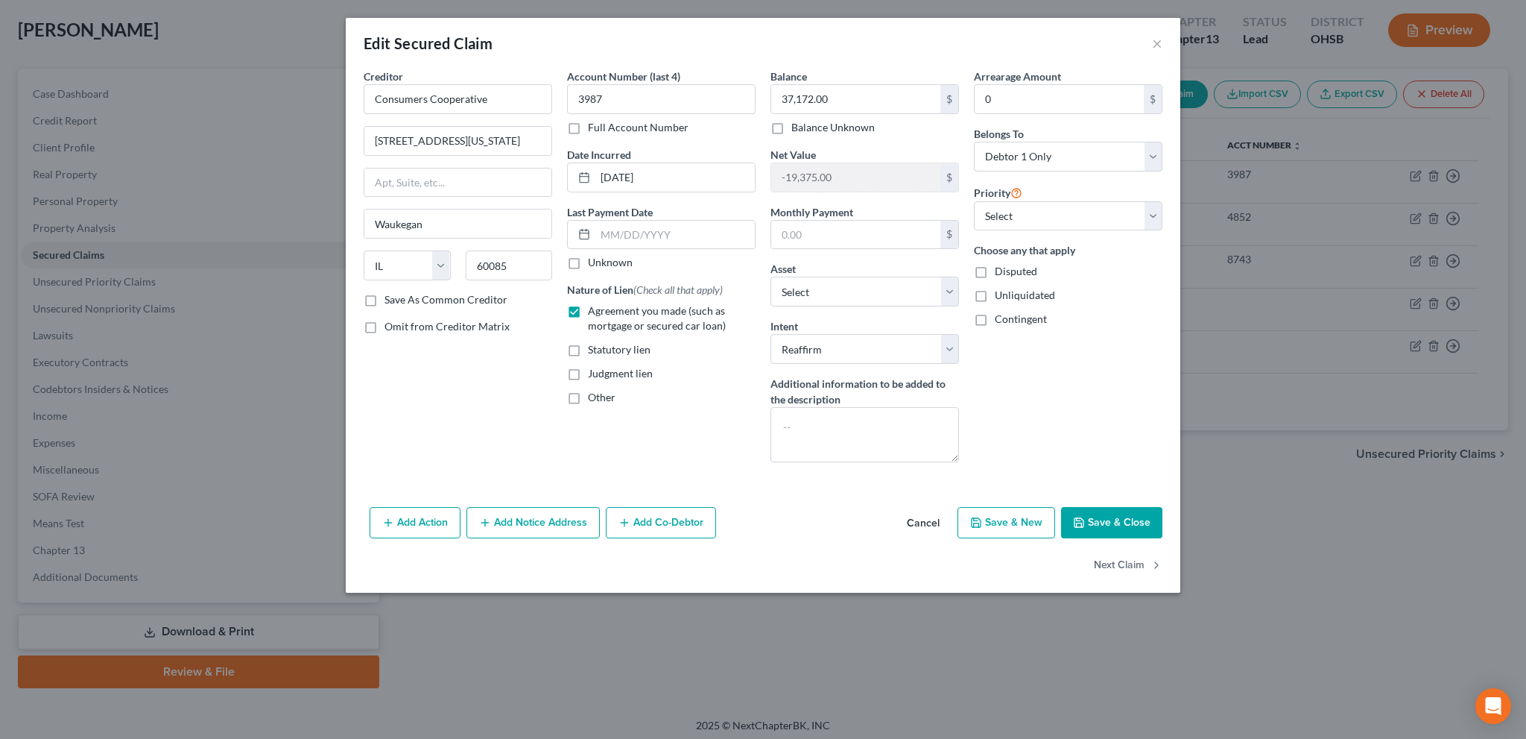
click at [1096, 515] on button "Save & Close" at bounding box center [1111, 522] width 101 height 31
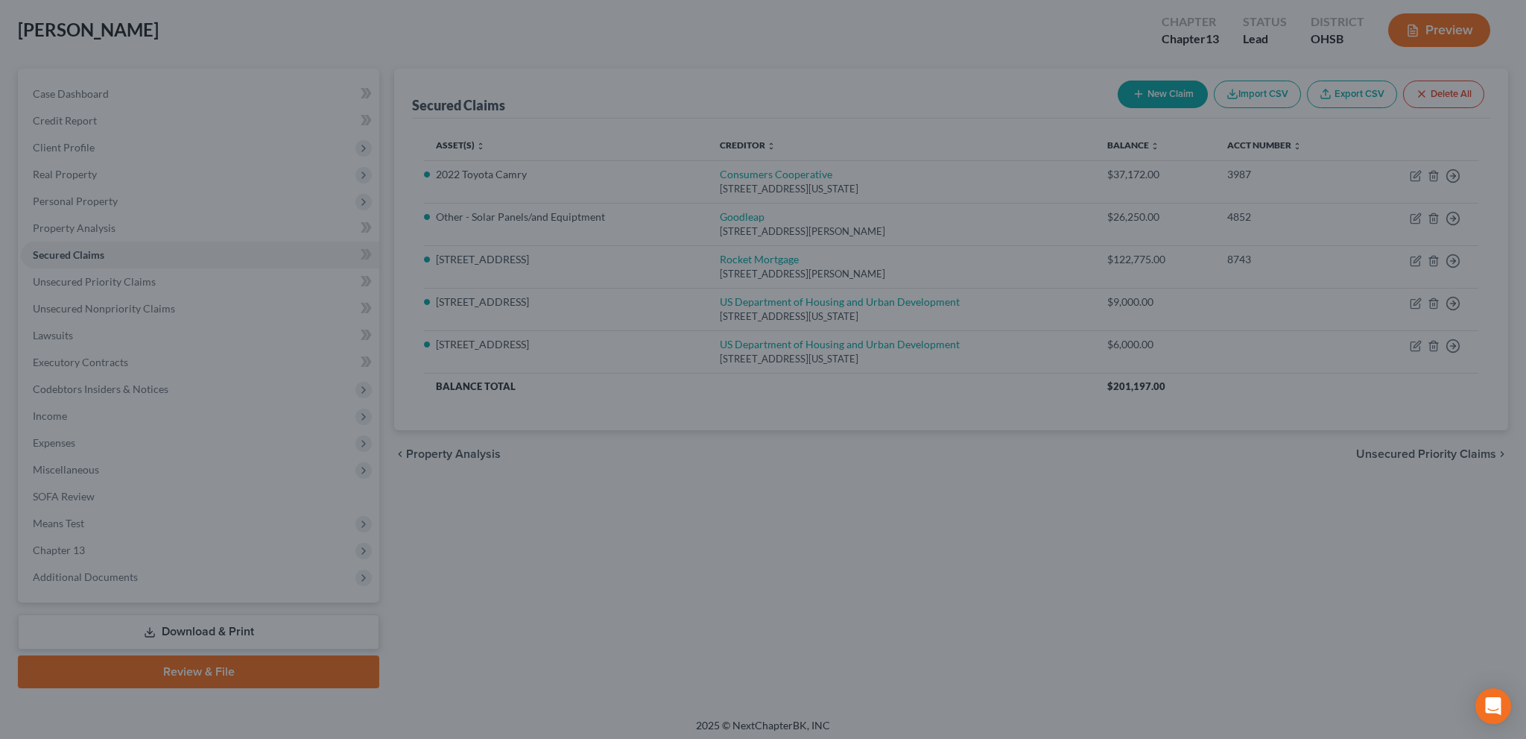
select select "3"
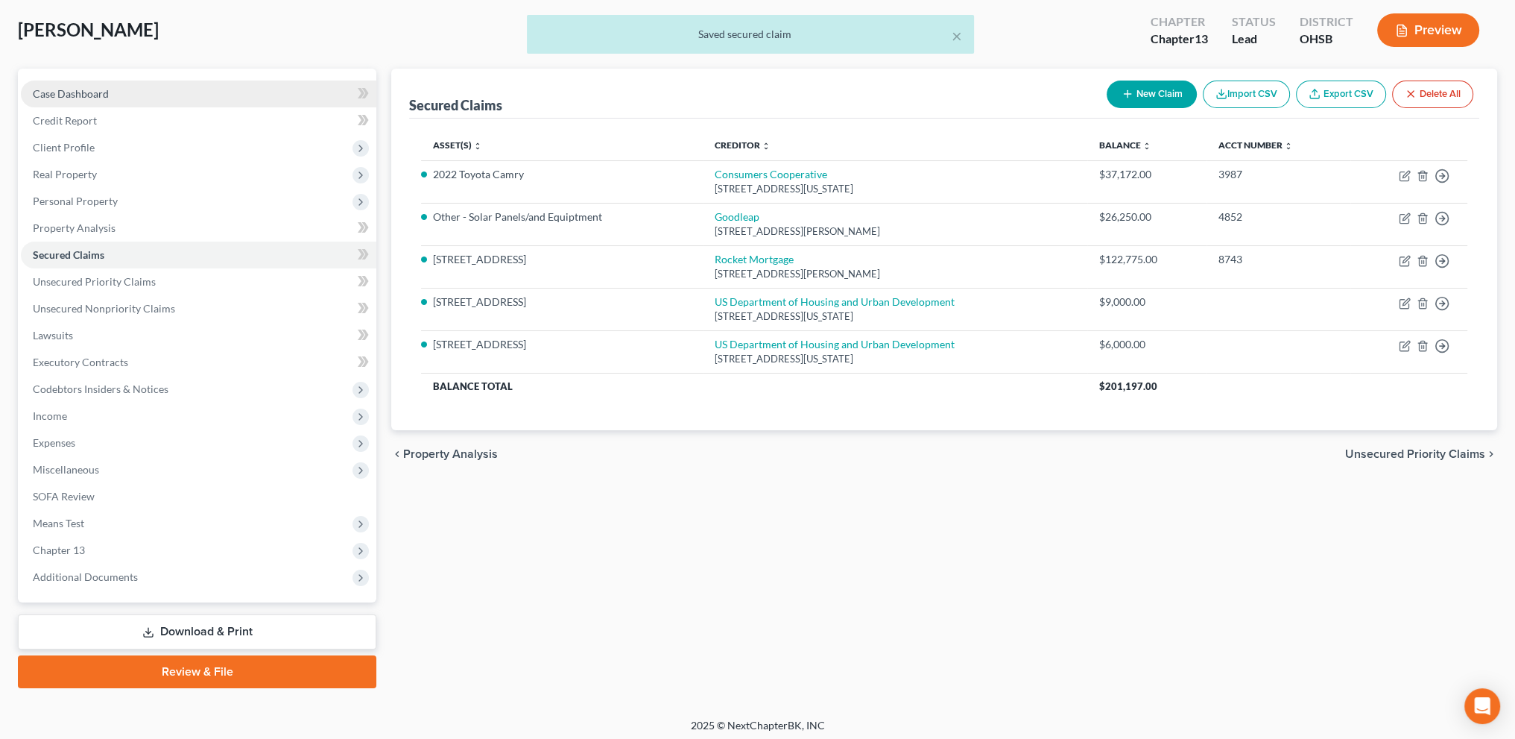
click at [54, 95] on span "Case Dashboard" at bounding box center [71, 93] width 76 height 13
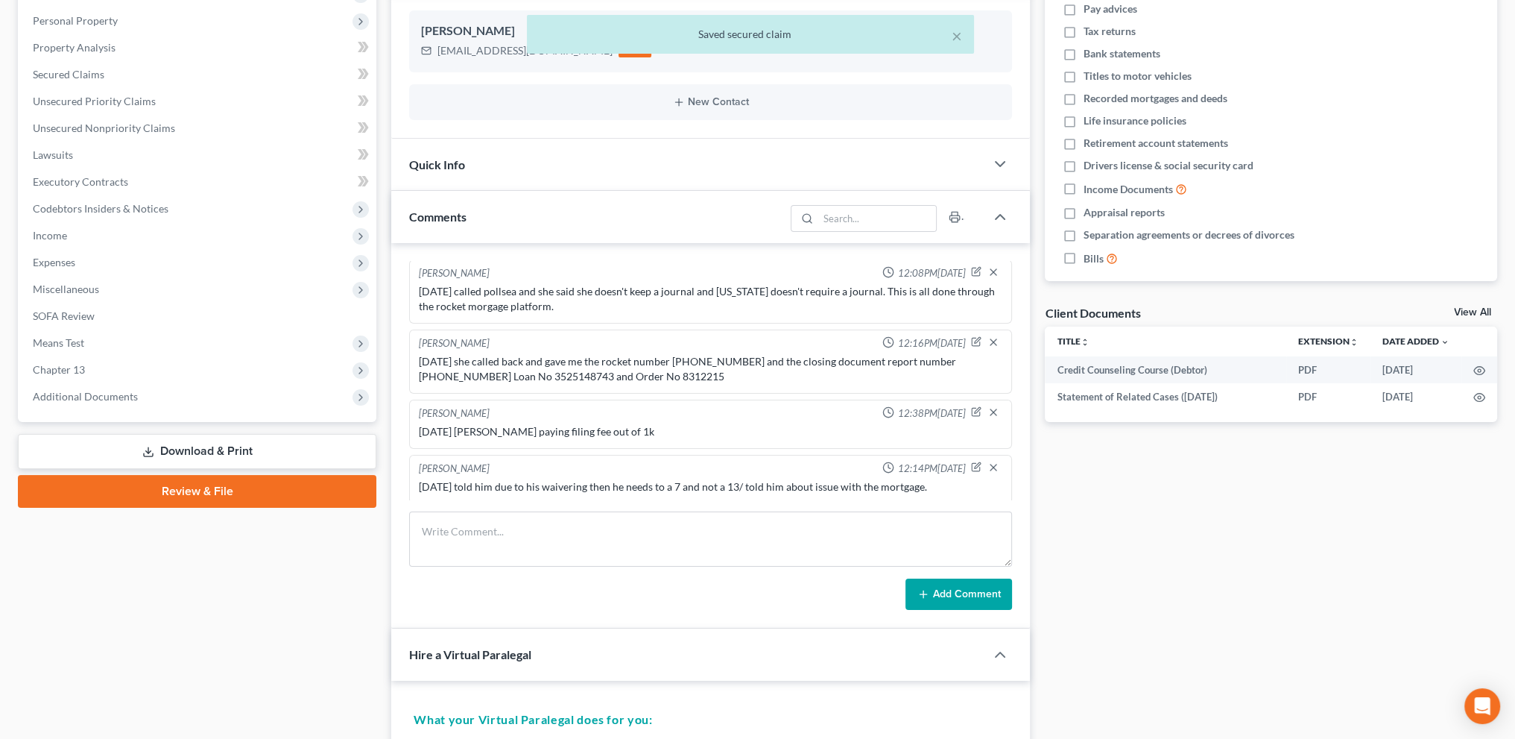
scroll to position [261, 0]
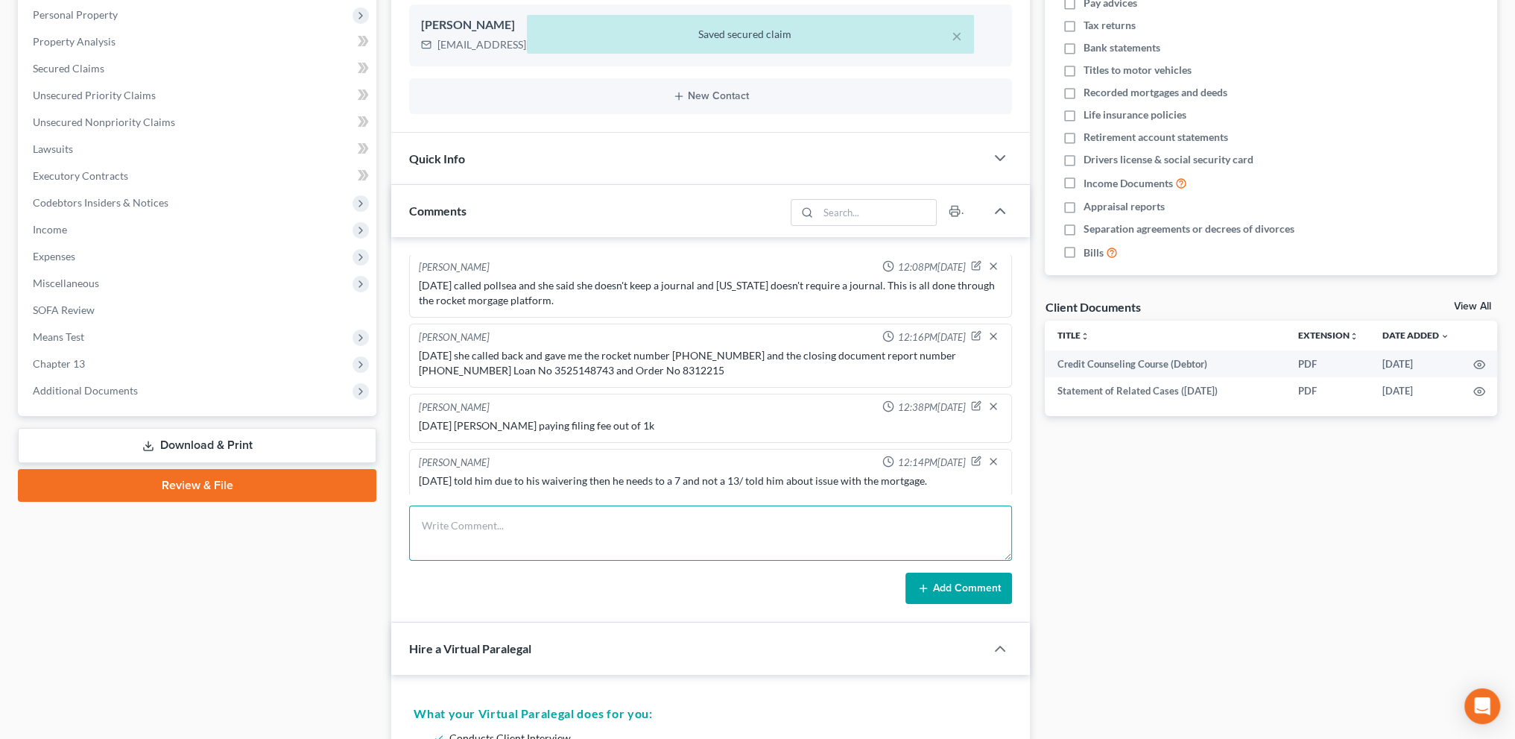
click at [461, 520] on textarea at bounding box center [710, 532] width 603 height 55
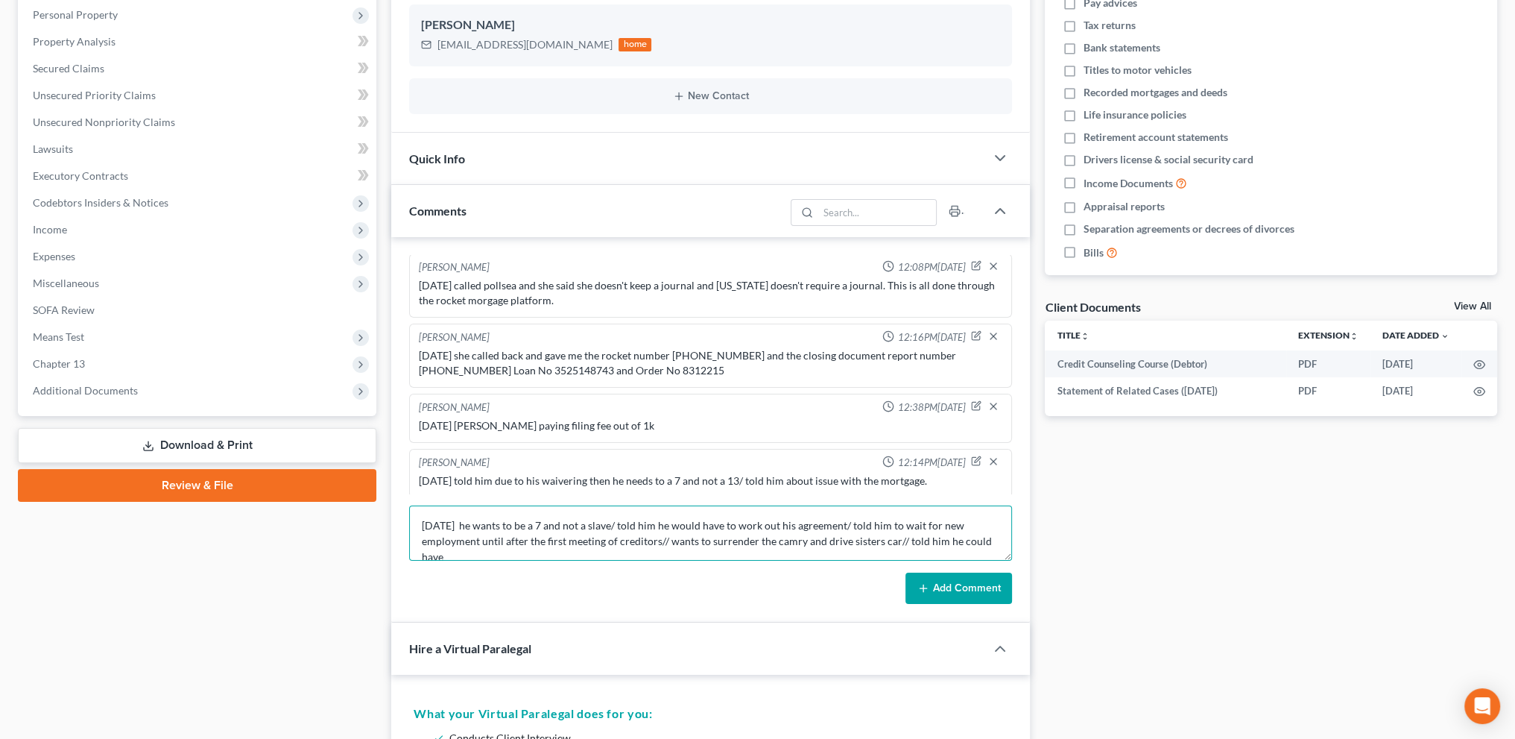
scroll to position [3, 0]
type textarea "[DATE] he wants to be a 7 and not a slave/ told him he would have to work out h…"
click at [932, 570] on form "[DATE] he wants to be a 7 and not a slave/ told him he would have to work out h…" at bounding box center [710, 554] width 603 height 98
click at [928, 588] on icon at bounding box center [924, 588] width 12 height 12
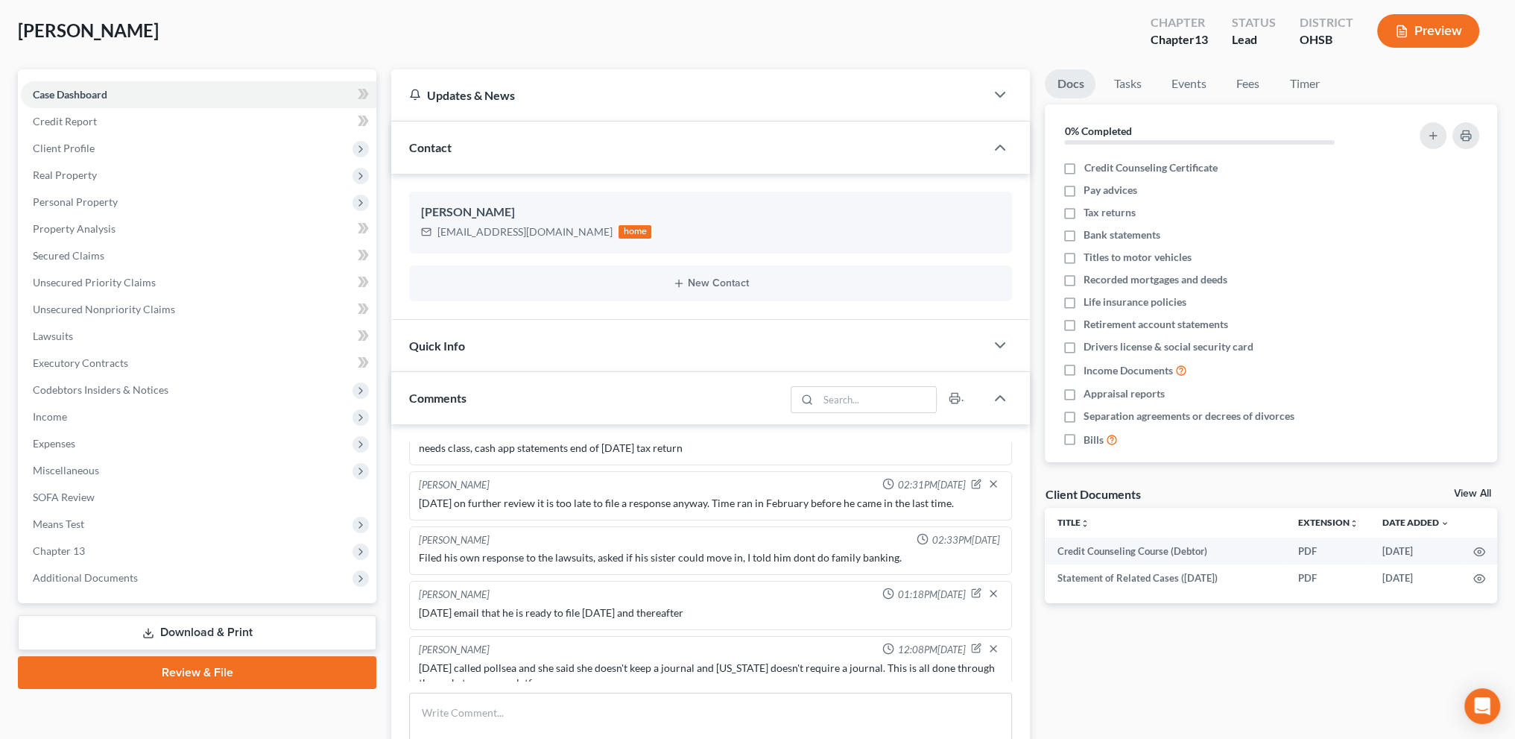
scroll to position [0, 0]
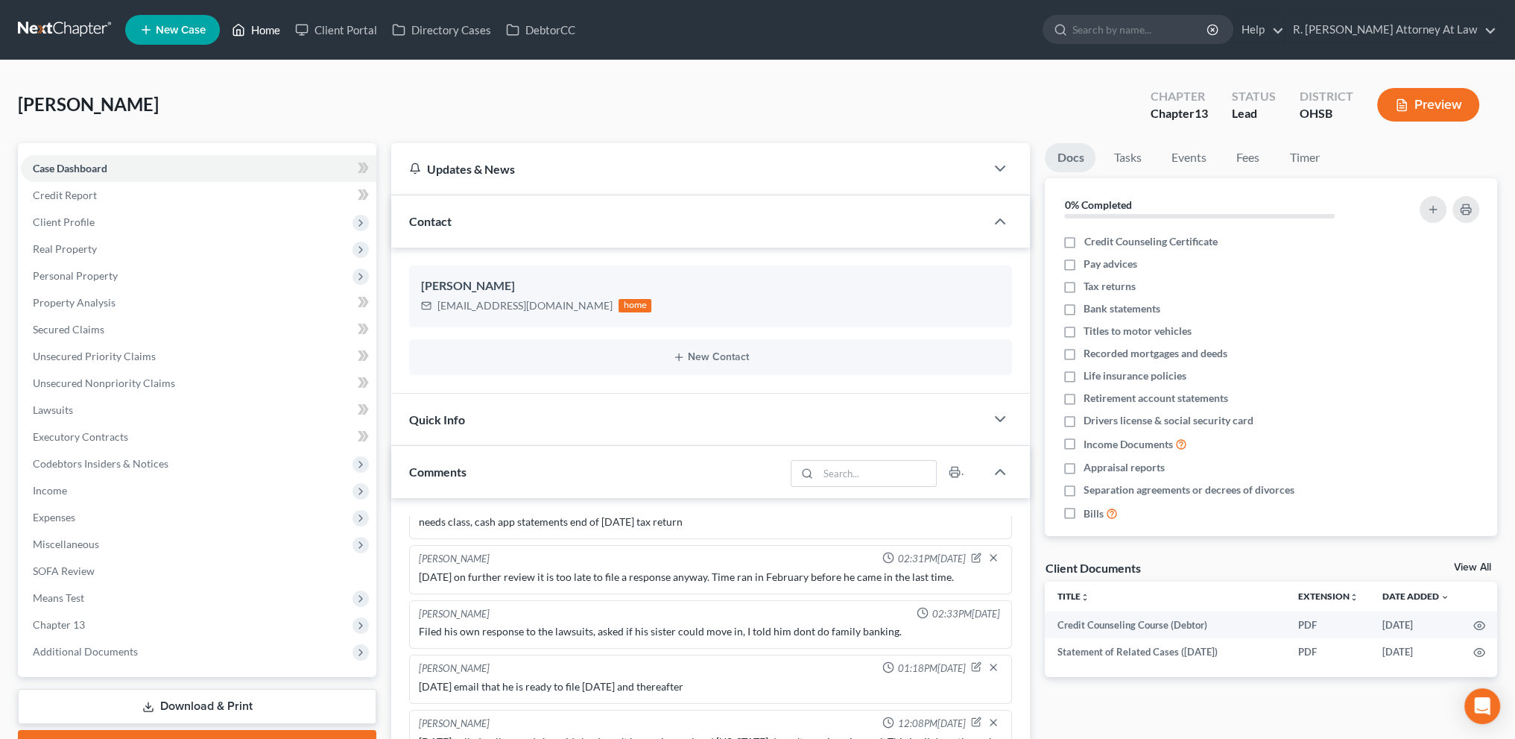
click at [264, 24] on link "Home" at bounding box center [255, 29] width 63 height 27
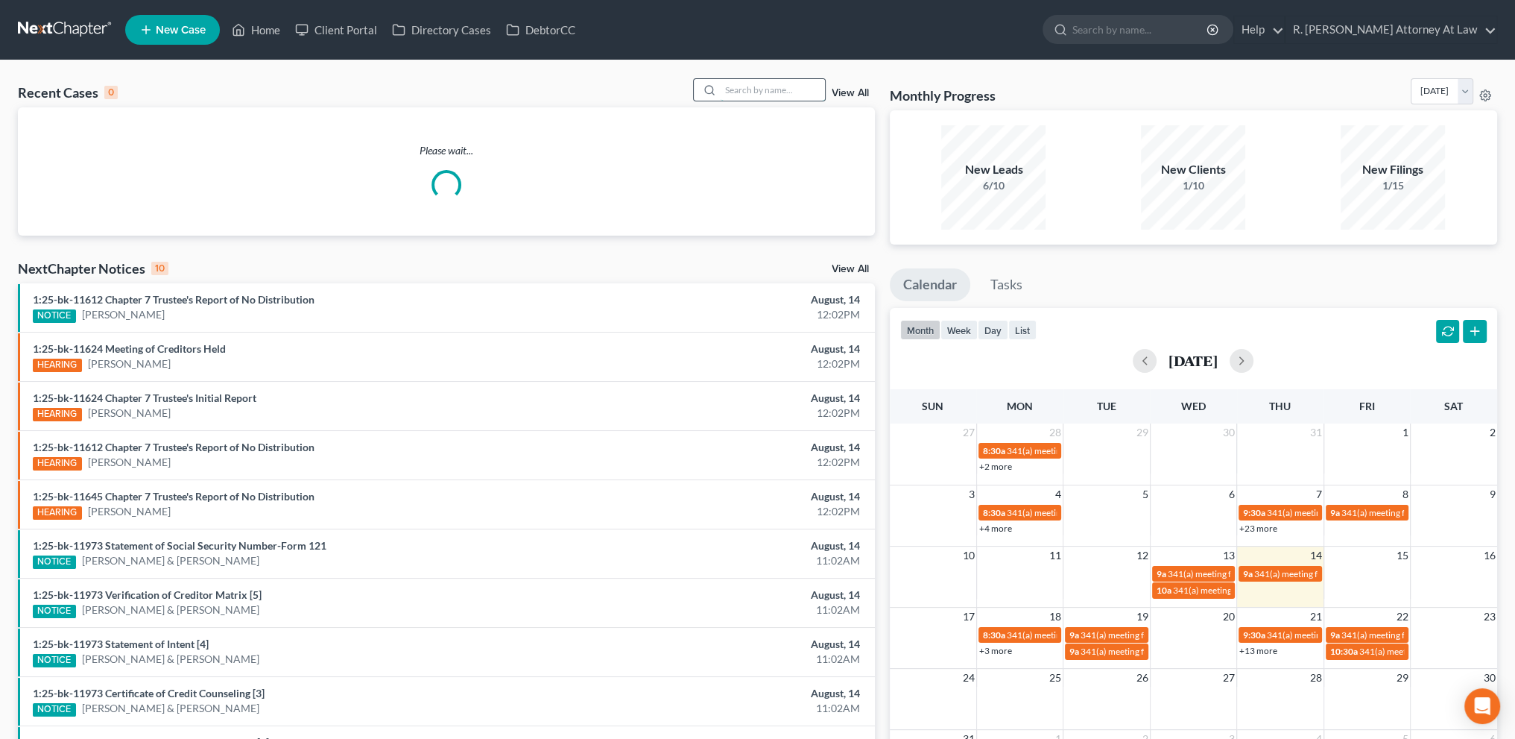
click at [727, 89] on input "search" at bounding box center [773, 90] width 104 height 22
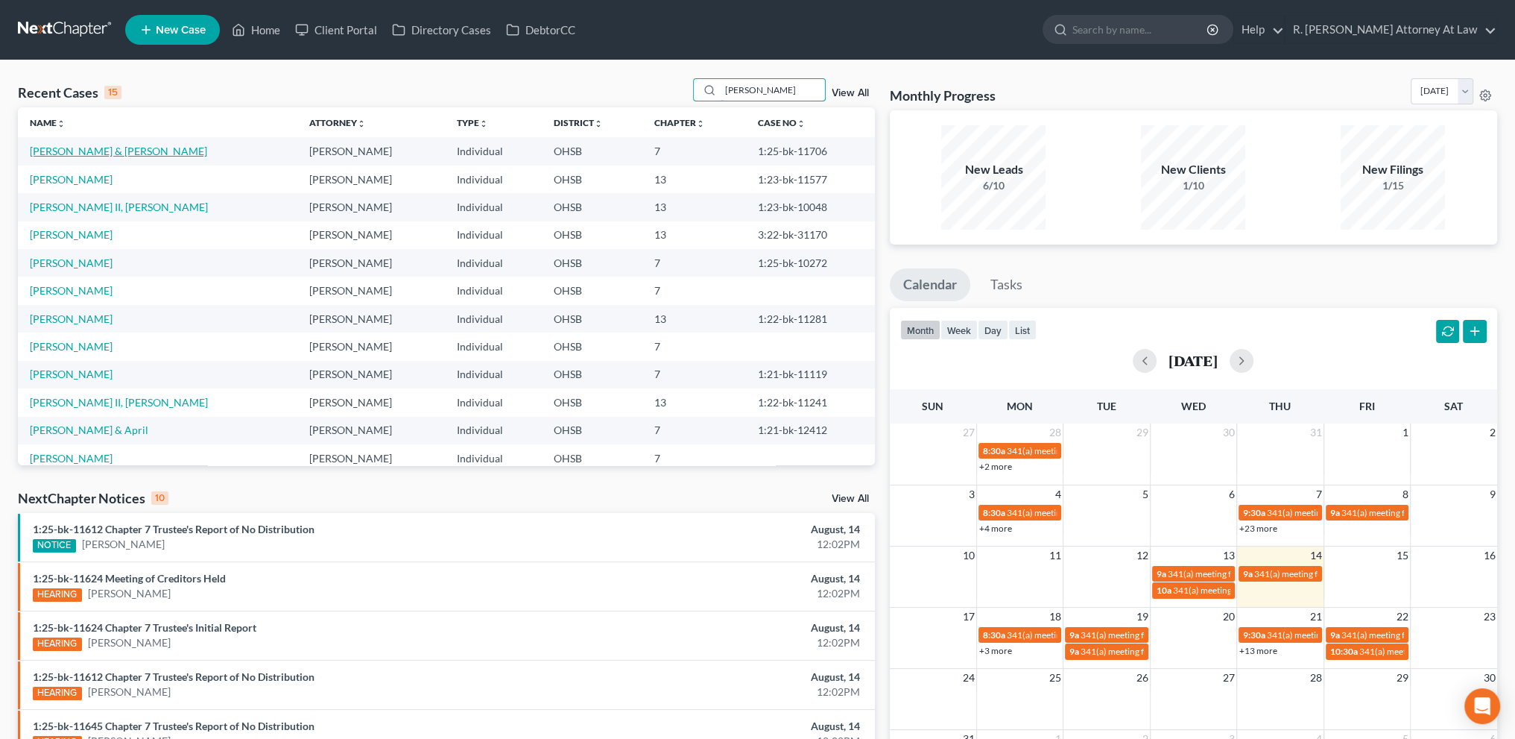
type input "[PERSON_NAME]"
click at [69, 151] on link "[PERSON_NAME] & [PERSON_NAME]" at bounding box center [118, 151] width 177 height 13
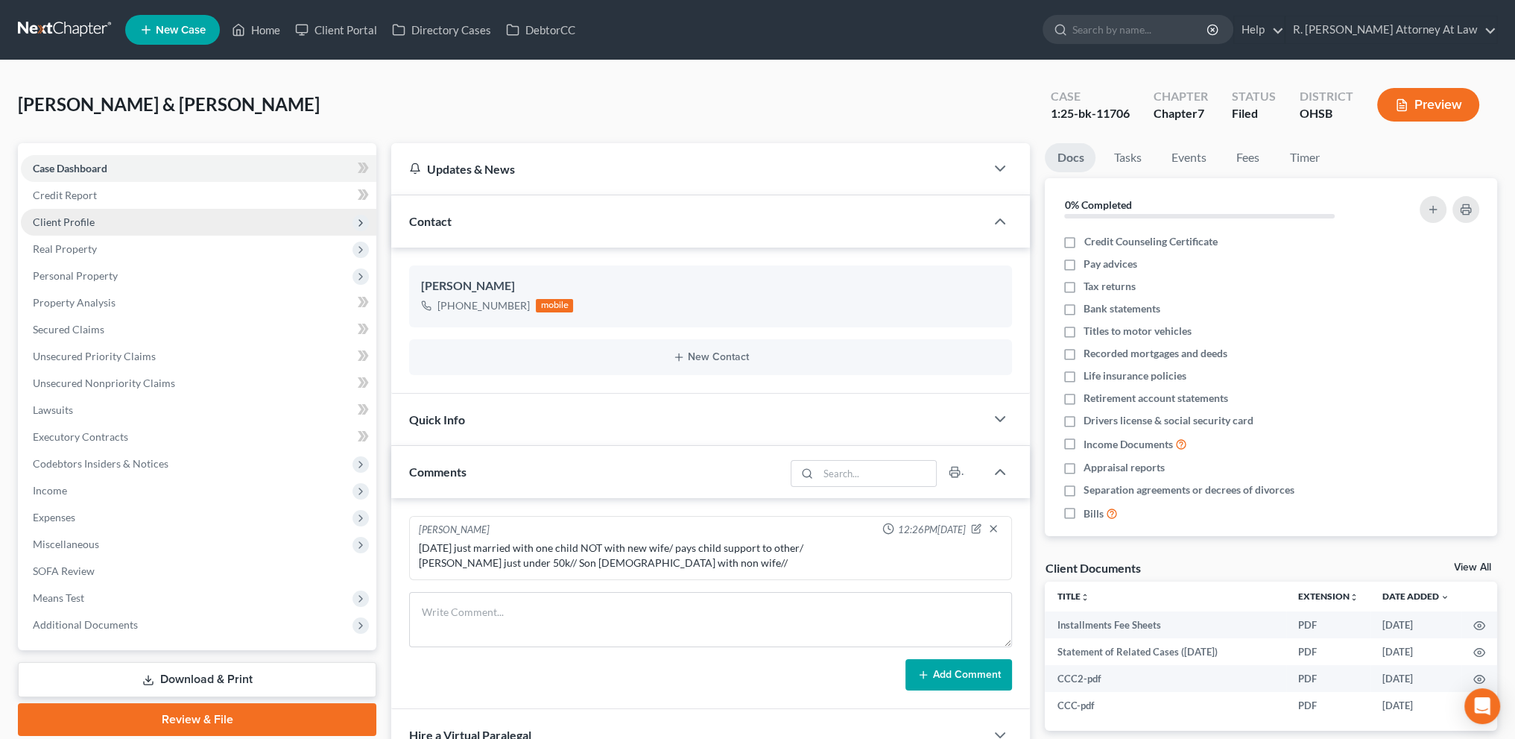
click at [61, 214] on span "Client Profile" at bounding box center [199, 222] width 356 height 27
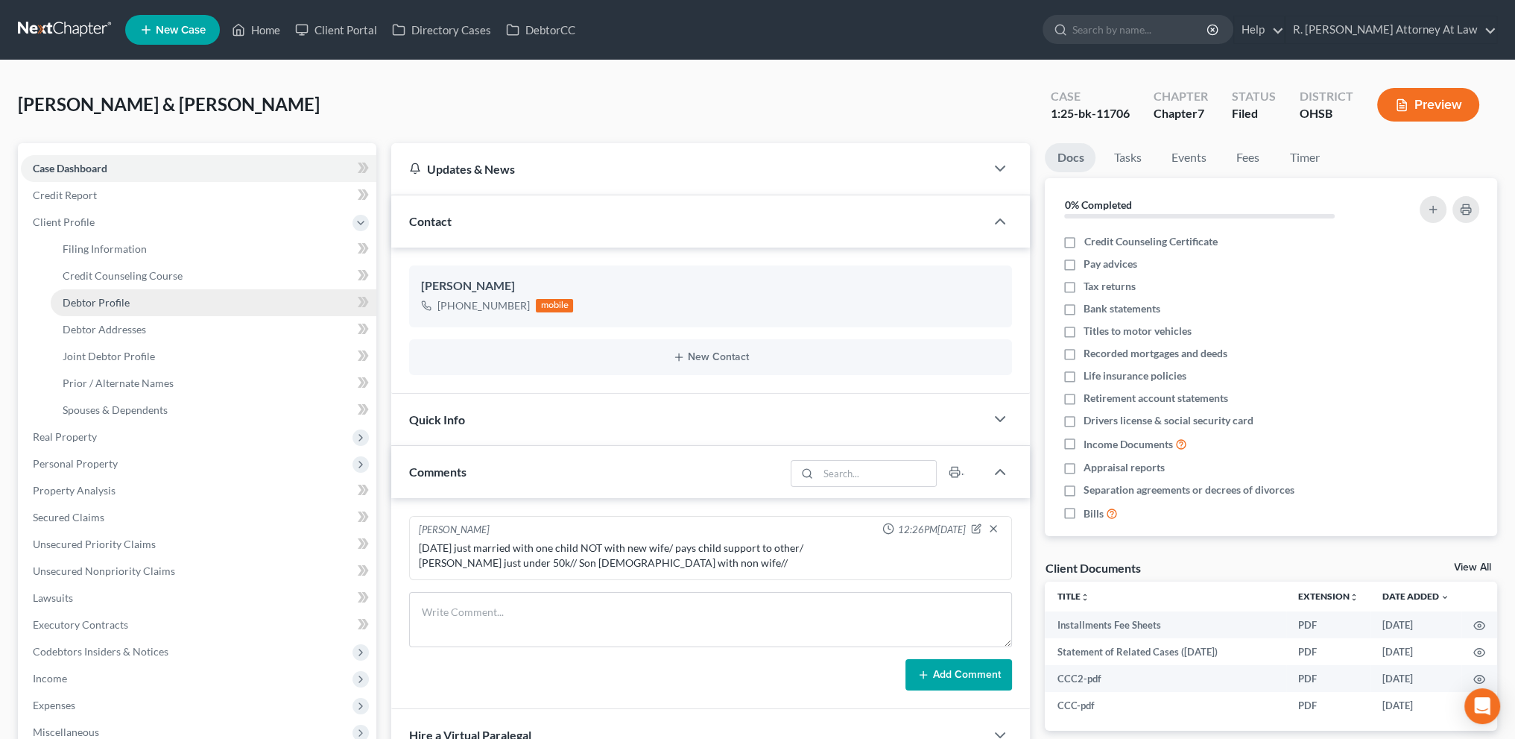
click at [92, 302] on span "Debtor Profile" at bounding box center [96, 302] width 67 height 13
select select "1"
select select "2"
